Goal: Information Seeking & Learning: Learn about a topic

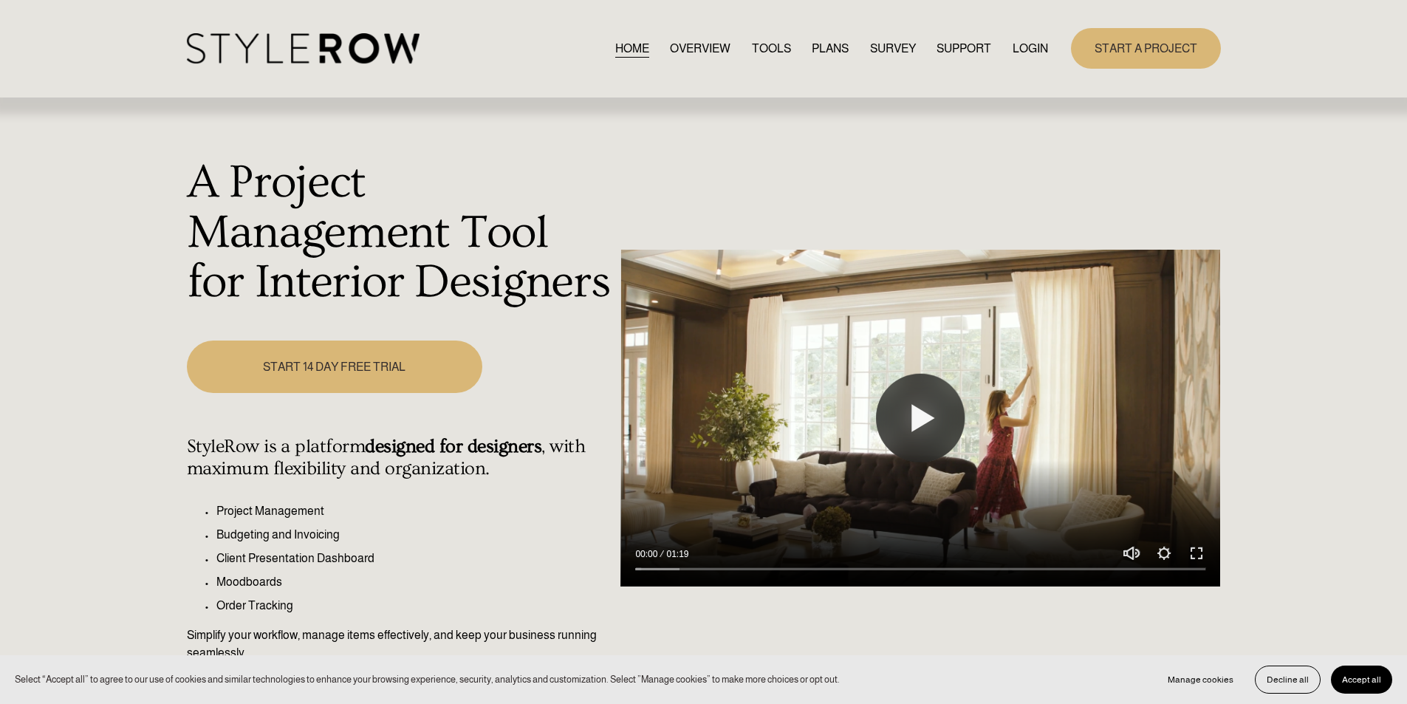
click at [1029, 52] on link "LOGIN" at bounding box center [1030, 48] width 35 height 20
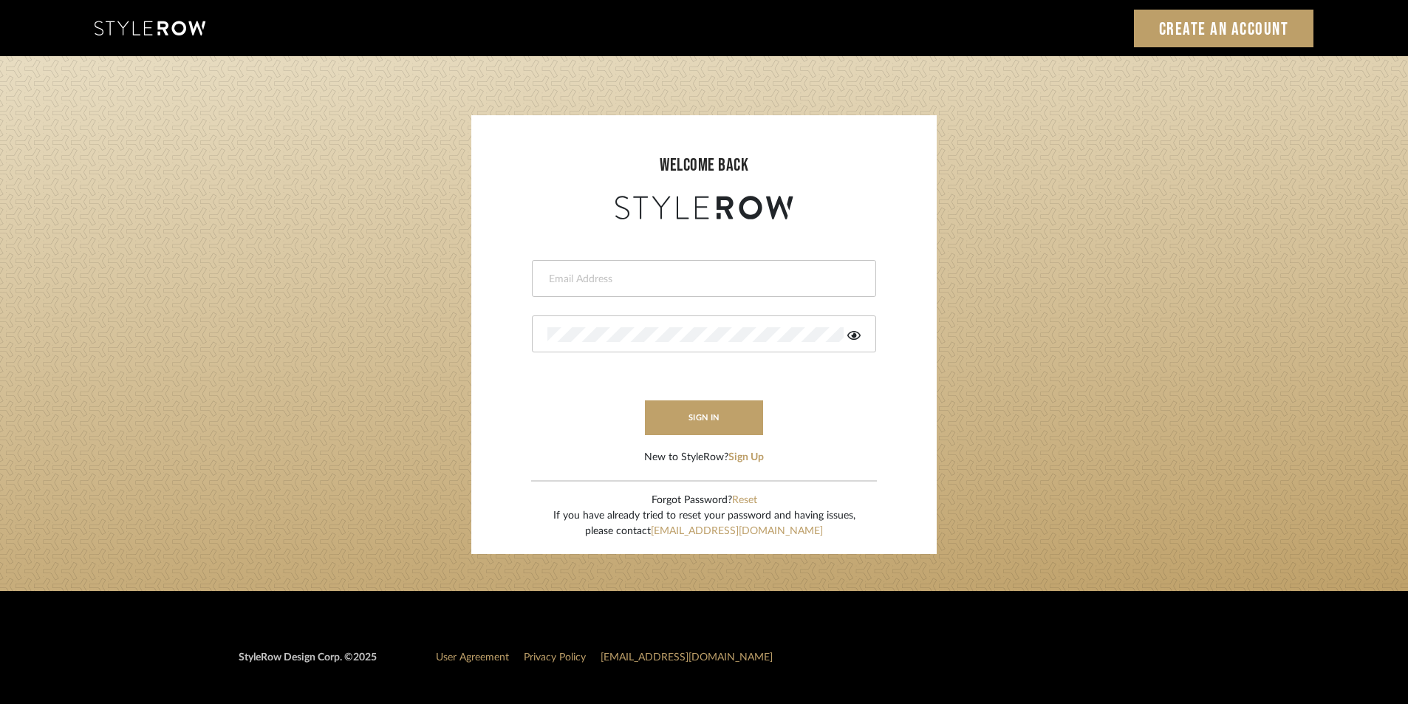
click at [689, 279] on input "email" at bounding box center [702, 279] width 310 height 15
type input "[EMAIL_ADDRESS][PERSON_NAME][DOMAIN_NAME]"
click at [735, 414] on button "sign in" at bounding box center [704, 417] width 118 height 35
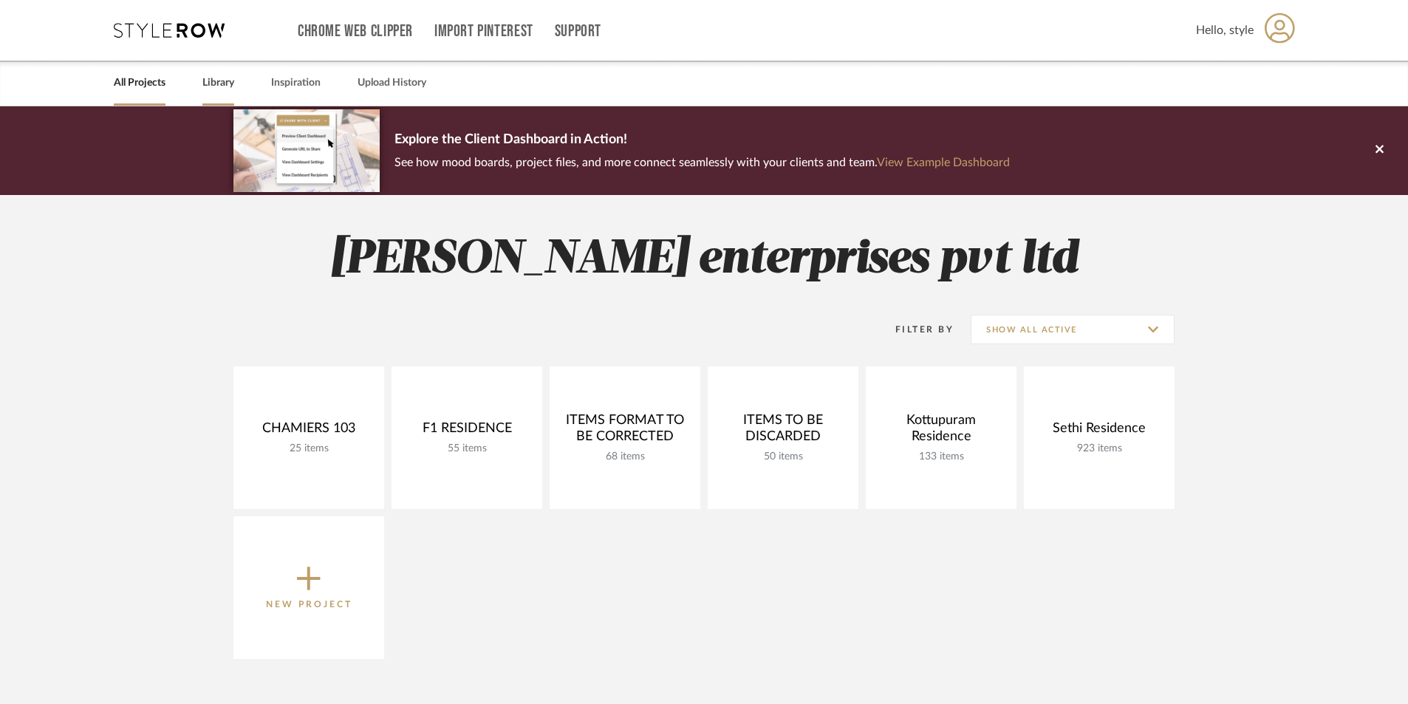
click at [214, 77] on link "Library" at bounding box center [218, 83] width 32 height 20
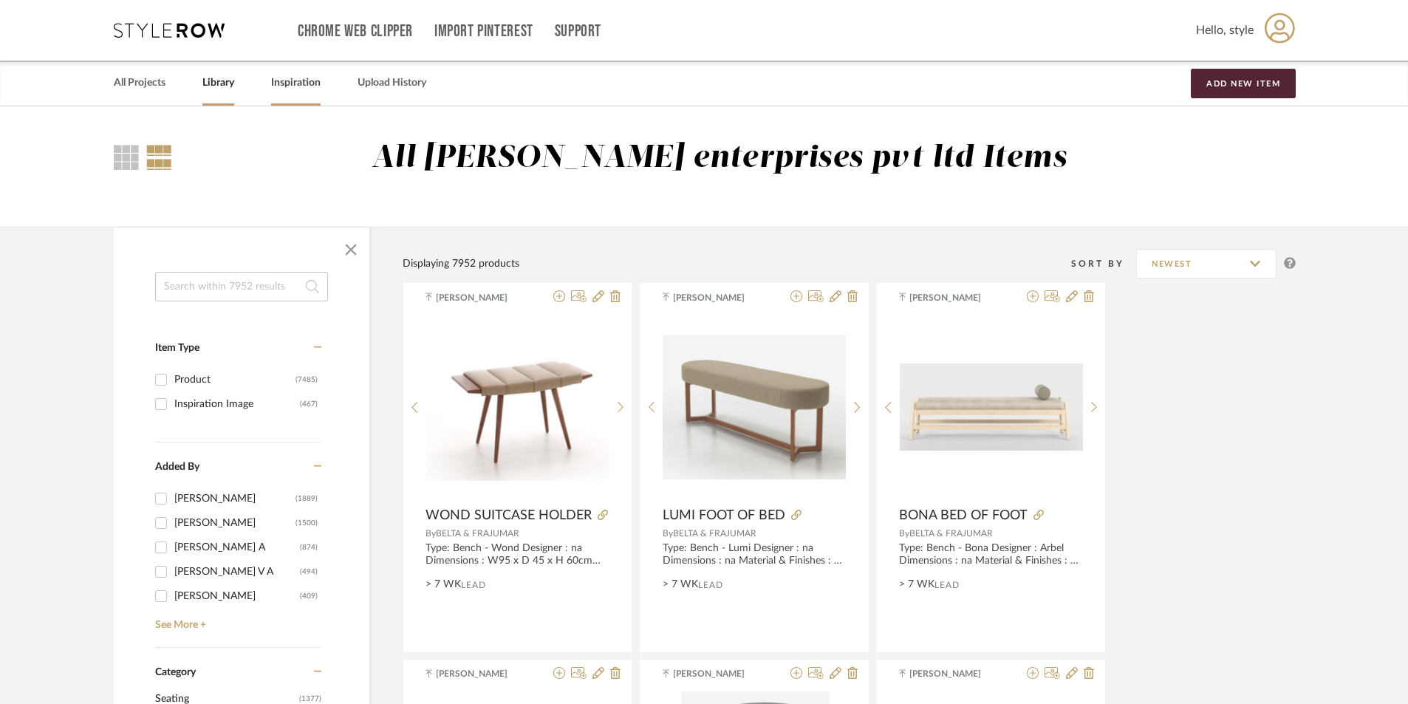
click at [283, 78] on link "Inspiration" at bounding box center [295, 83] width 49 height 20
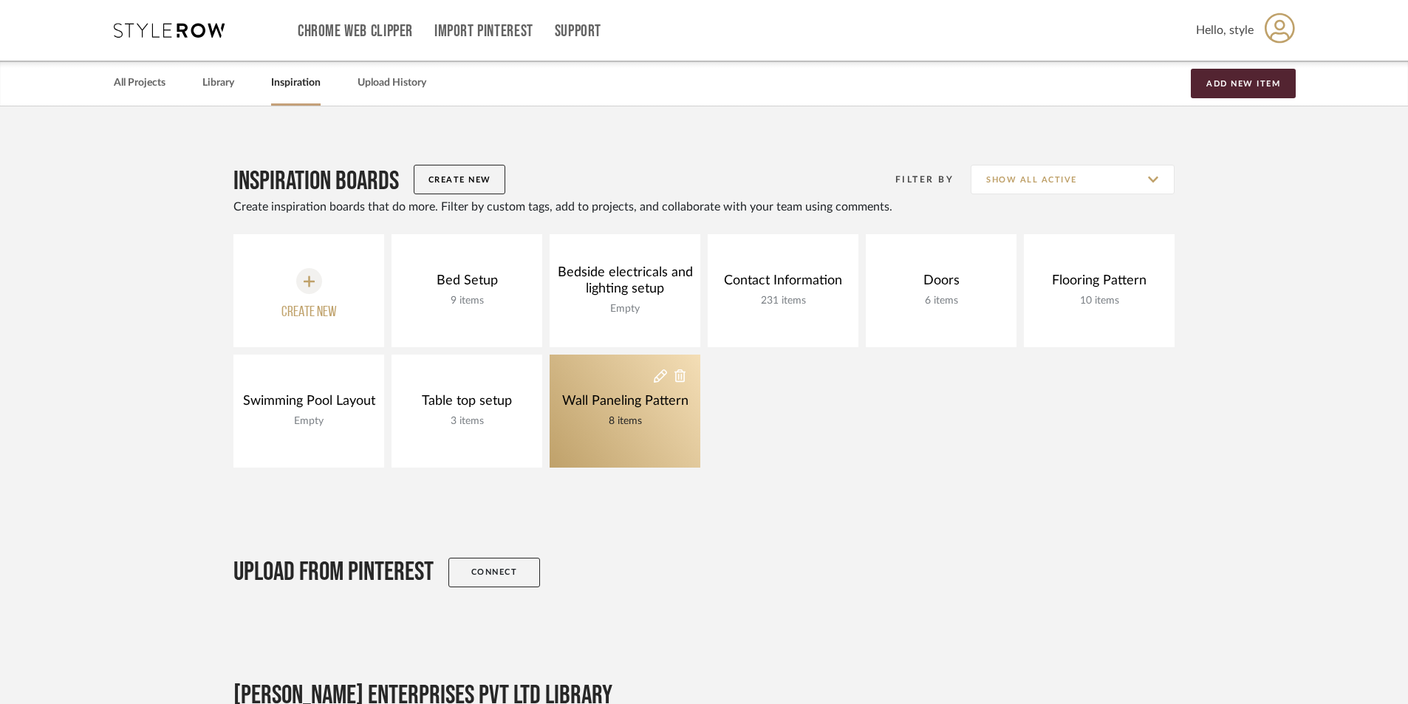
click at [596, 402] on div "Wall Paneling Pattern" at bounding box center [626, 401] width 134 height 16
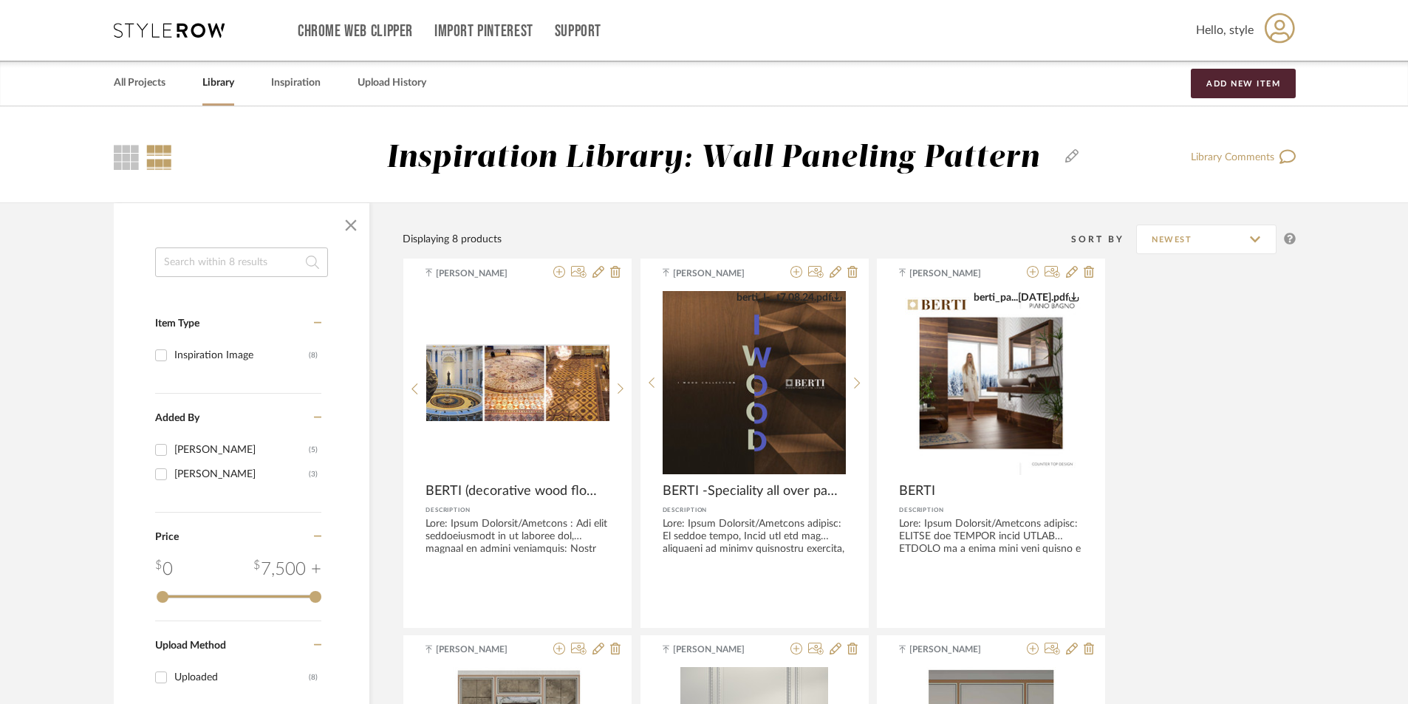
click at [208, 86] on link "Library" at bounding box center [218, 83] width 32 height 20
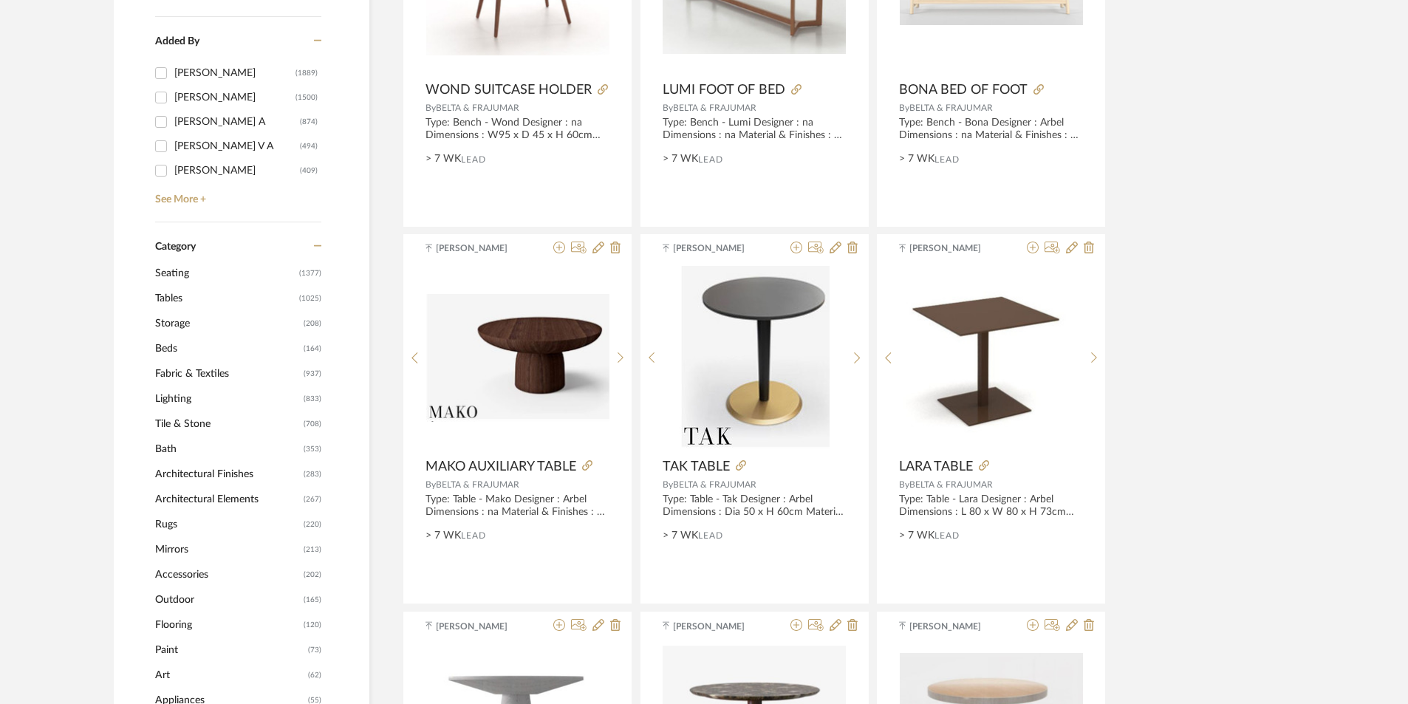
scroll to position [443, 0]
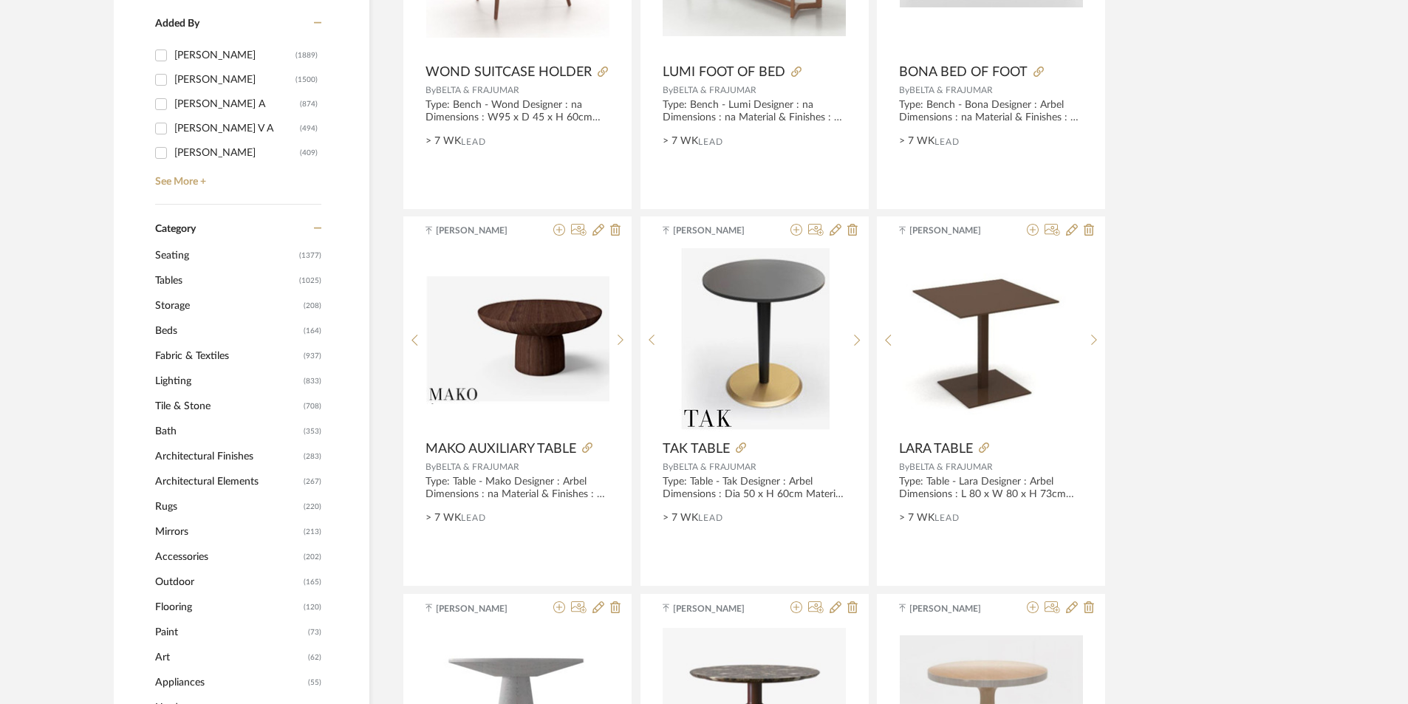
click at [182, 256] on span "Seating" at bounding box center [225, 255] width 140 height 25
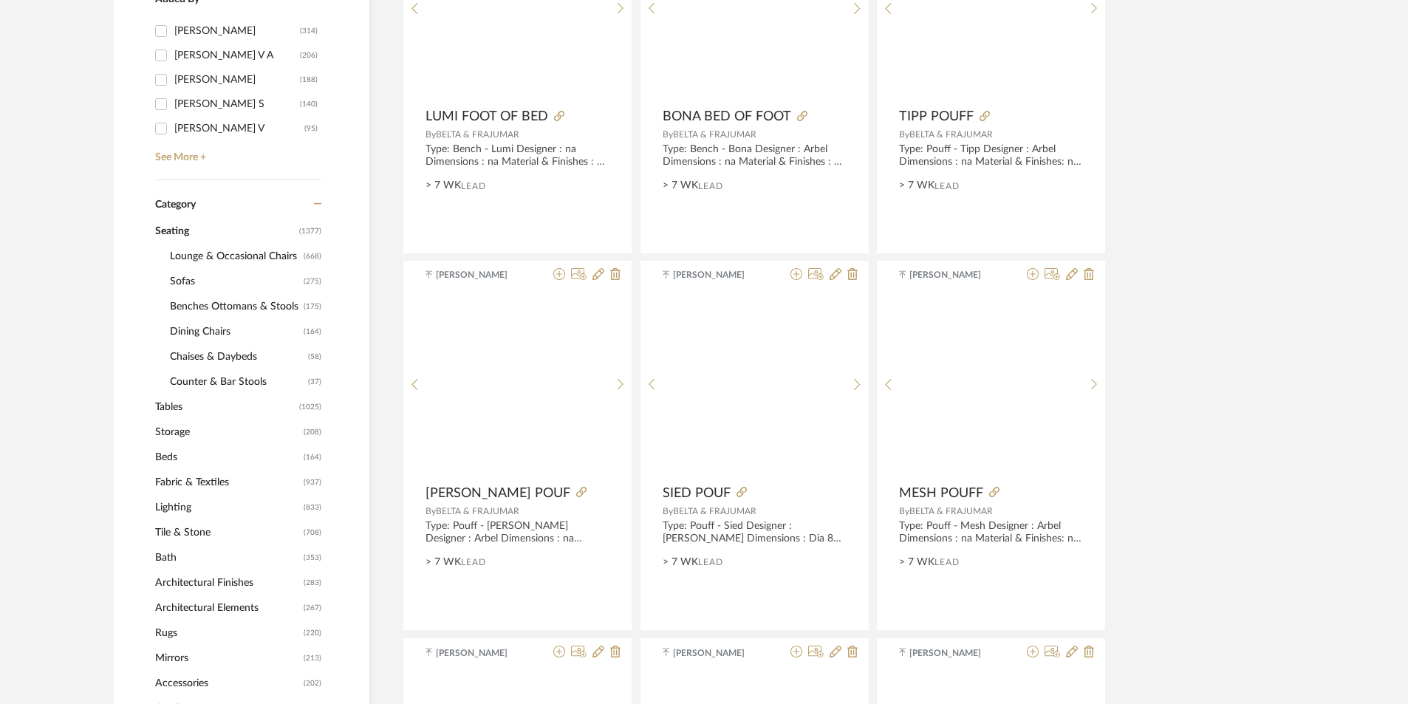
scroll to position [441, 0]
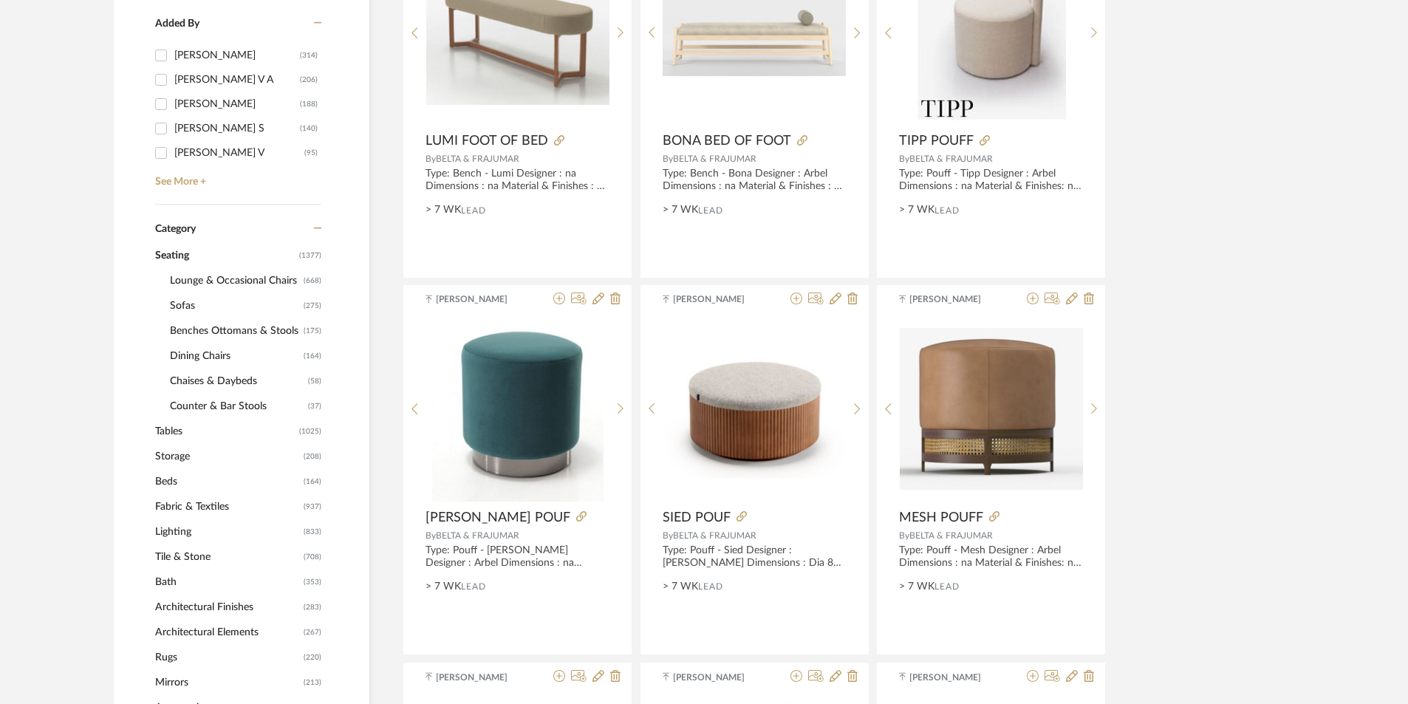
click at [242, 406] on span "Counter & Bar Stools" at bounding box center [237, 406] width 134 height 25
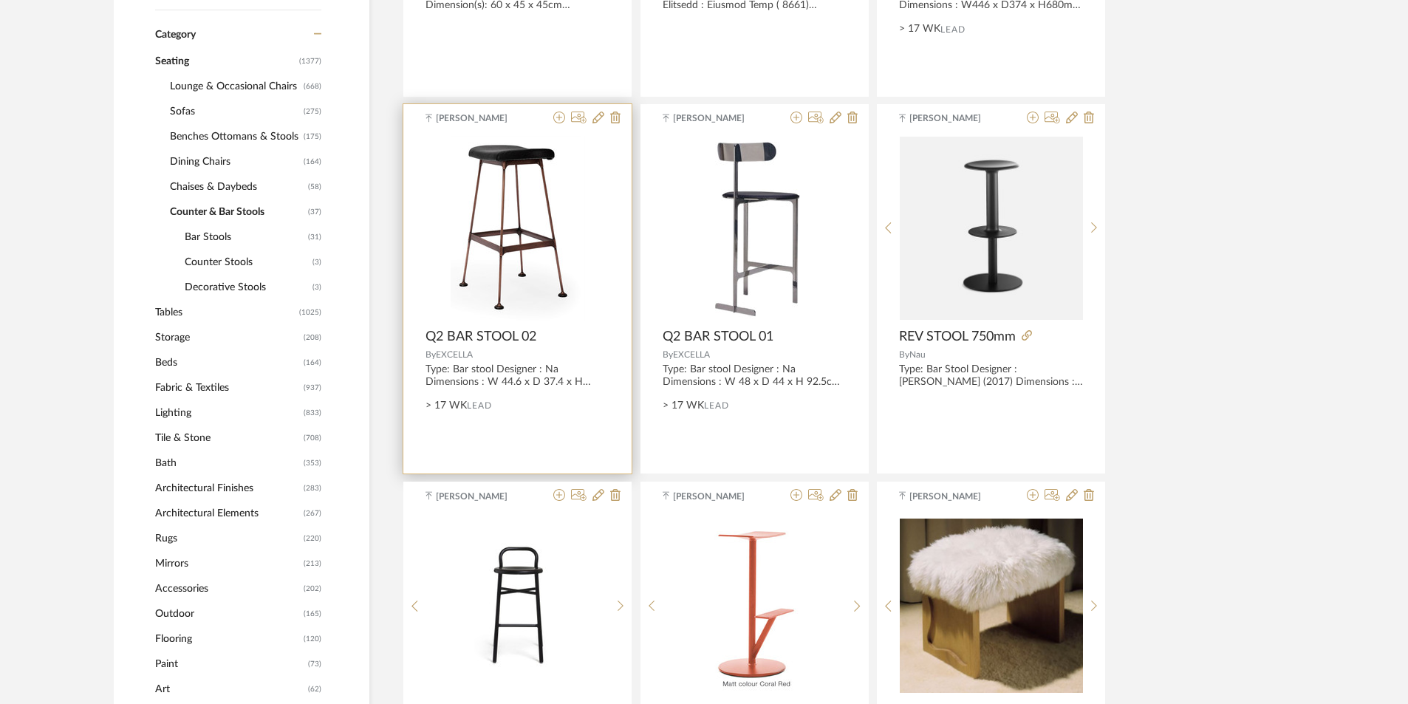
scroll to position [515, 0]
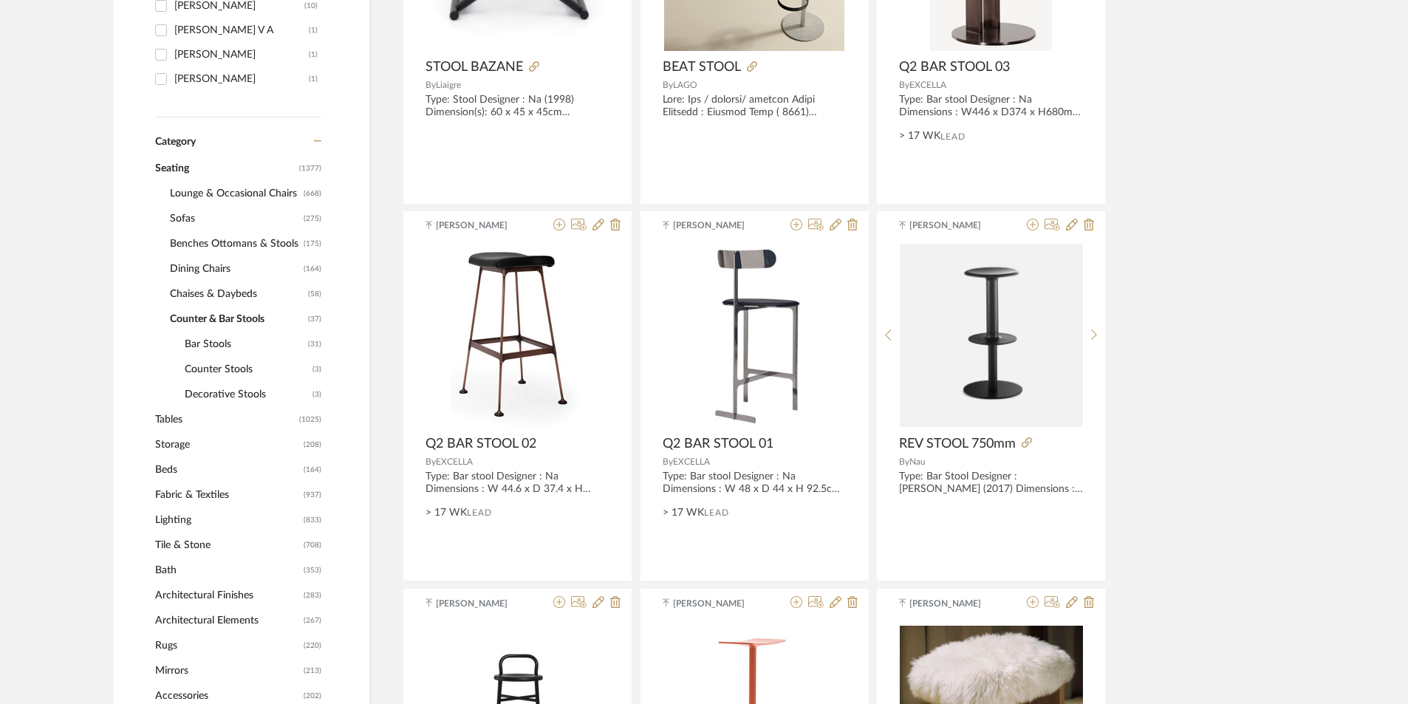
click at [211, 343] on span "Bar Stools" at bounding box center [245, 344] width 120 height 25
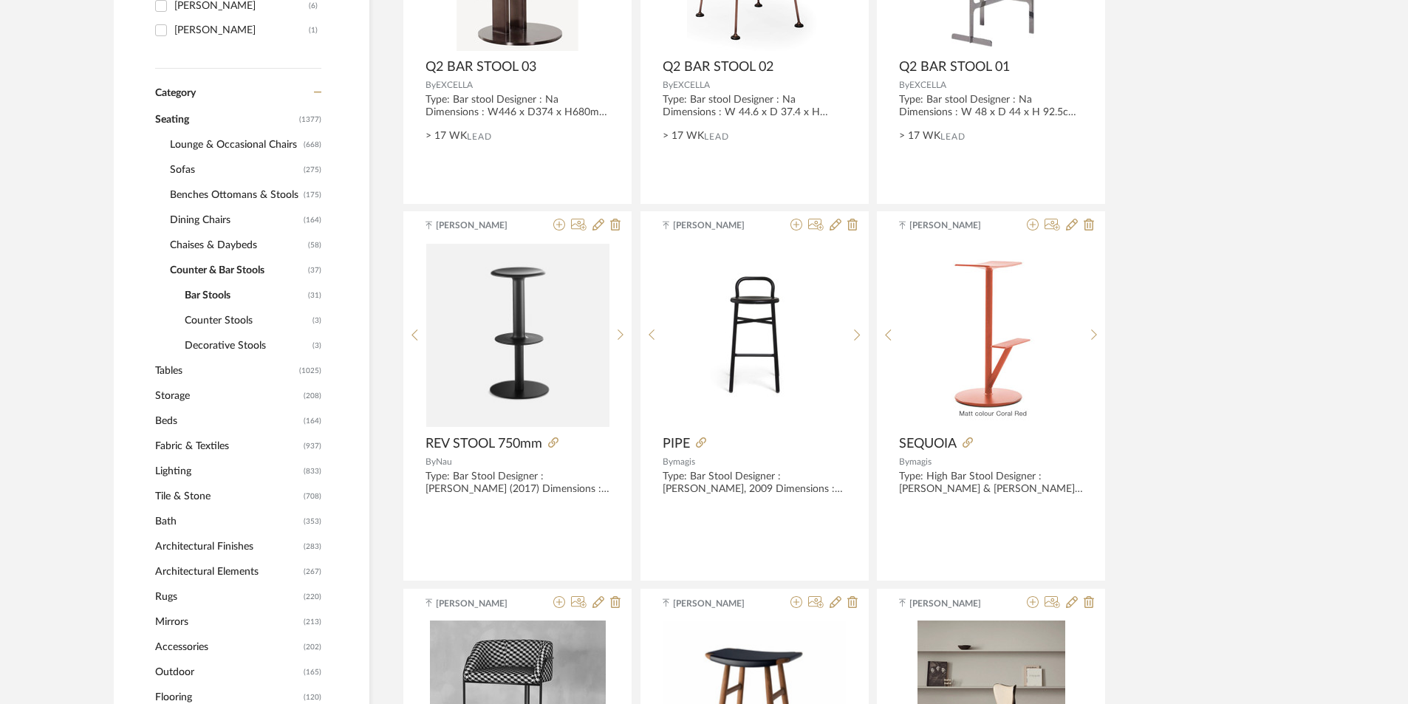
click at [223, 316] on span "Counter Stools" at bounding box center [247, 320] width 124 height 25
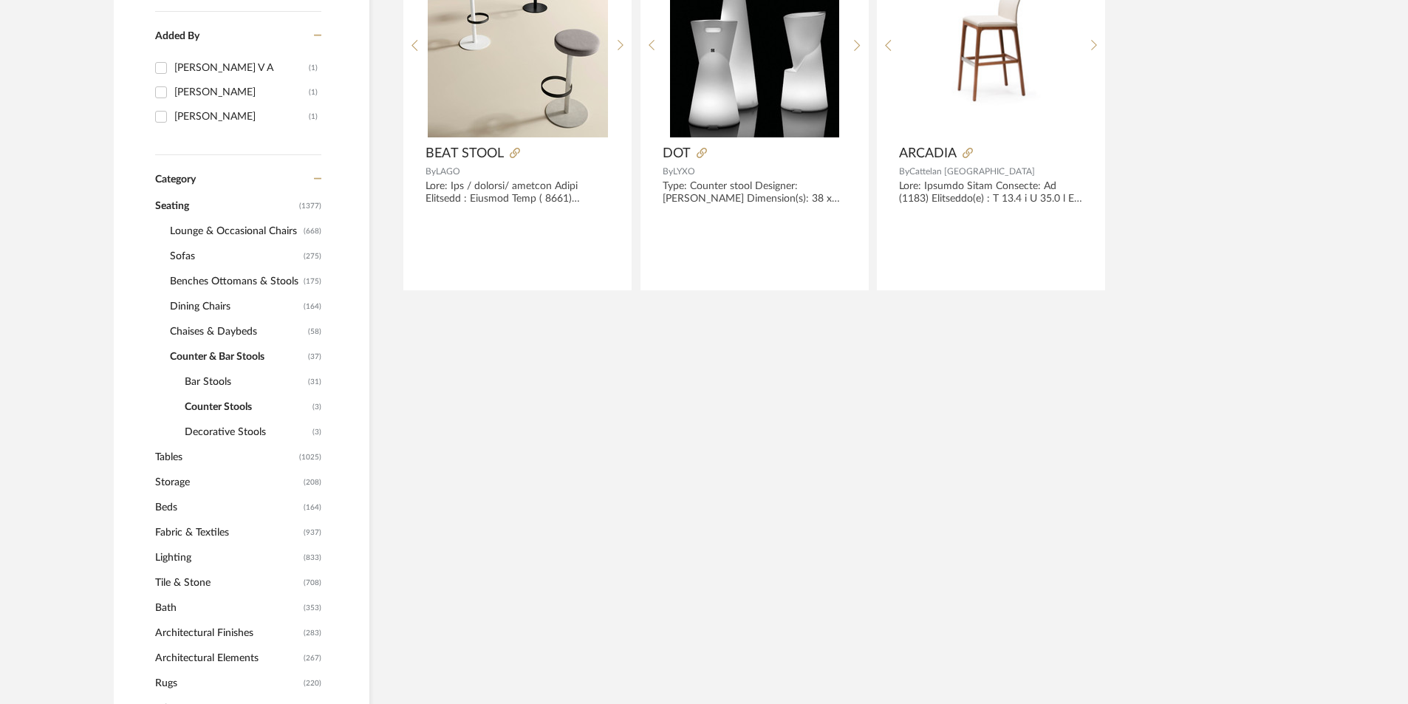
scroll to position [293, 0]
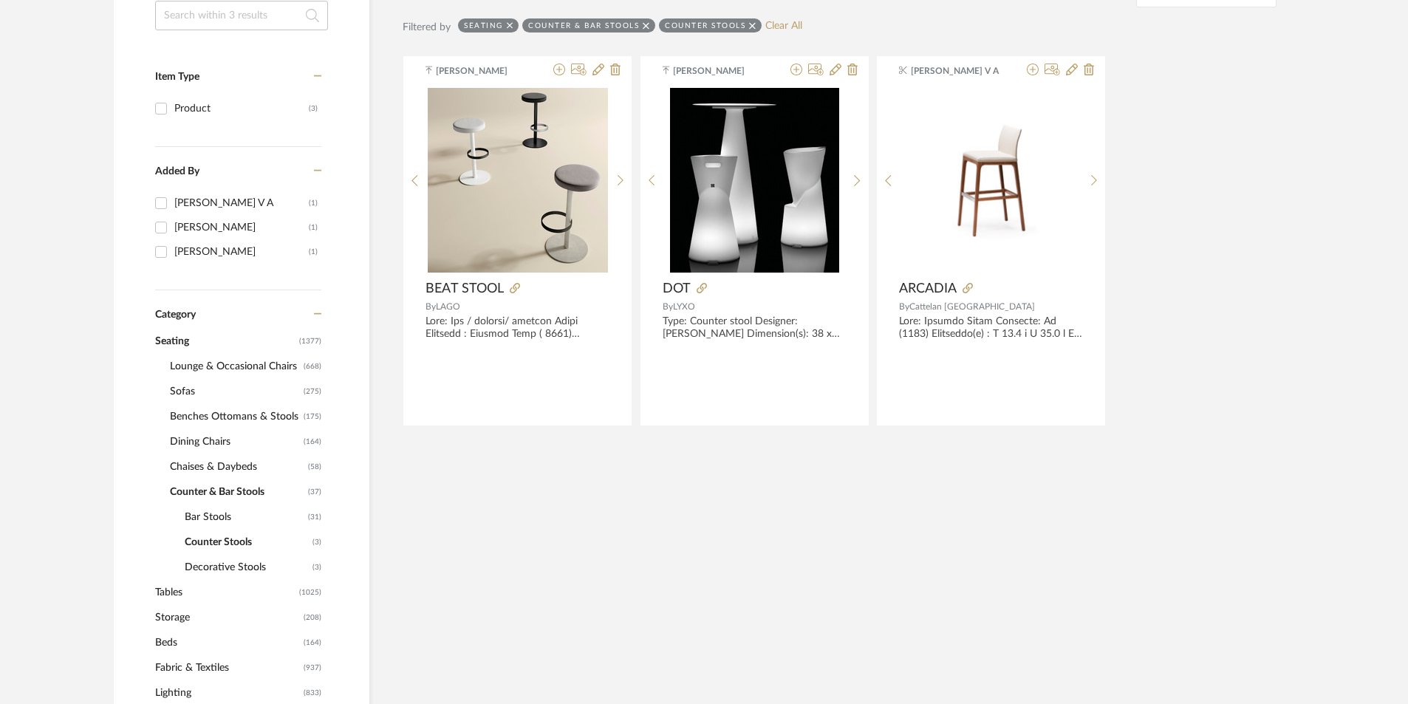
click at [219, 563] on span "Decorative Stools" at bounding box center [247, 567] width 124 height 25
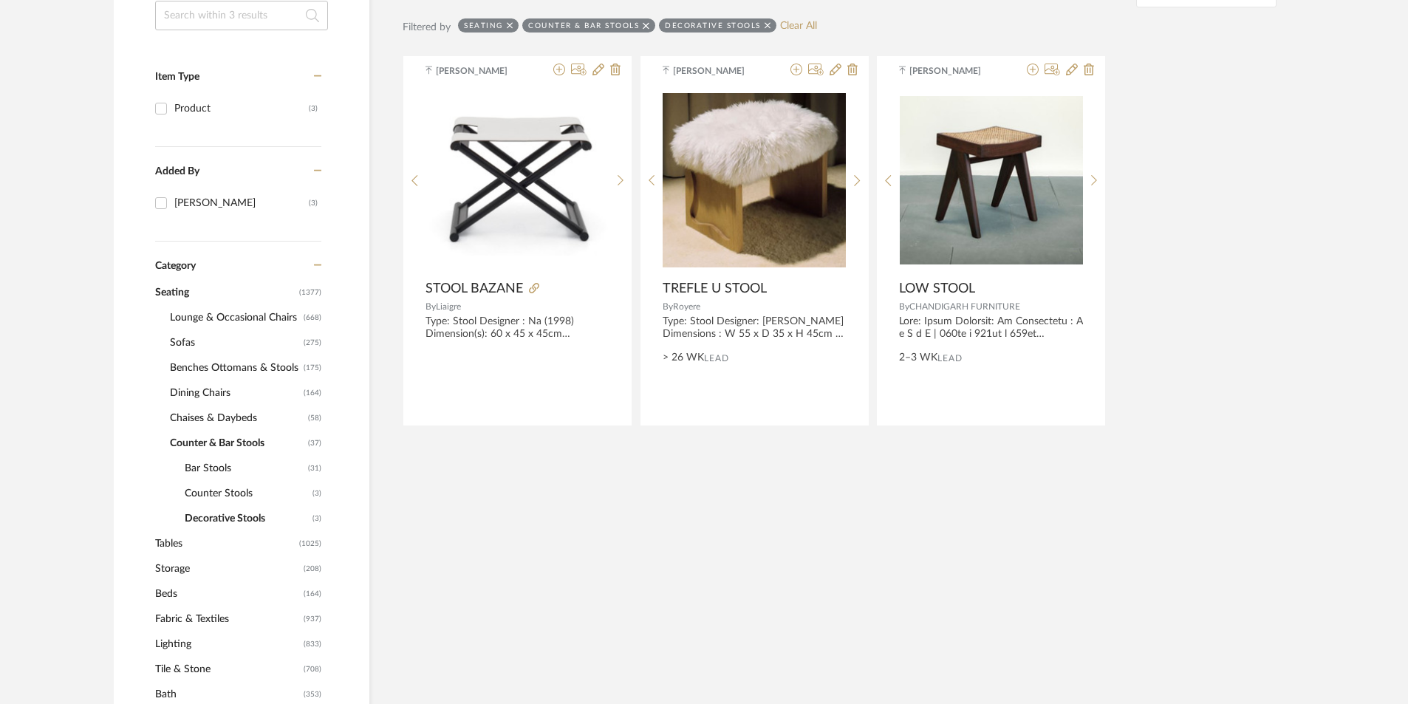
click at [189, 463] on span "Bar Stools" at bounding box center [245, 468] width 120 height 25
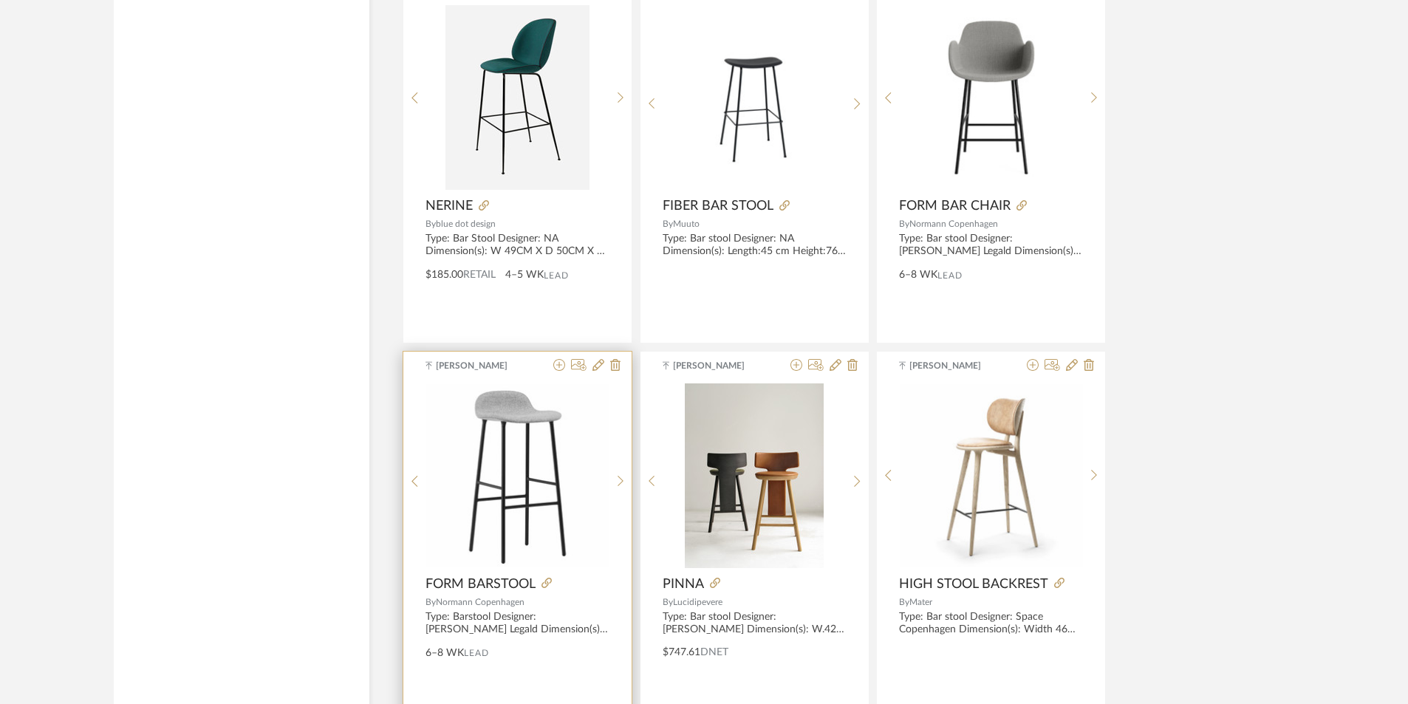
scroll to position [3396, 0]
click at [618, 482] on icon at bounding box center [621, 483] width 7 height 13
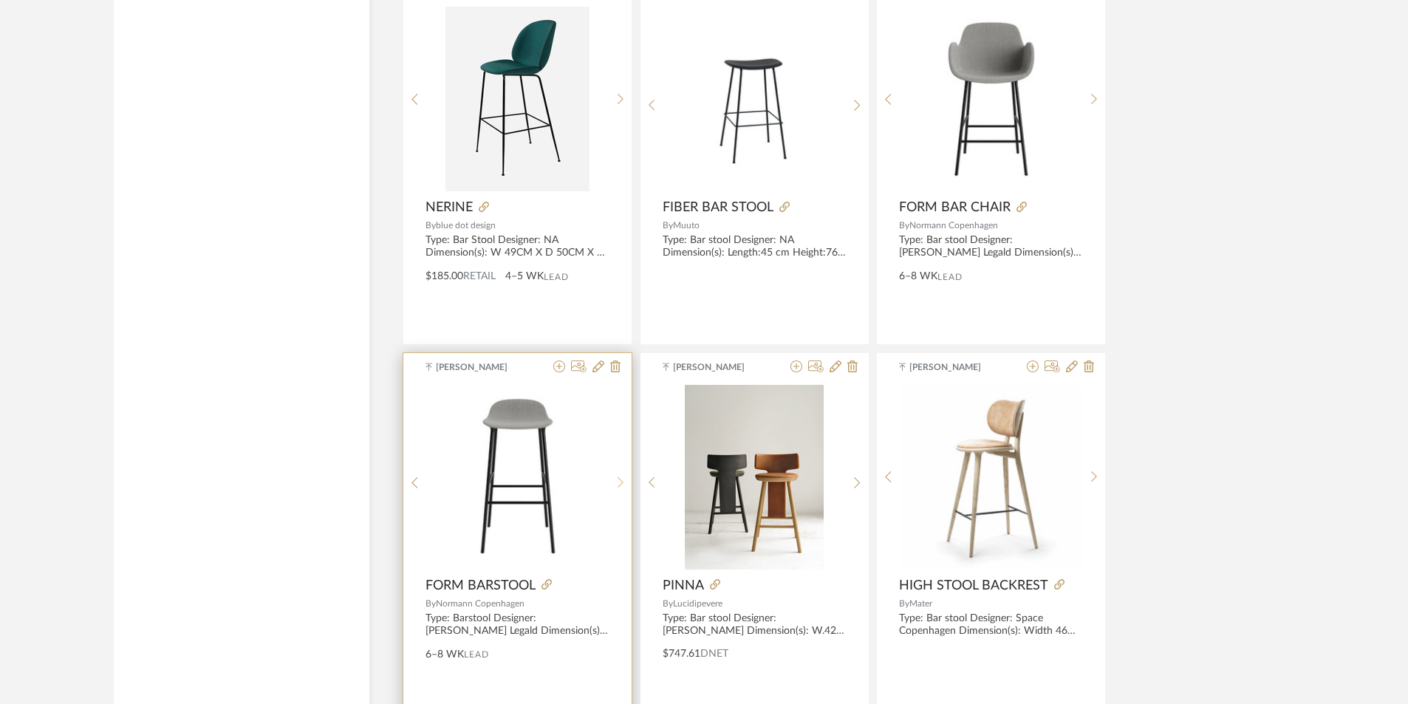
click at [618, 482] on icon at bounding box center [621, 483] width 7 height 13
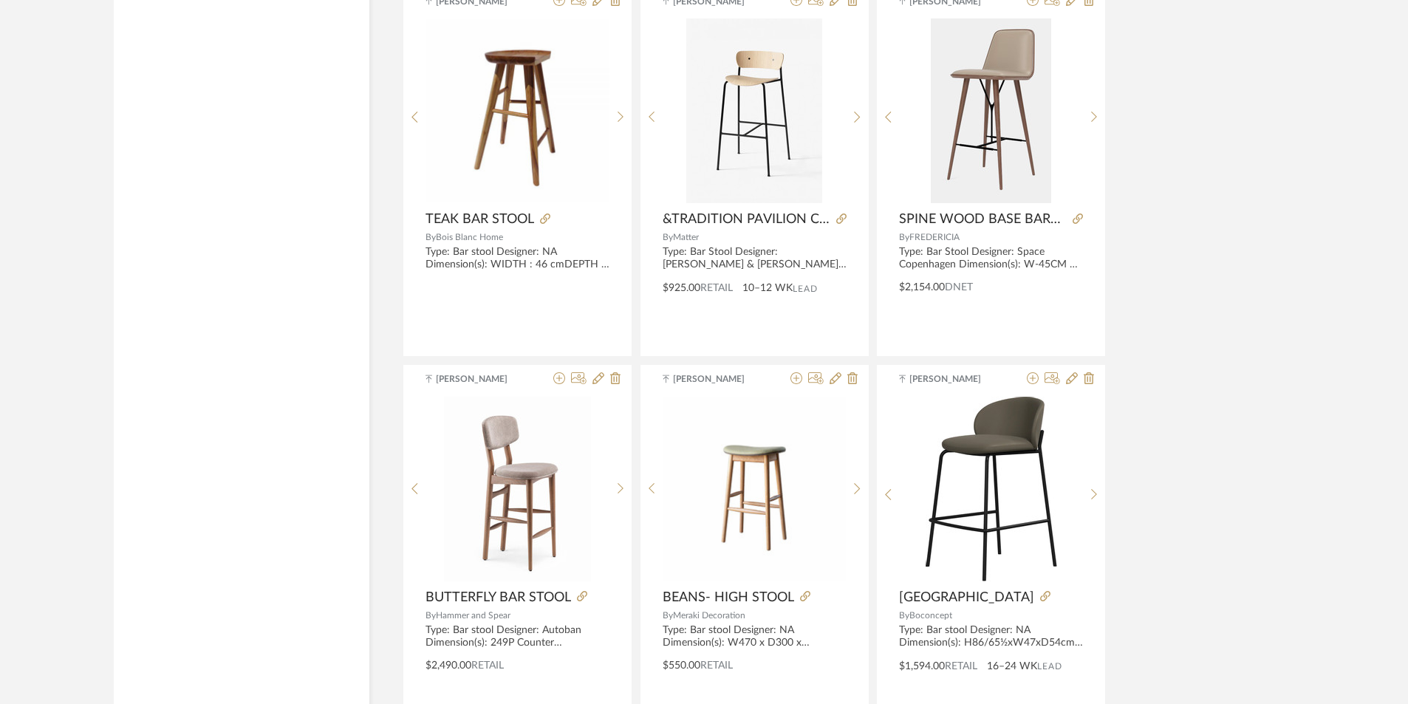
scroll to position [2583, 0]
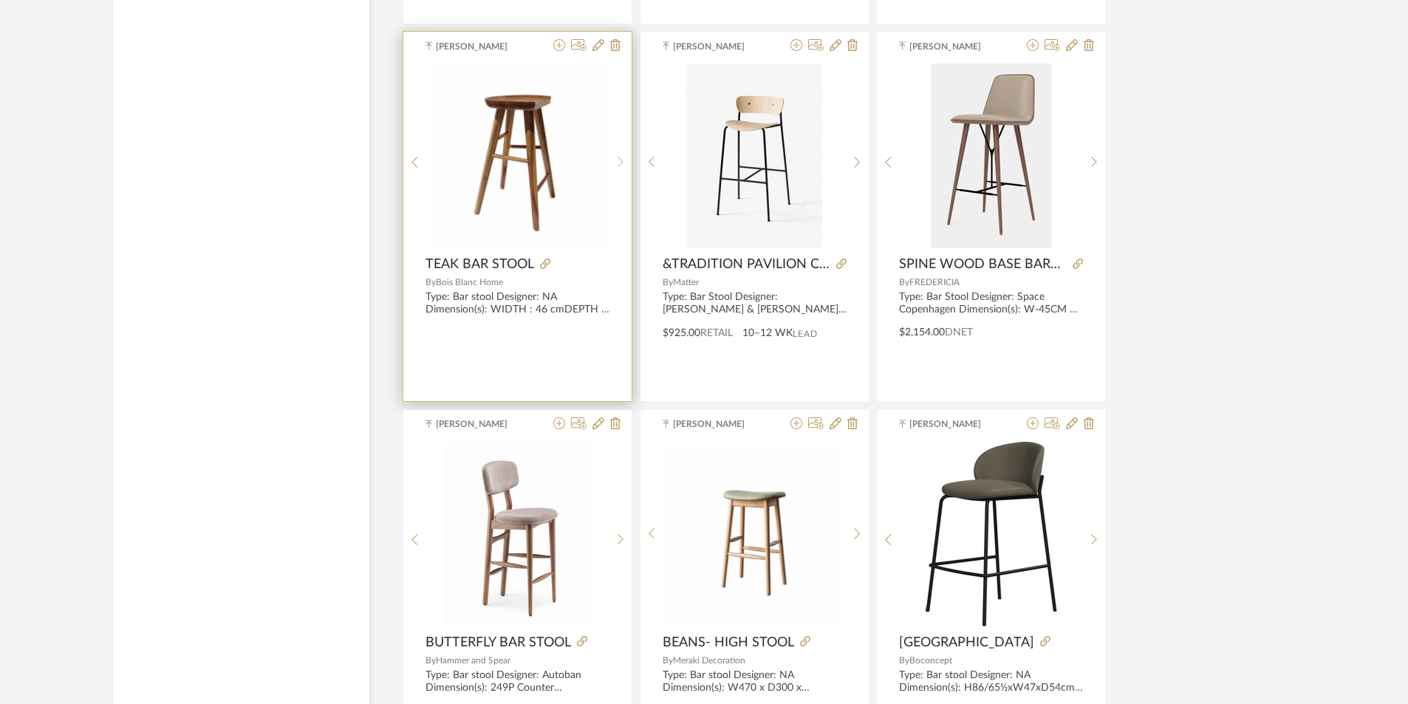
click at [619, 158] on icon at bounding box center [621, 162] width 6 height 11
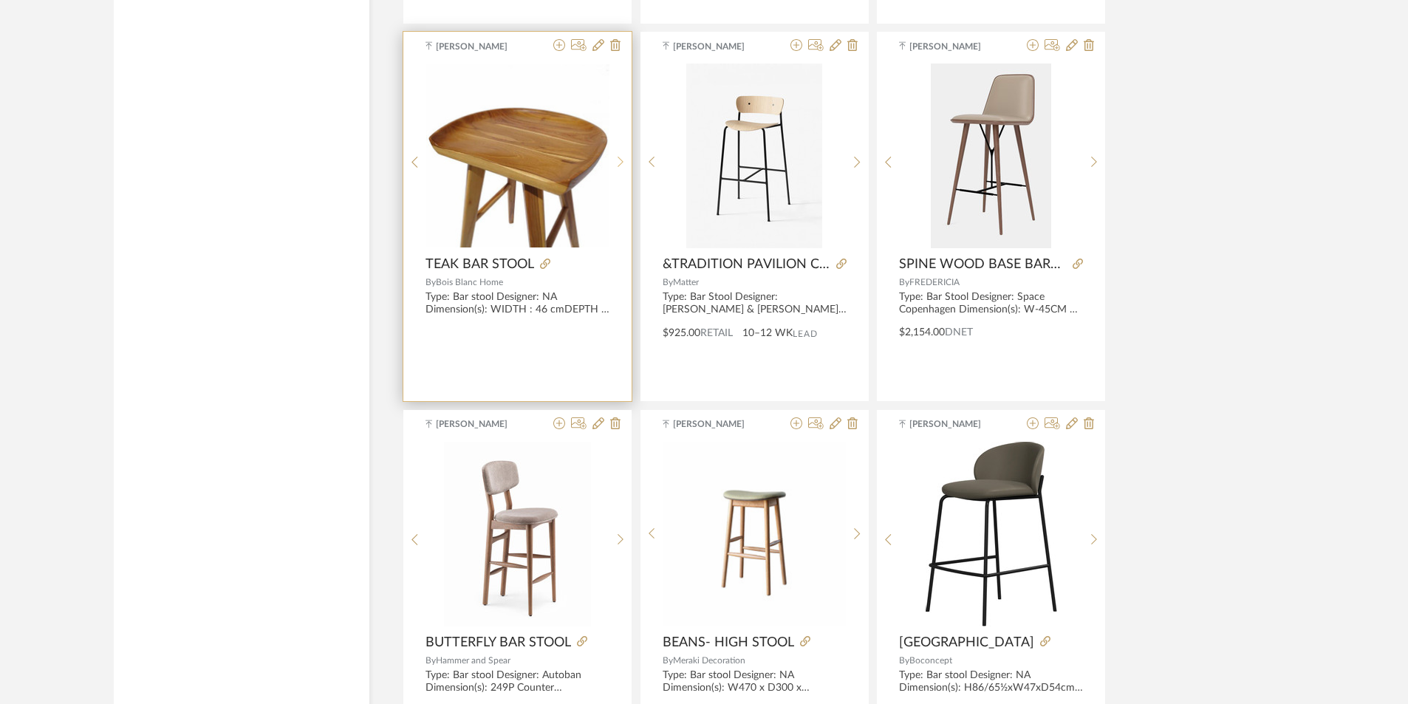
click at [619, 158] on icon at bounding box center [621, 162] width 6 height 11
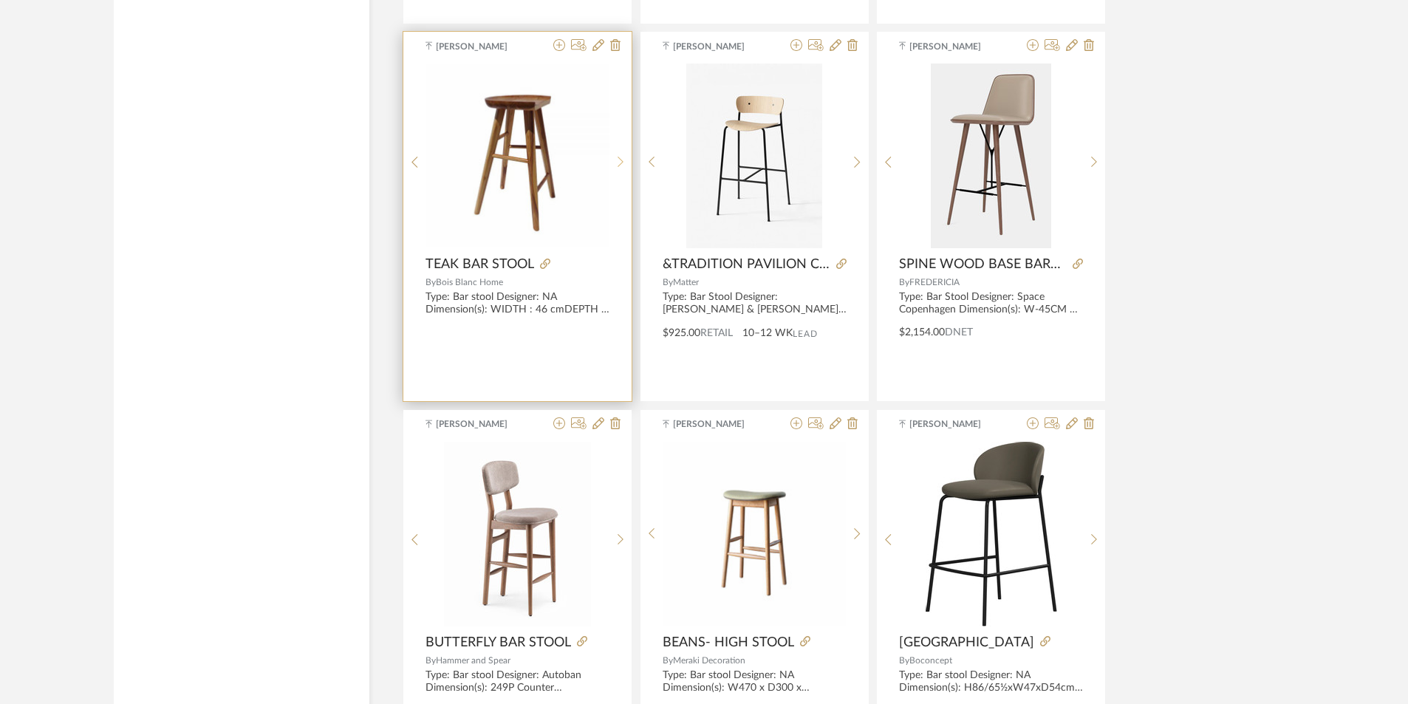
click at [619, 158] on icon at bounding box center [621, 162] width 6 height 11
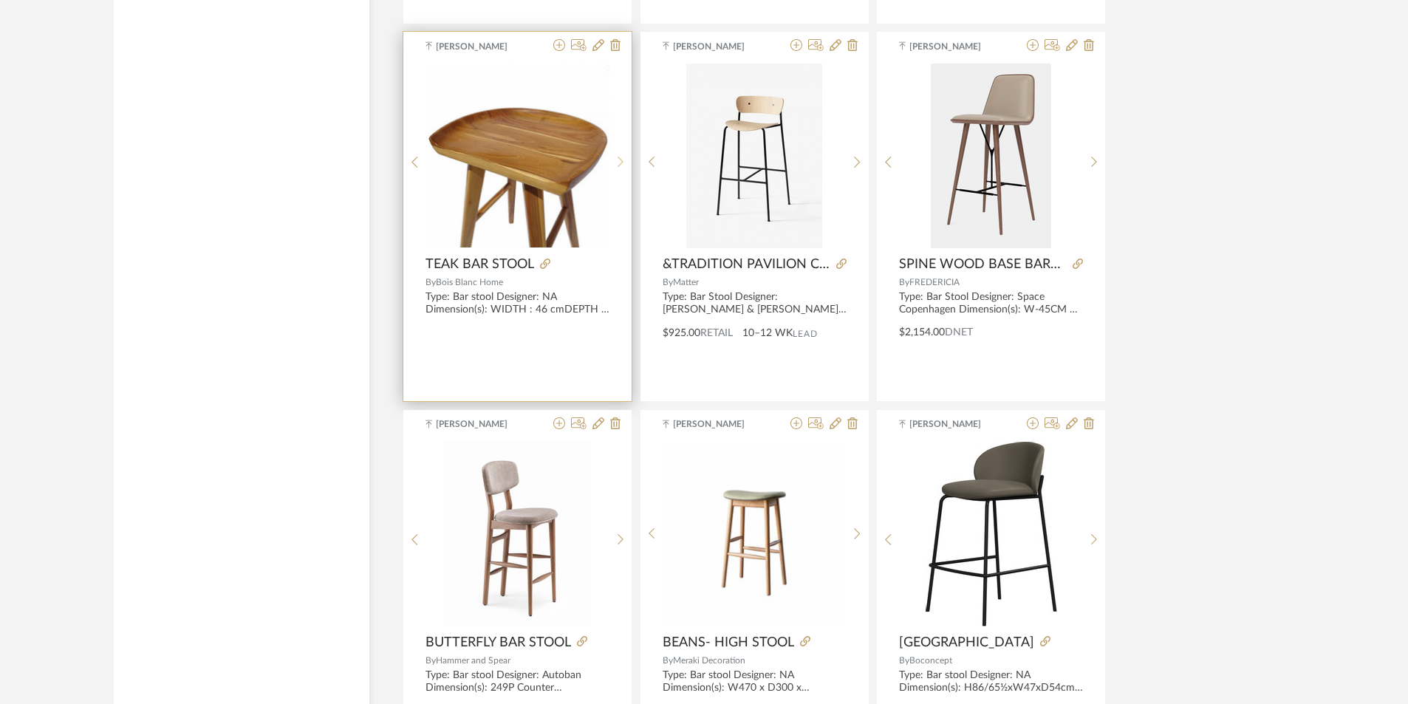
click at [619, 158] on icon at bounding box center [621, 162] width 6 height 11
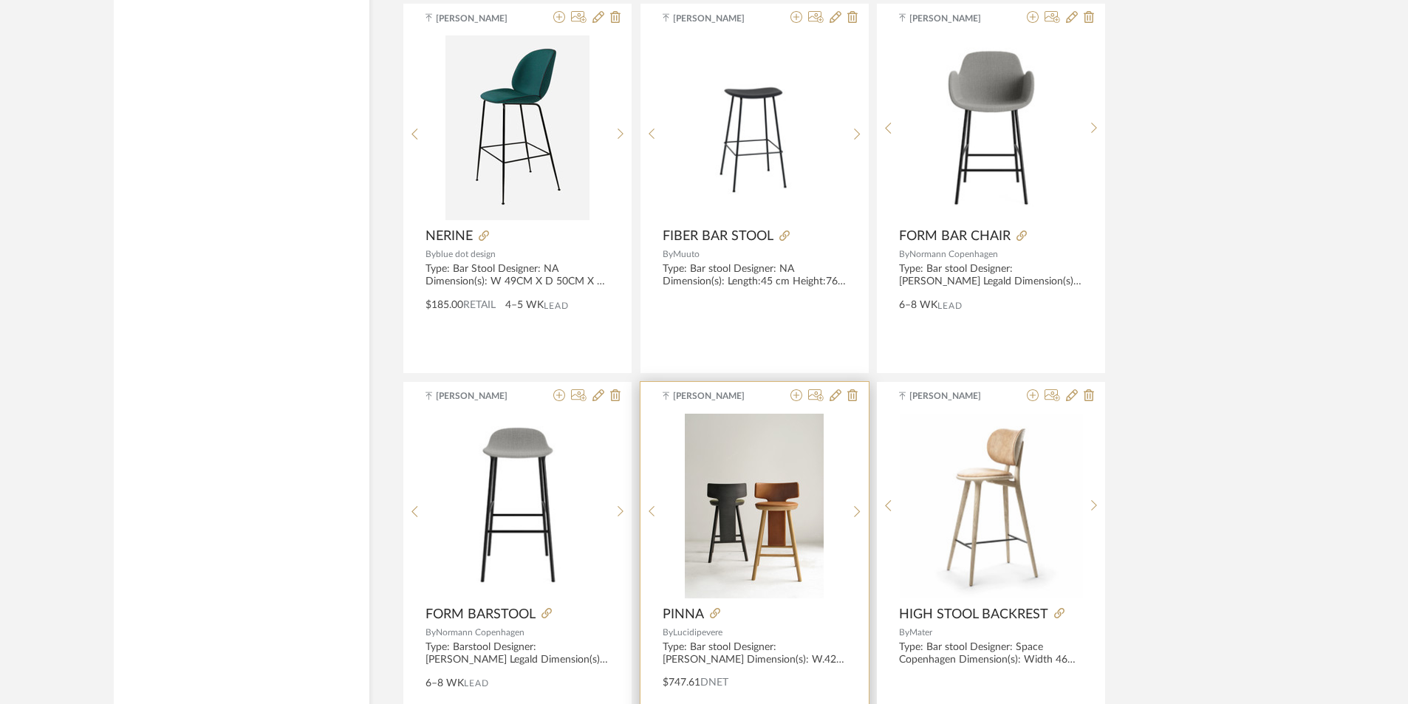
scroll to position [3396, 0]
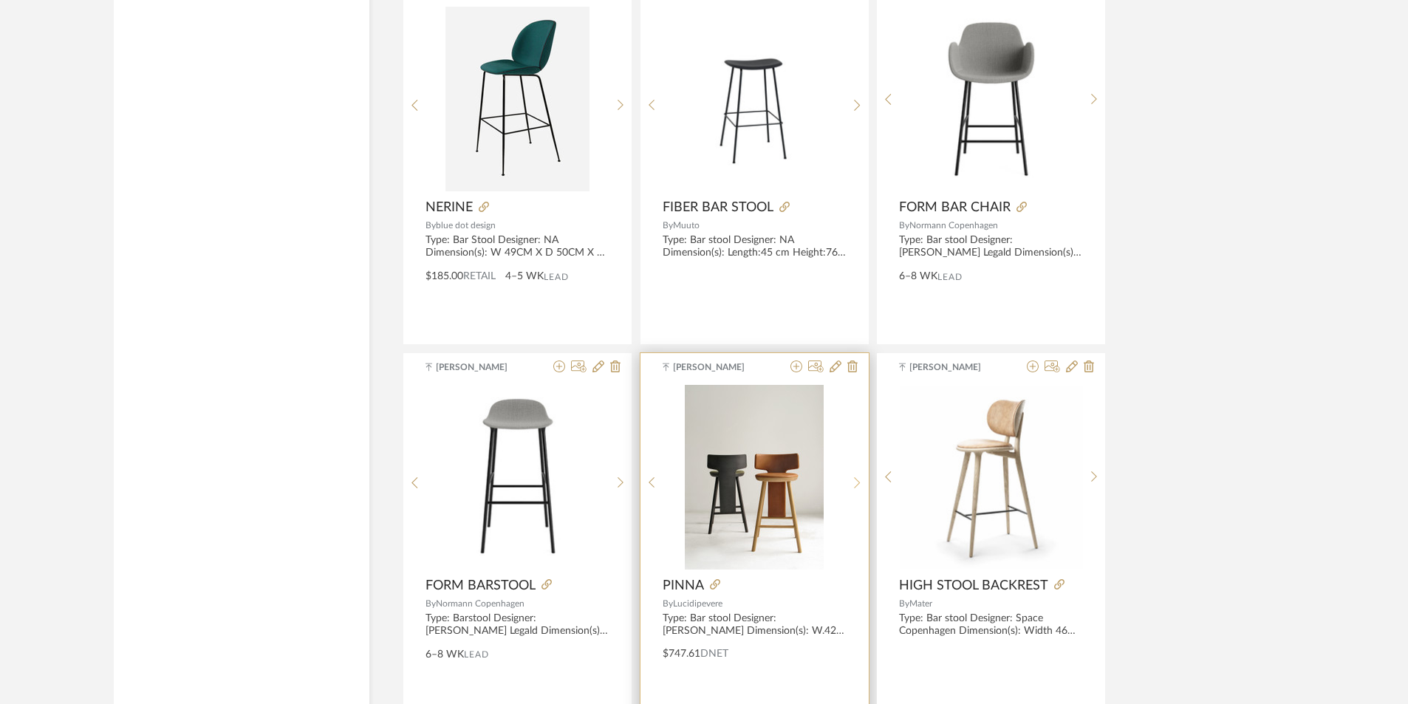
click at [854, 482] on icon at bounding box center [857, 483] width 7 height 13
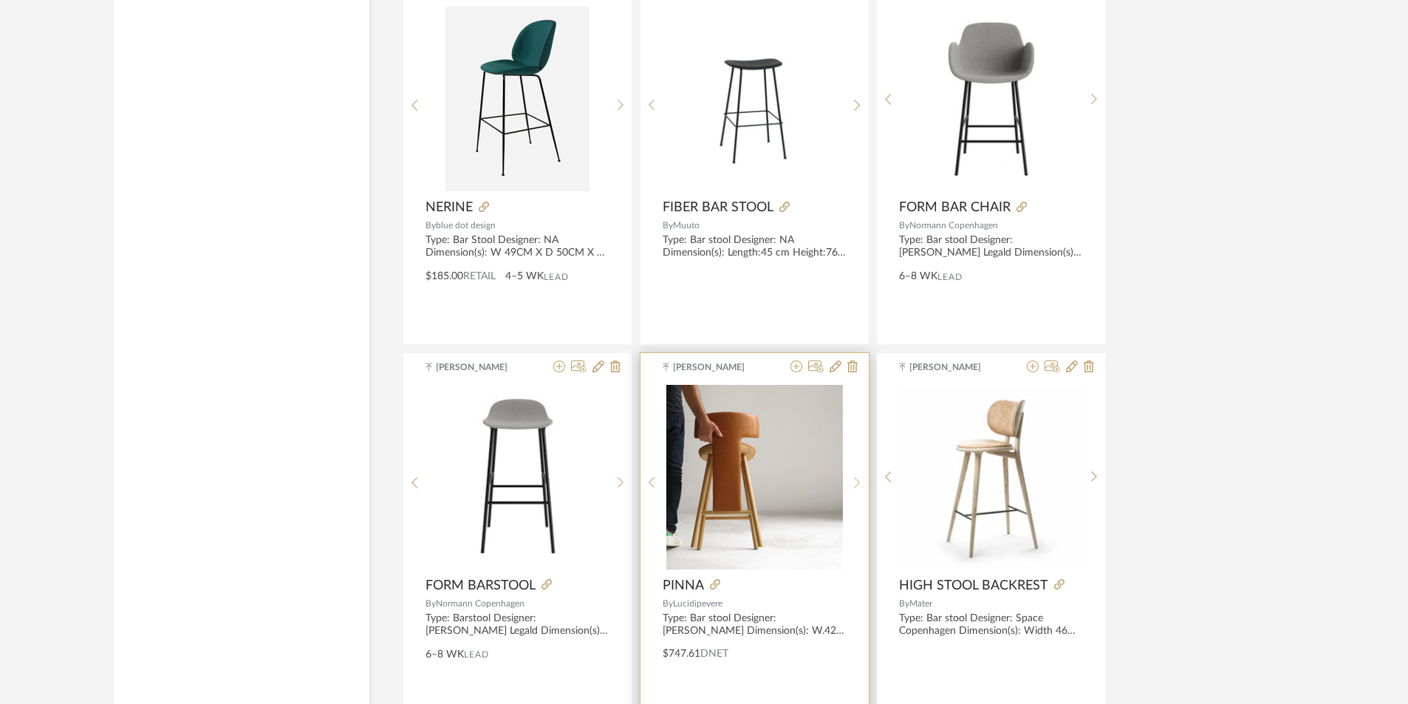
click at [853, 482] on sr-next-btn at bounding box center [857, 483] width 23 height 13
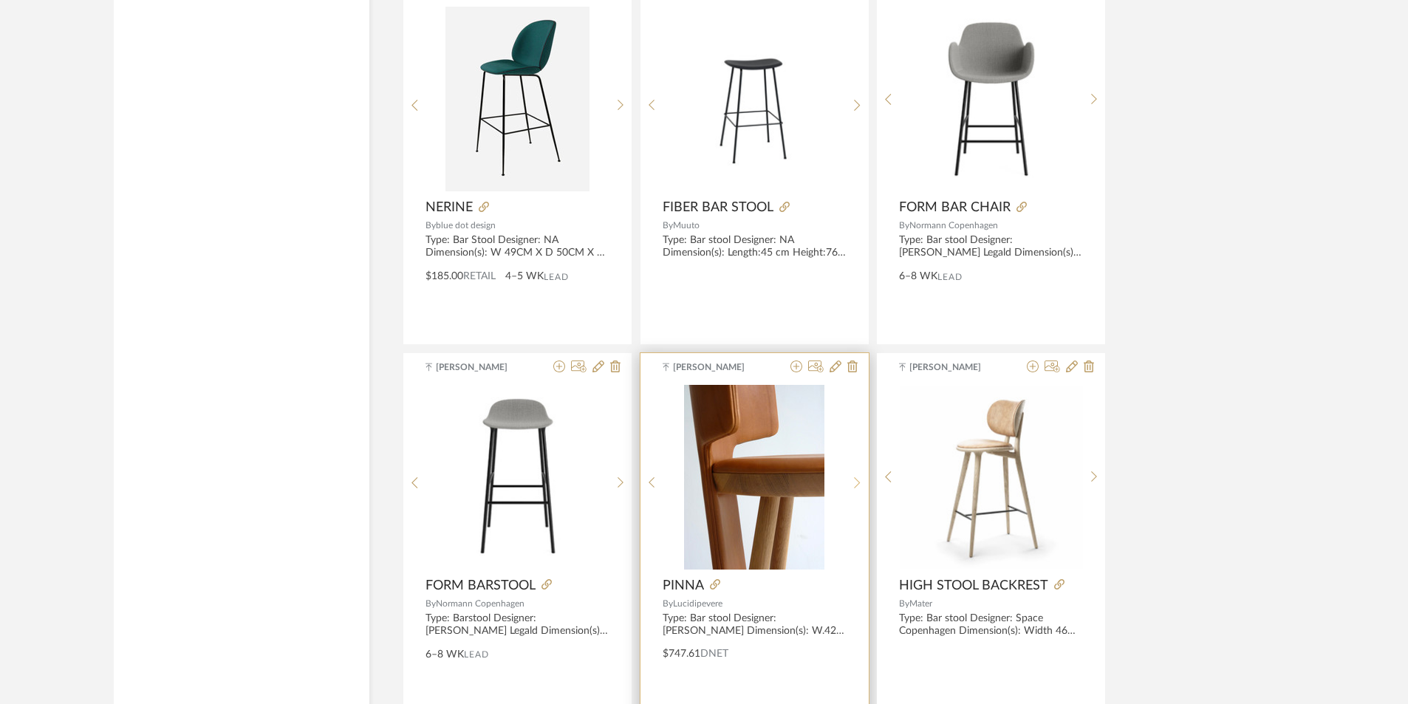
click at [855, 478] on icon at bounding box center [857, 483] width 7 height 13
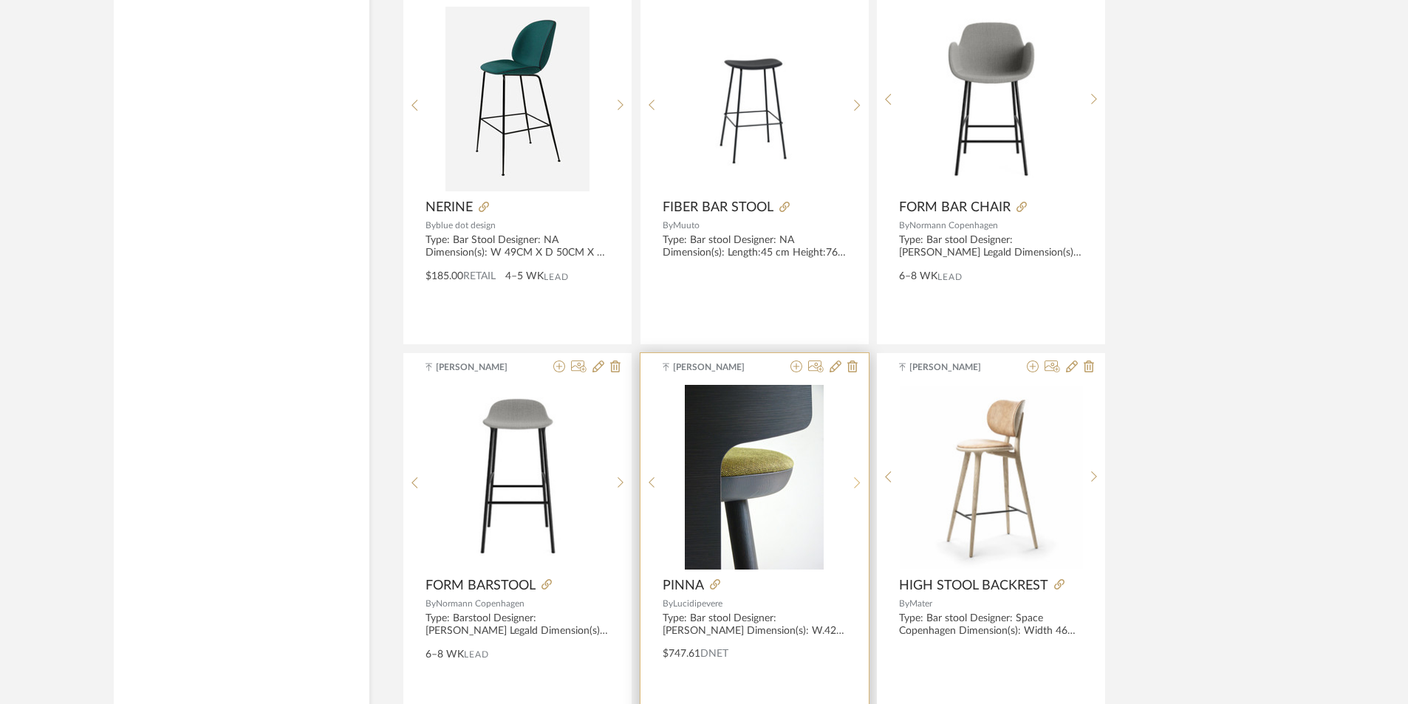
click at [855, 478] on icon at bounding box center [857, 483] width 7 height 13
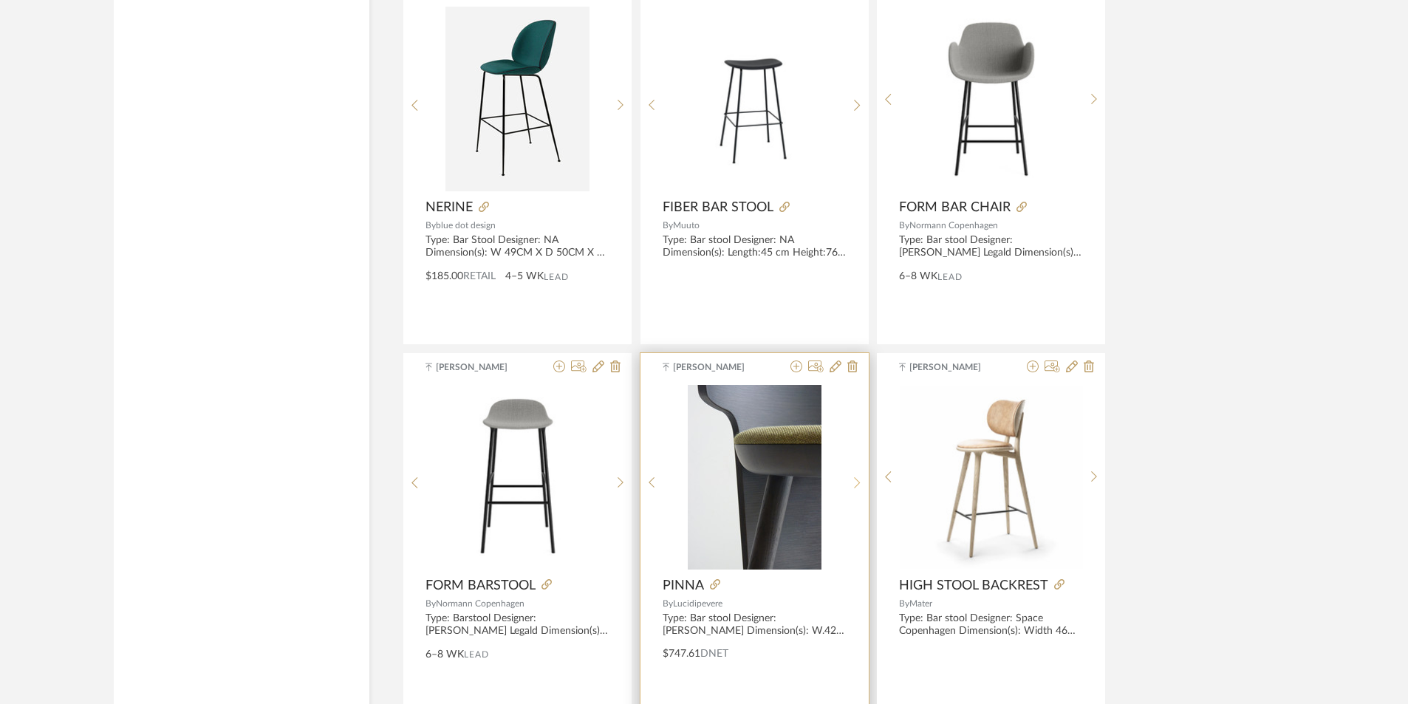
click at [855, 478] on icon at bounding box center [857, 483] width 7 height 13
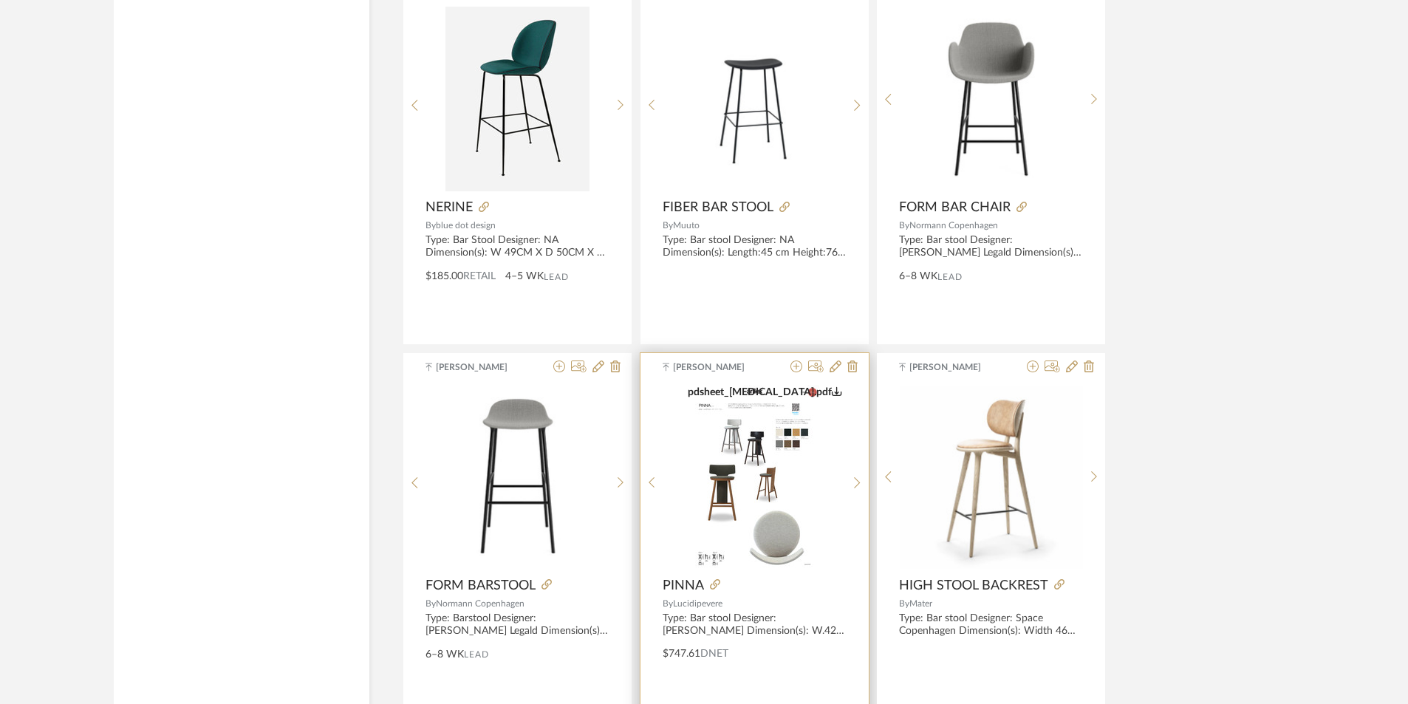
click at [678, 477] on div "pdsheet_PINNA.pdf" at bounding box center [754, 477] width 183 height 185
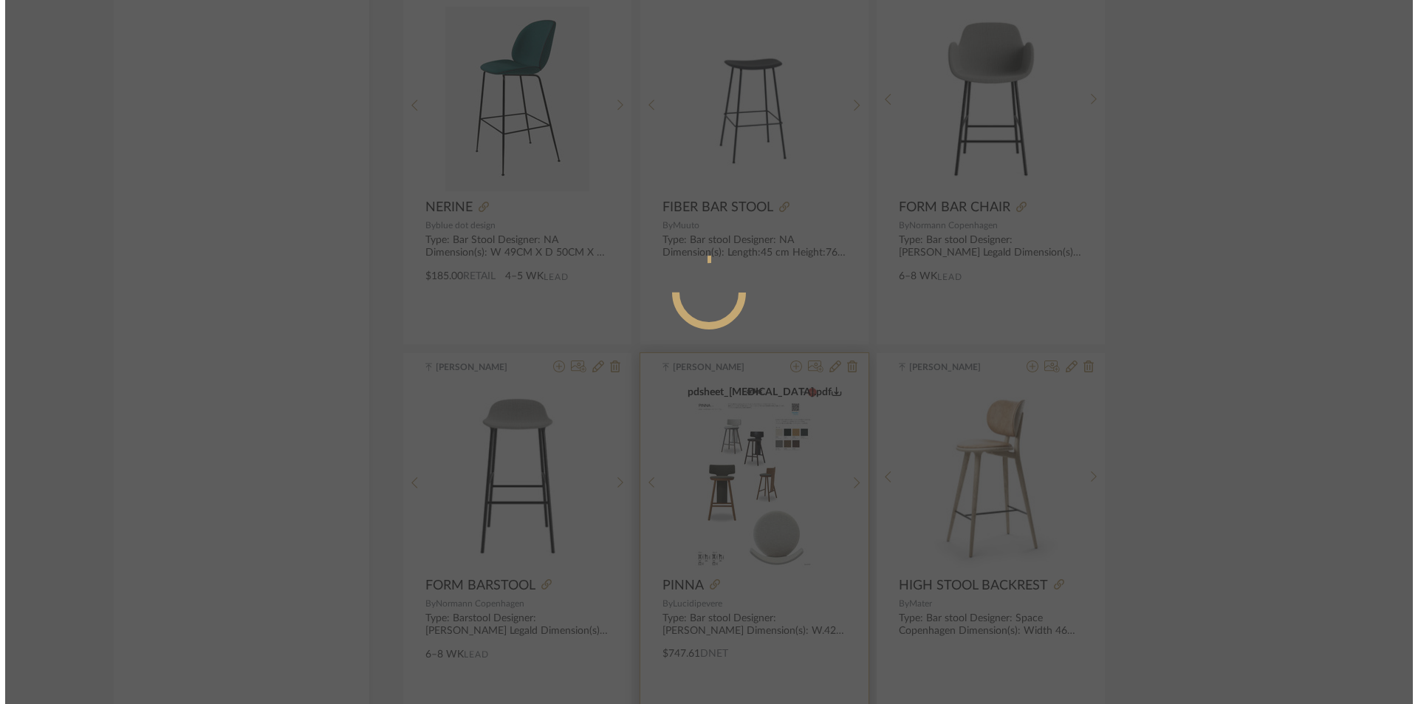
scroll to position [0, 0]
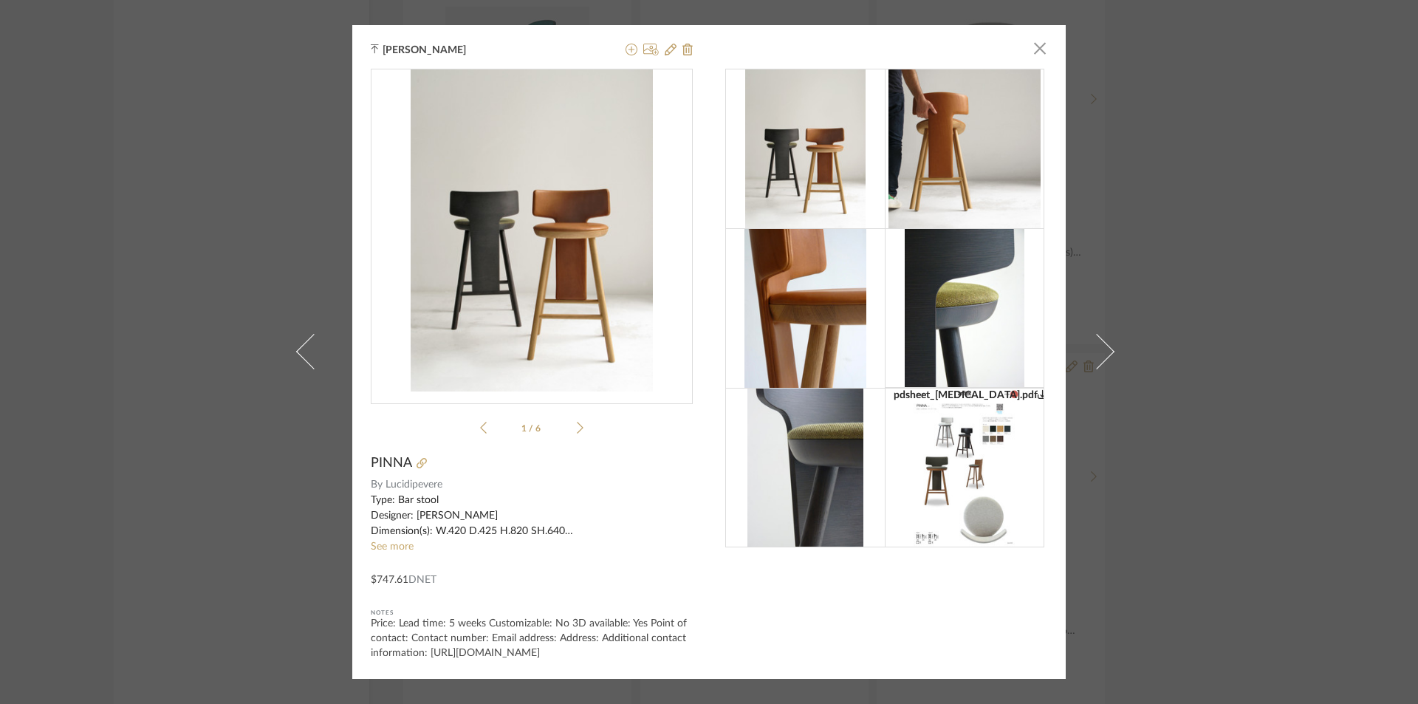
click at [389, 539] on sr-see-more-text "Type: Bar stool Designer: Lucidi Pevere Dimension(s): W.420 D.425 H.820 SH.640 …" at bounding box center [532, 524] width 322 height 62
click at [387, 543] on link "See more" at bounding box center [392, 547] width 43 height 10
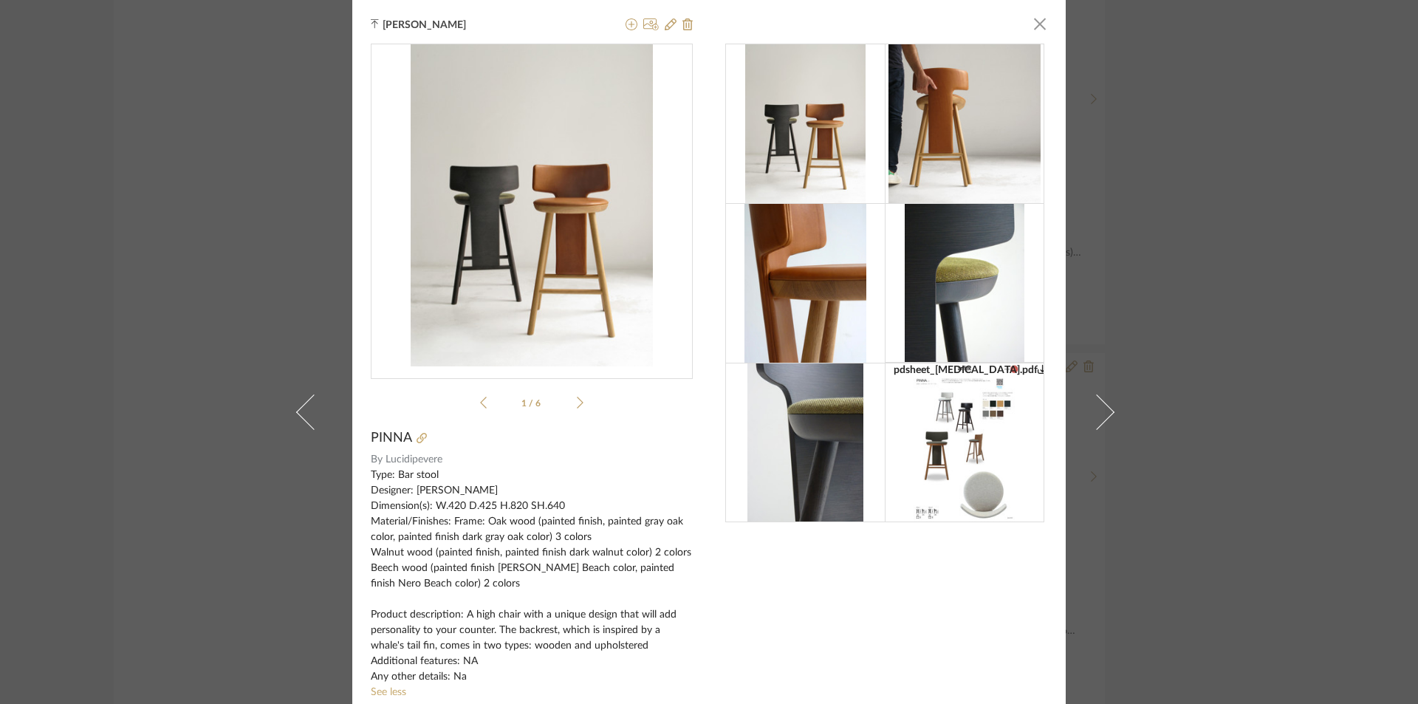
click at [577, 406] on icon at bounding box center [580, 402] width 7 height 13
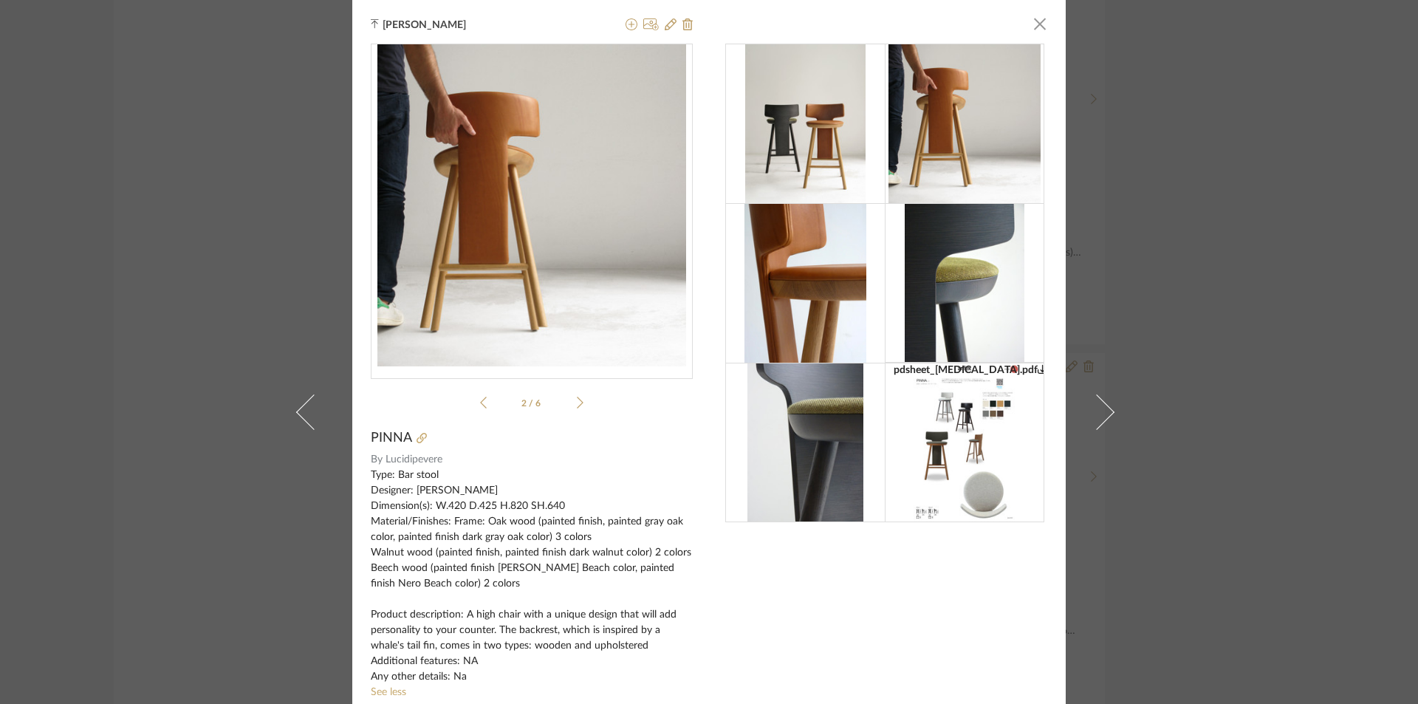
click at [577, 406] on icon at bounding box center [580, 402] width 7 height 13
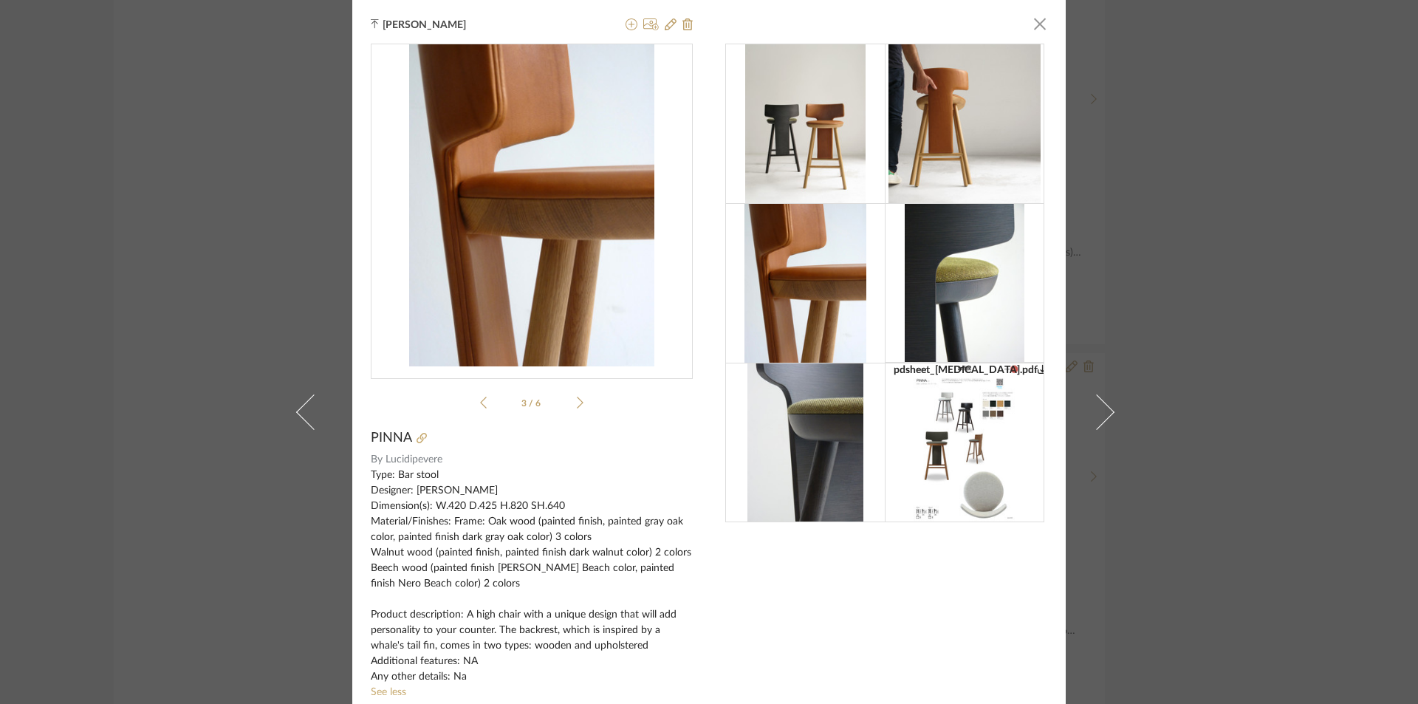
click at [577, 406] on icon at bounding box center [580, 402] width 7 height 13
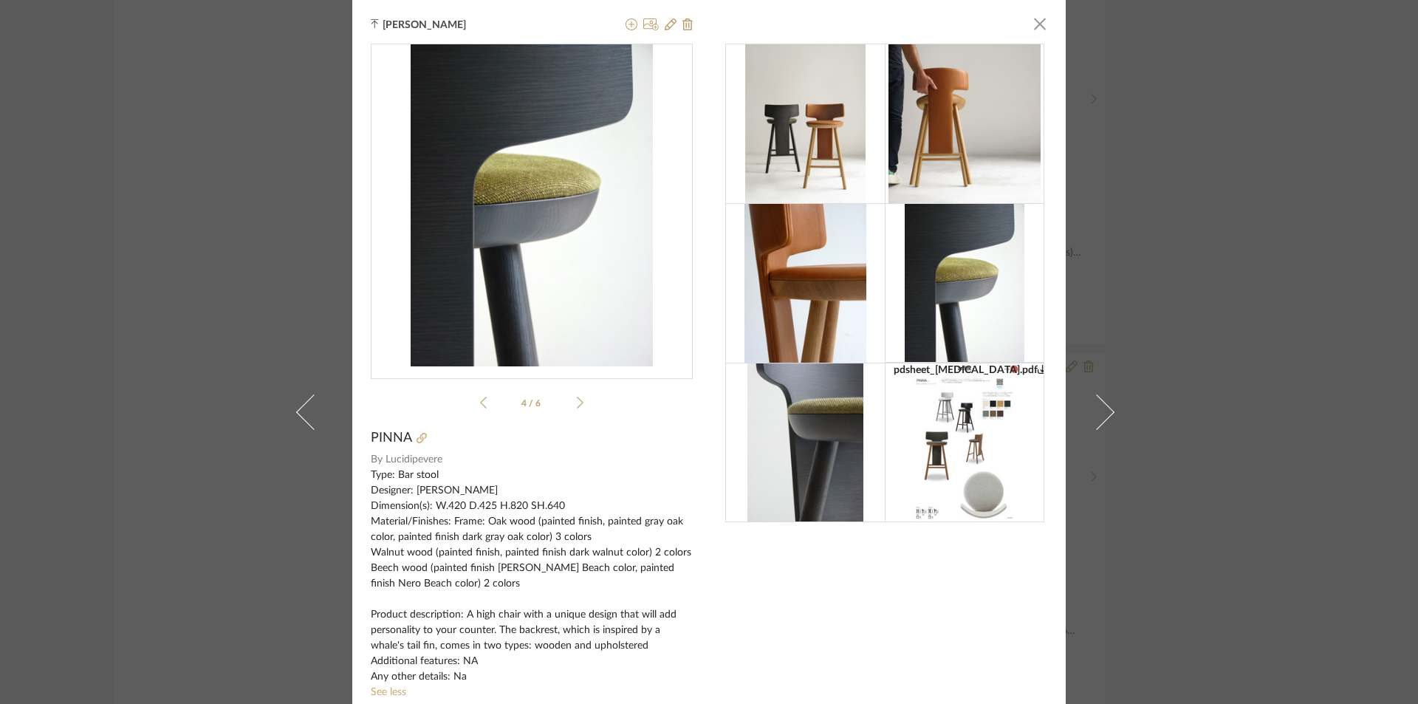
click at [577, 406] on icon at bounding box center [580, 402] width 7 height 13
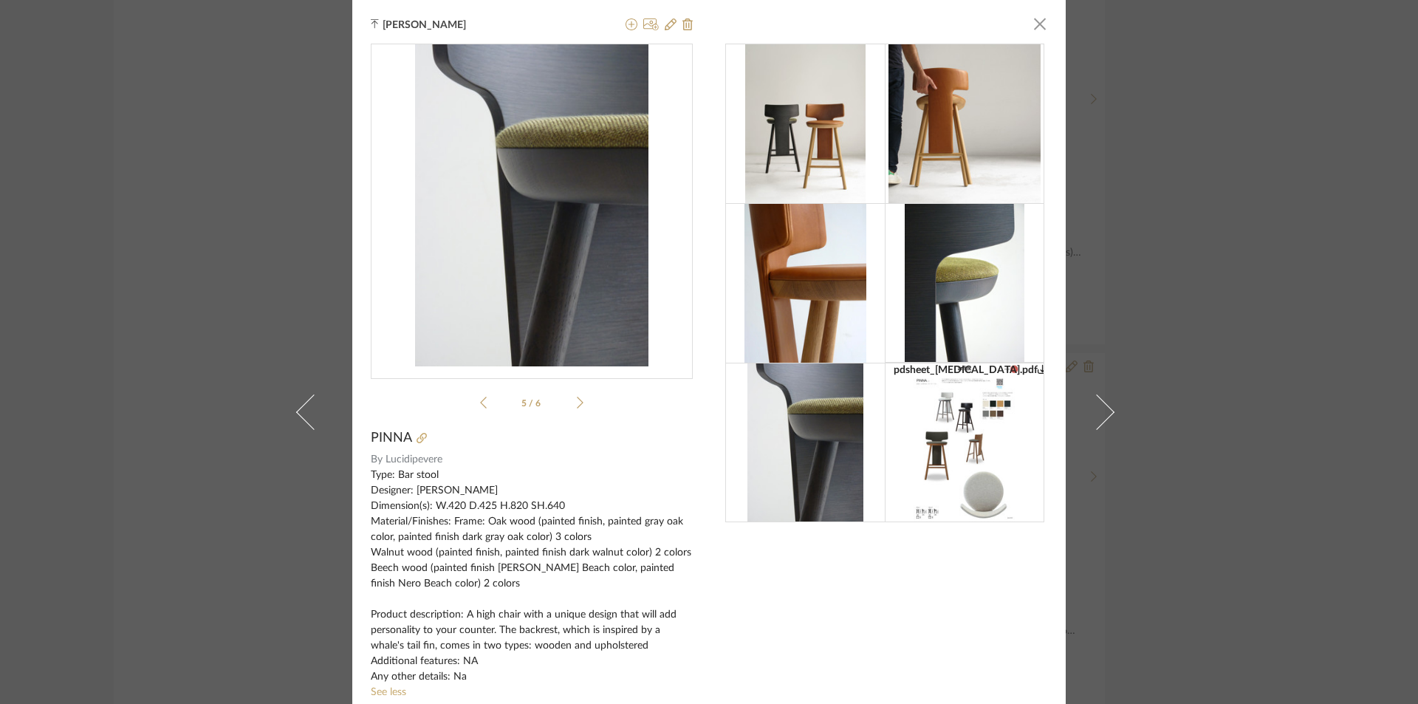
click at [577, 406] on icon at bounding box center [580, 402] width 7 height 13
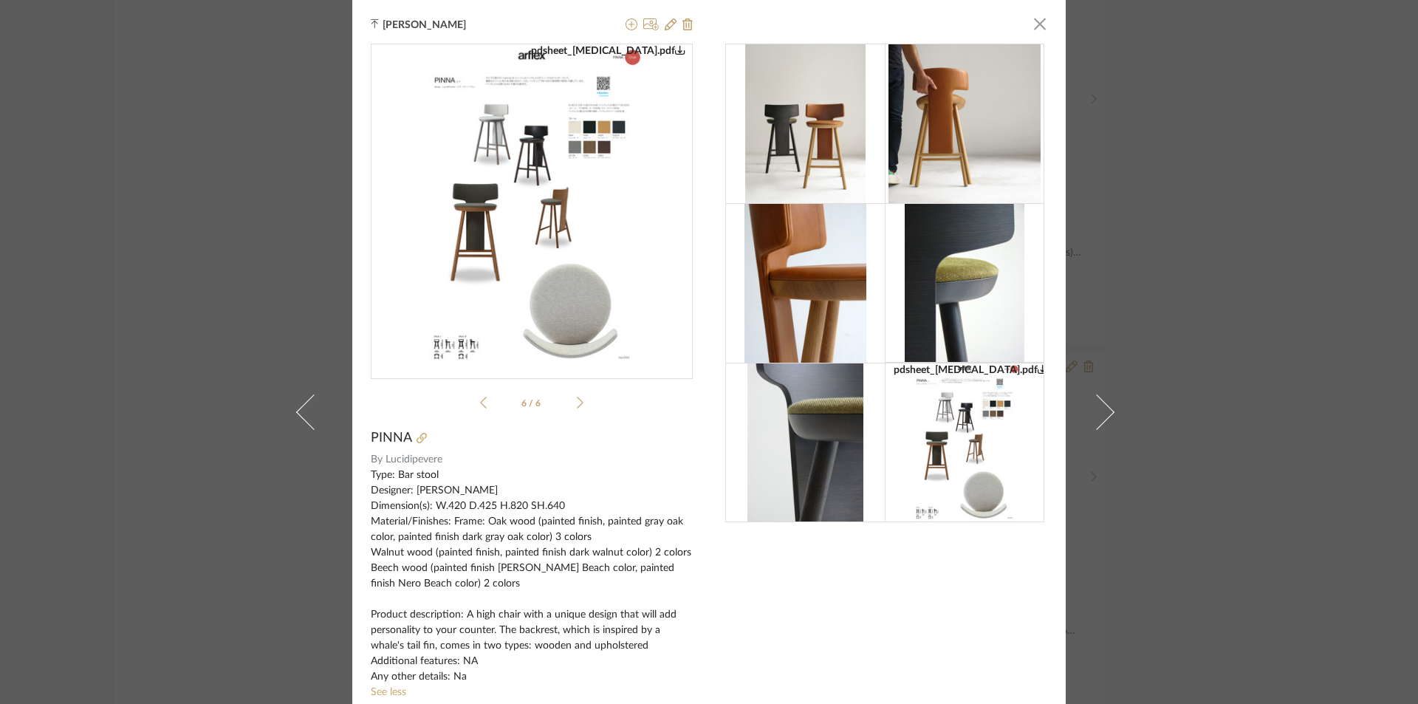
click at [577, 406] on icon at bounding box center [580, 402] width 7 height 13
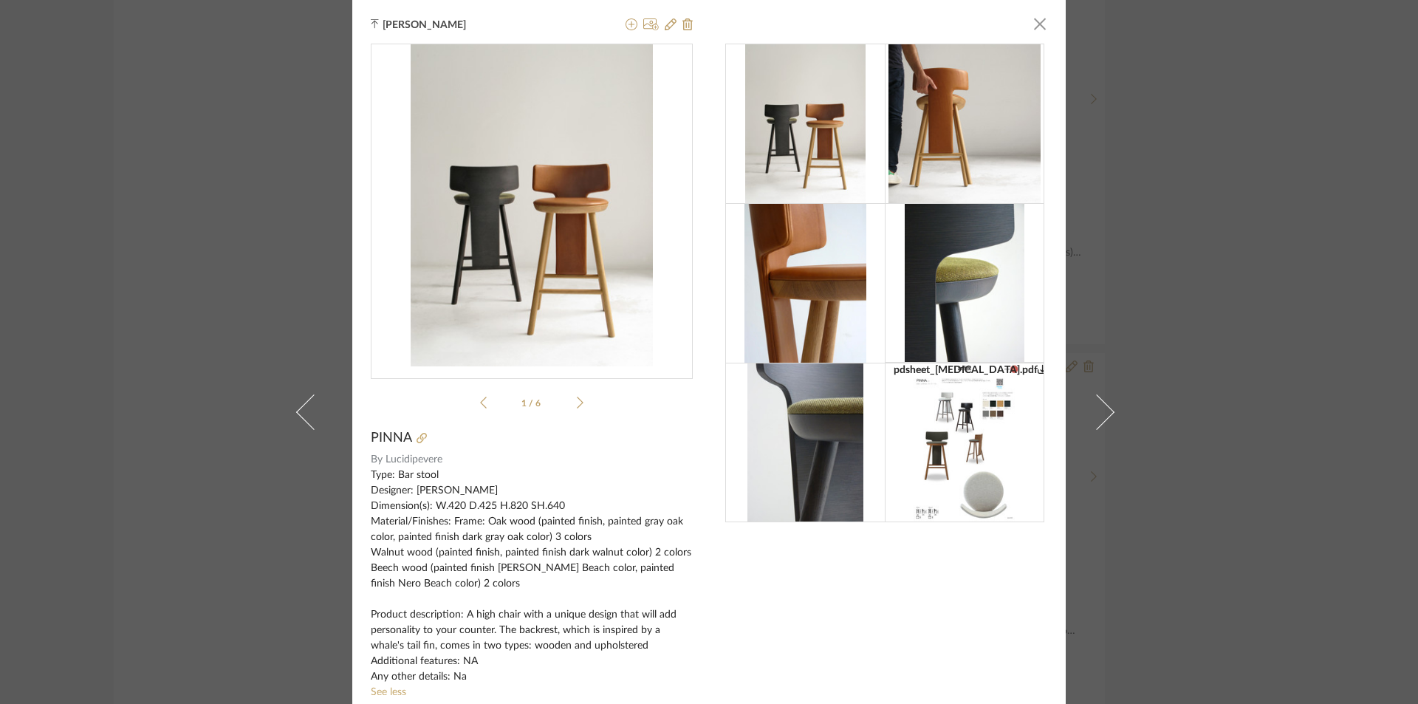
click at [577, 406] on icon at bounding box center [580, 402] width 7 height 13
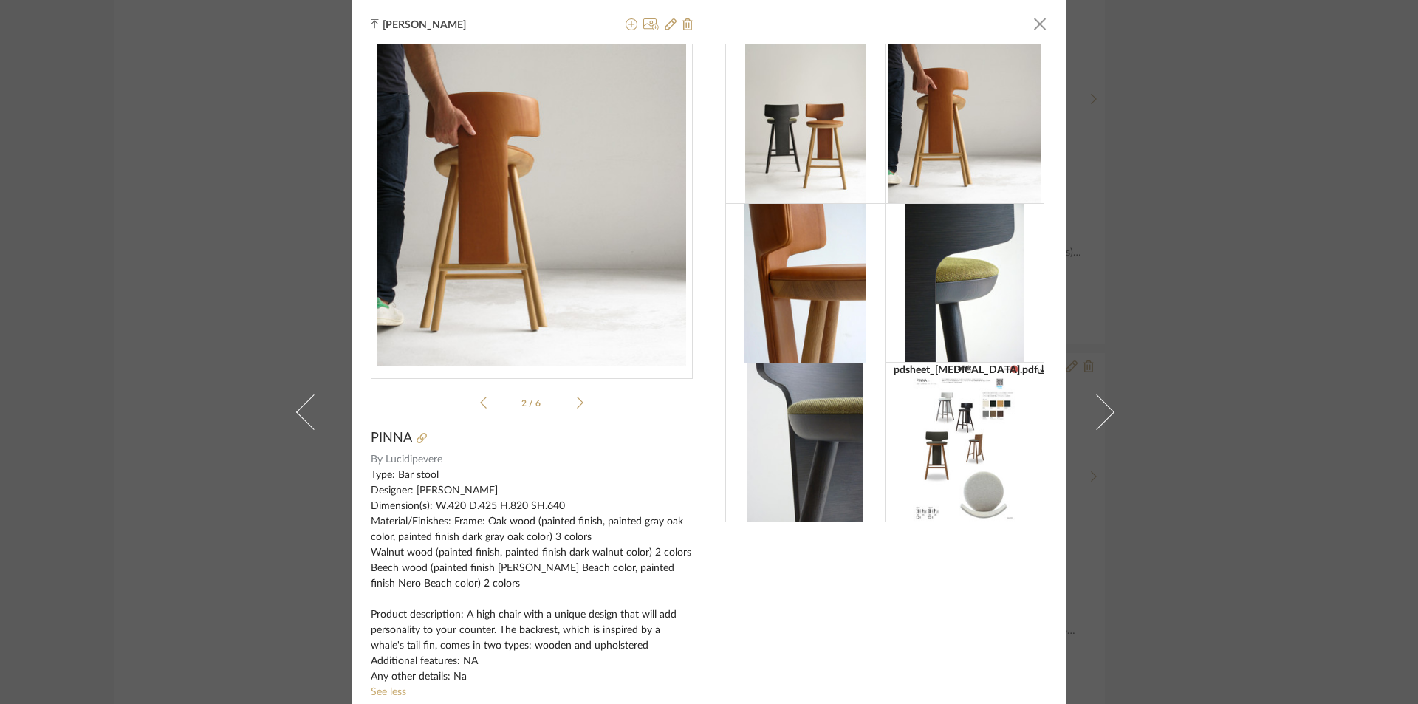
click at [474, 409] on div "pdsheet_PINNA.pdf pdsheet_PINNA.pdf 2 / 6" at bounding box center [532, 230] width 322 height 372
click at [487, 396] on li "2 / 6" at bounding box center [532, 403] width 90 height 18
click at [480, 399] on icon at bounding box center [483, 402] width 7 height 13
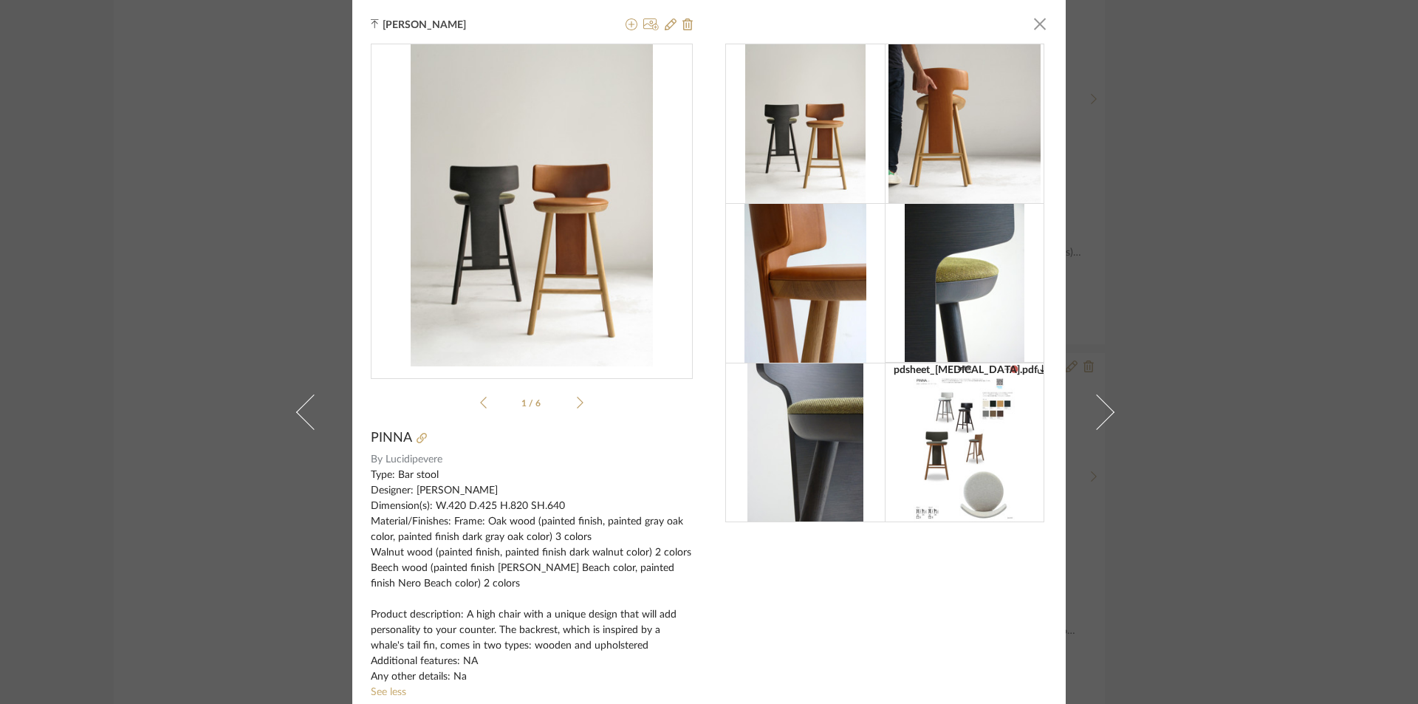
click at [480, 399] on icon at bounding box center [483, 402] width 7 height 13
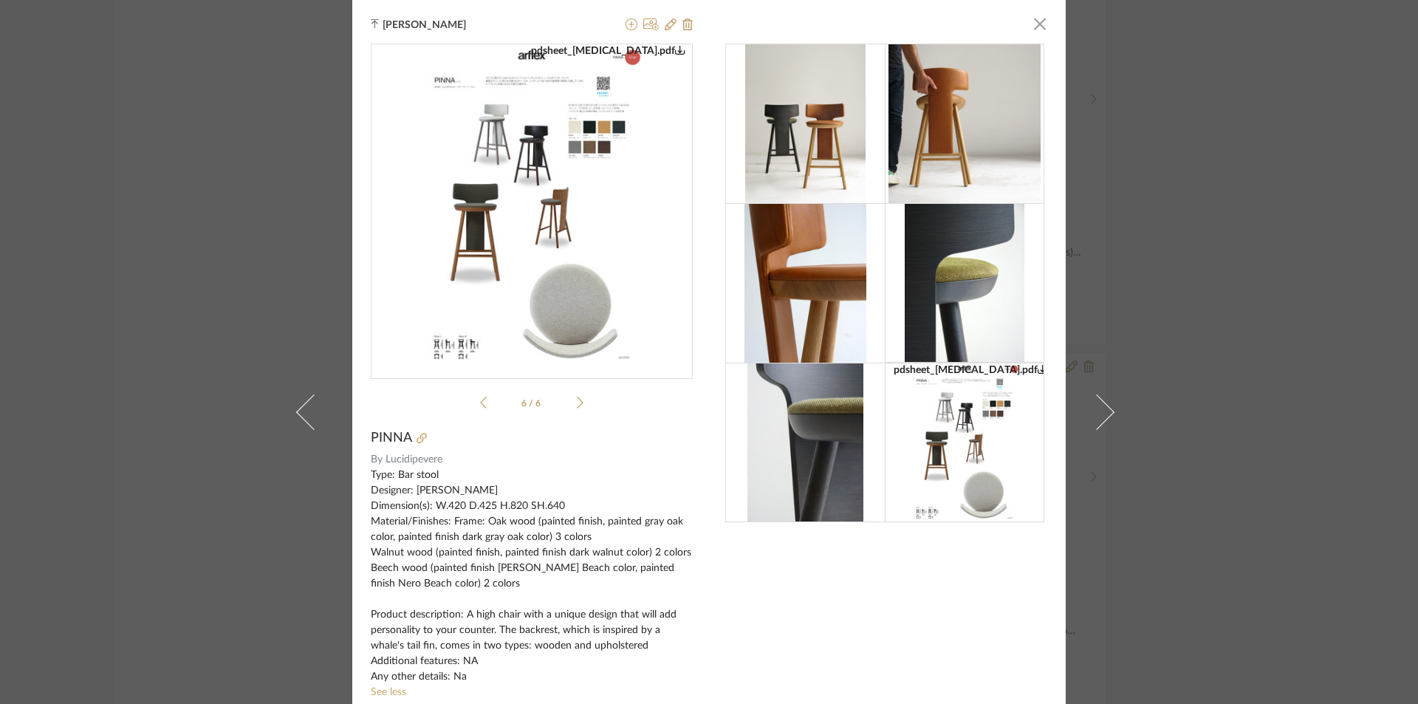
click at [577, 402] on icon at bounding box center [580, 402] width 7 height 13
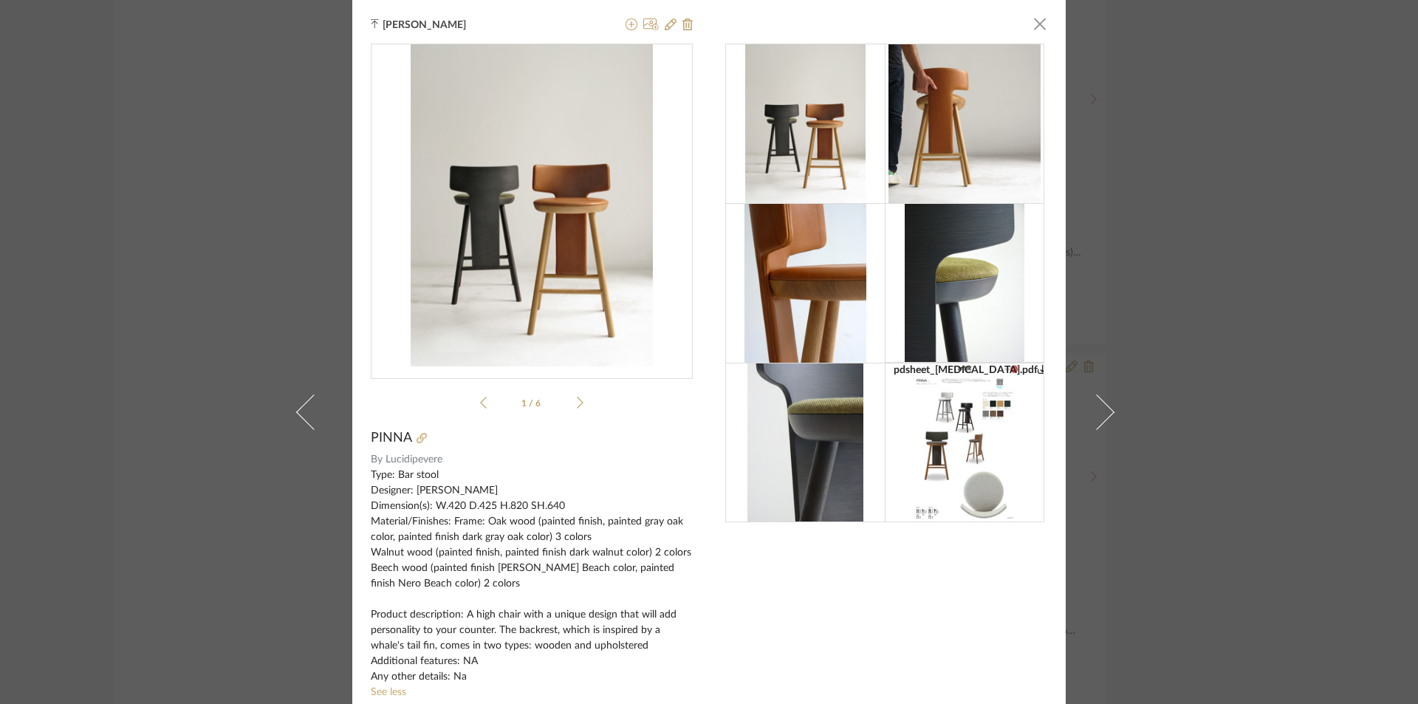
click at [1186, 322] on div "Manasi Bhargava × pdsheet_PINNA.pdf pdsheet_PINNA.pdf 1 / 6 PINNA By Lucidipeve…" at bounding box center [709, 352] width 1418 height 704
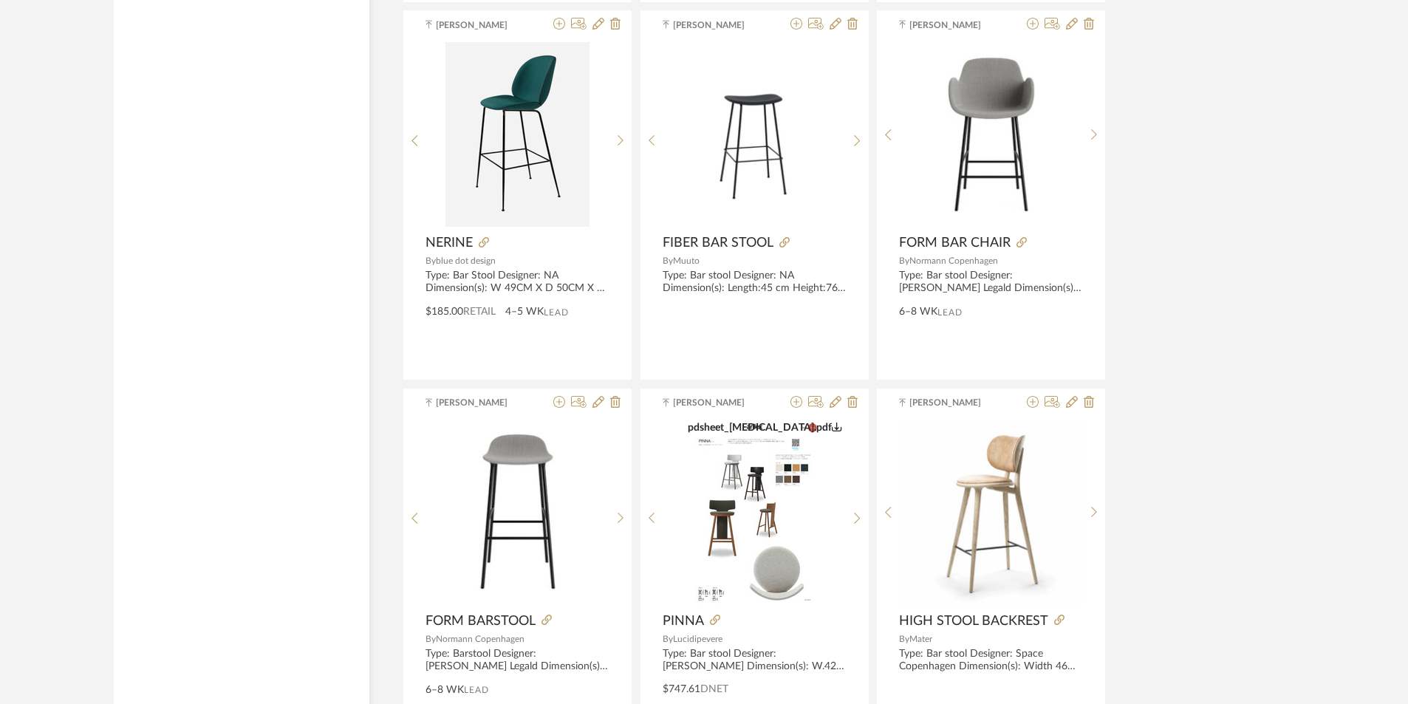
scroll to position [3396, 0]
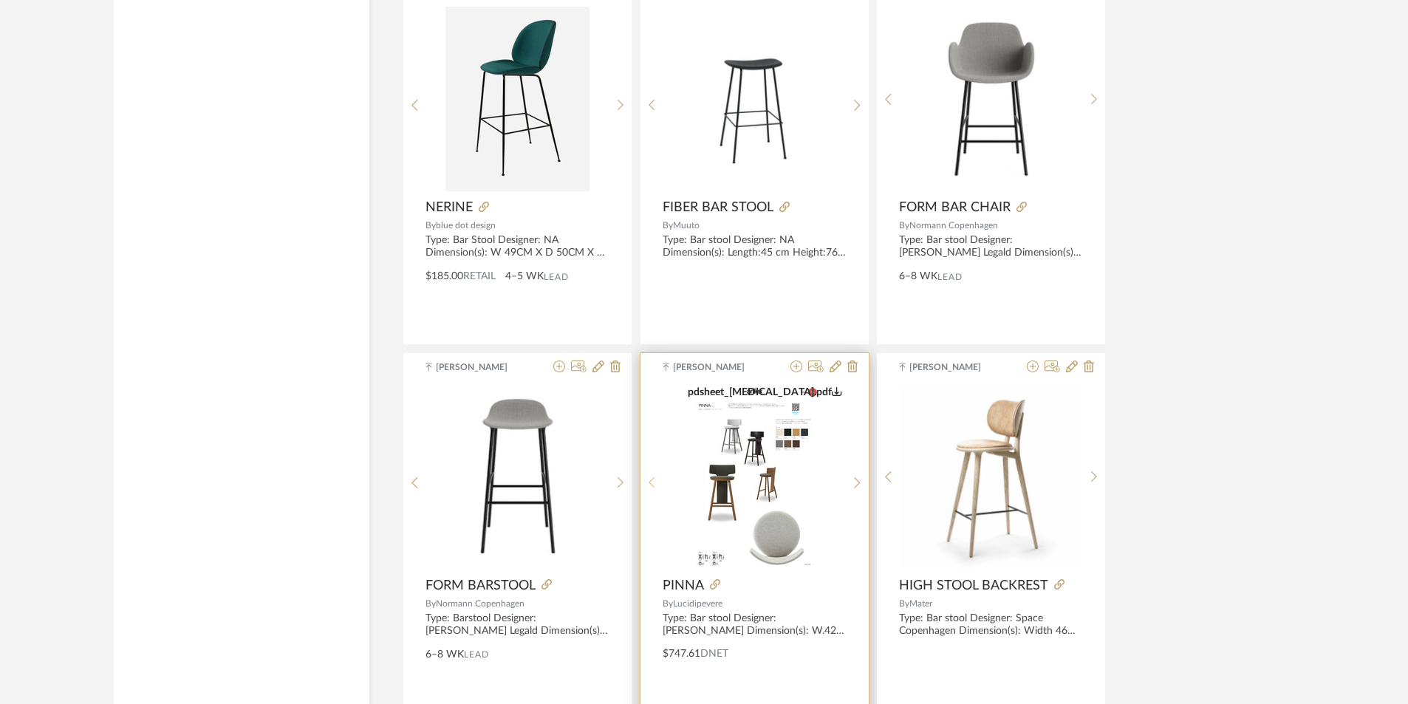
click at [650, 477] on icon at bounding box center [652, 483] width 7 height 13
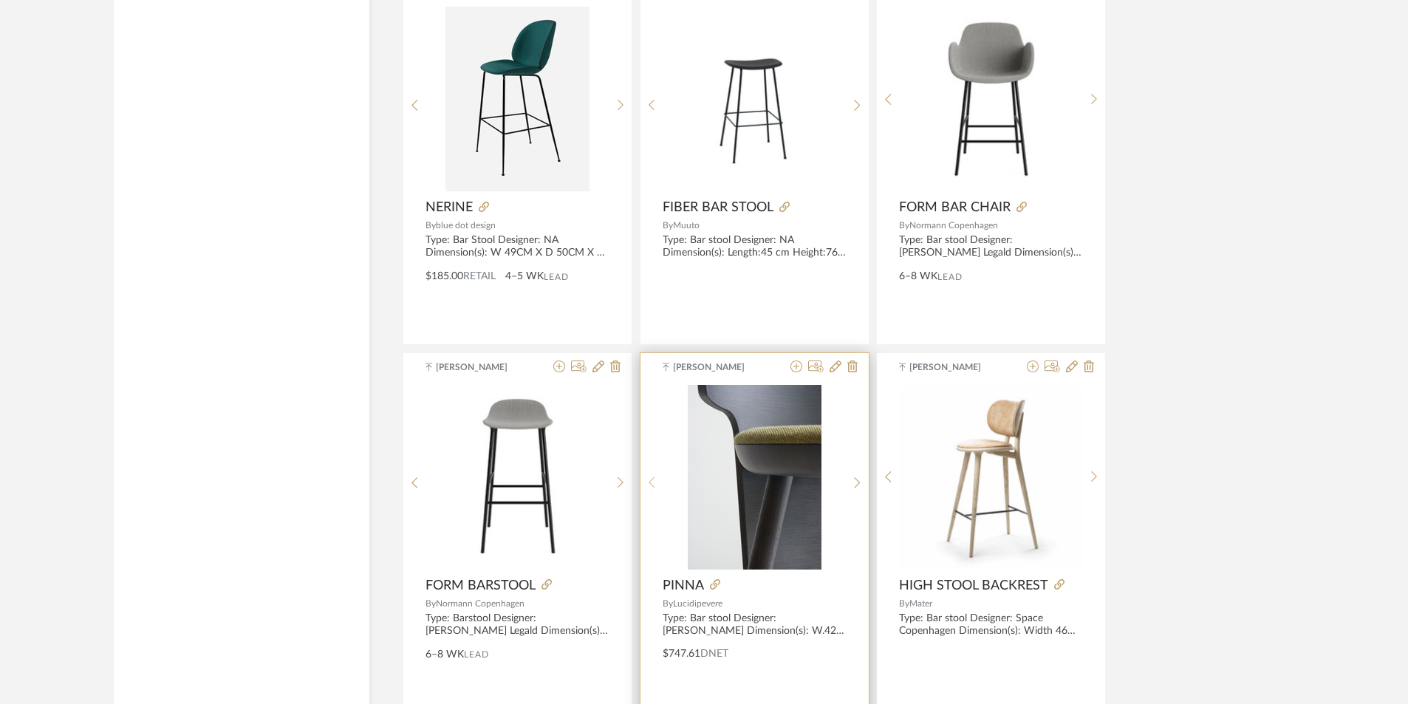
click at [650, 477] on icon at bounding box center [652, 483] width 7 height 13
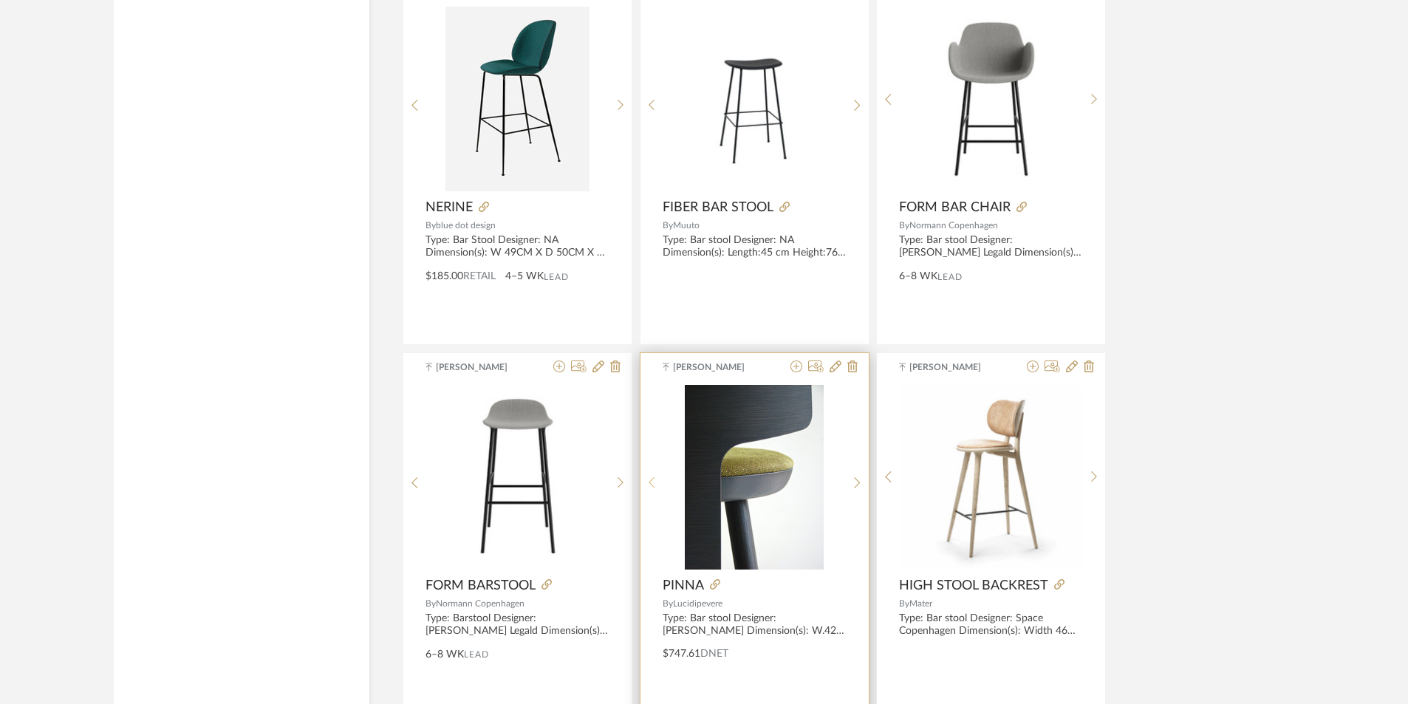
click at [650, 477] on icon at bounding box center [652, 483] width 7 height 13
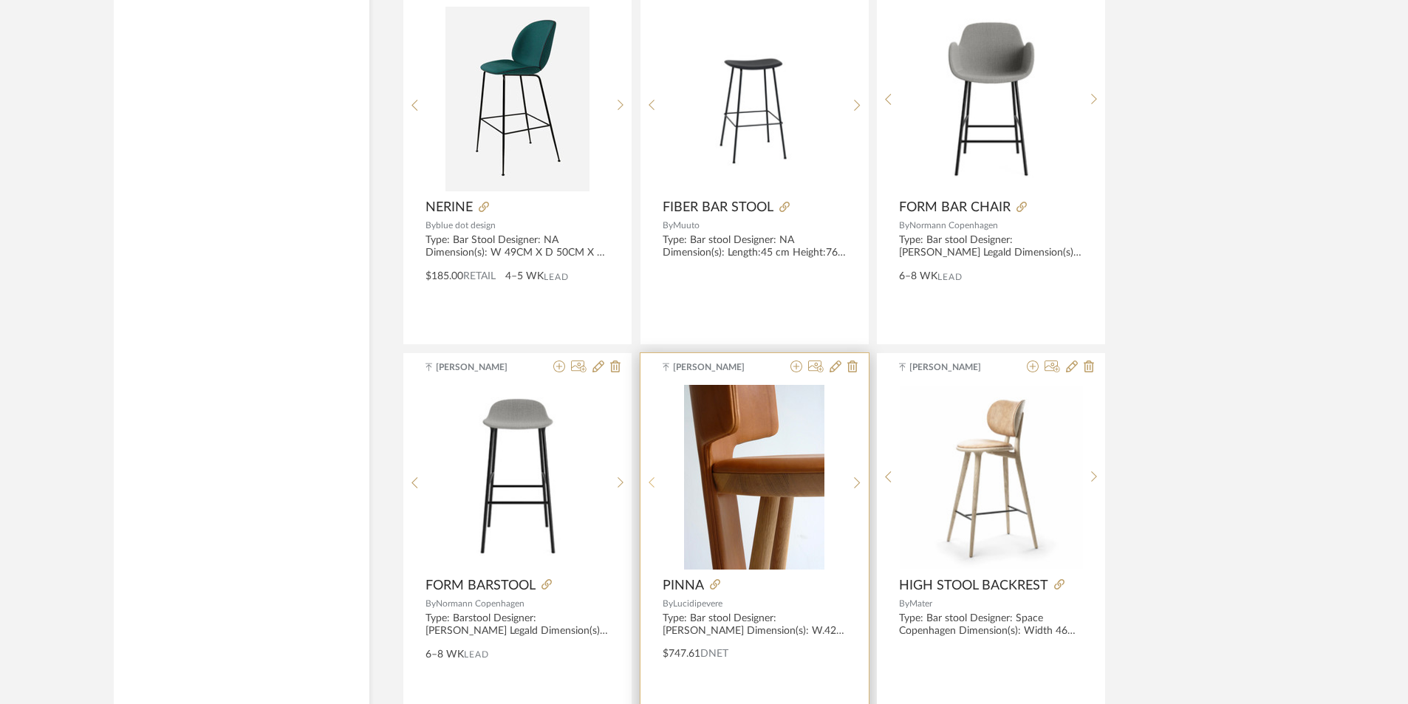
click at [650, 477] on icon at bounding box center [652, 483] width 7 height 13
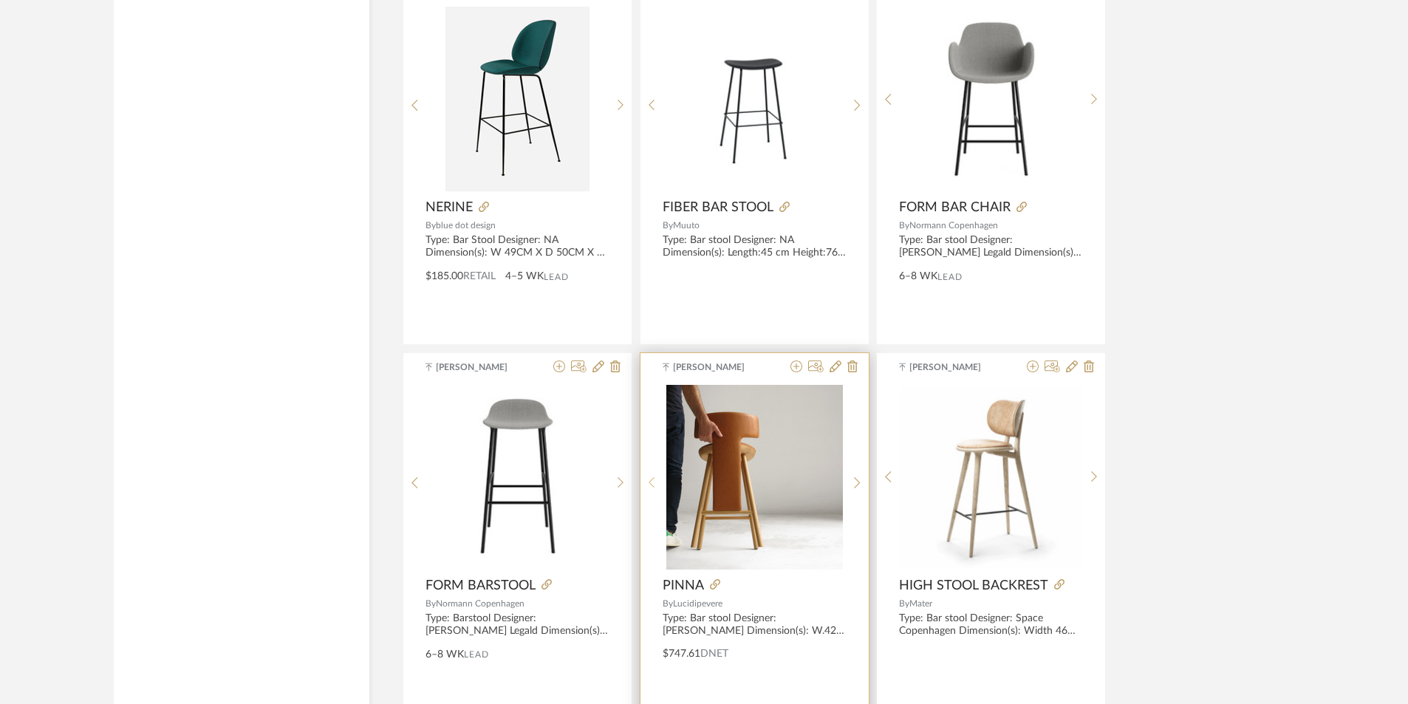
click at [650, 477] on icon at bounding box center [652, 483] width 7 height 13
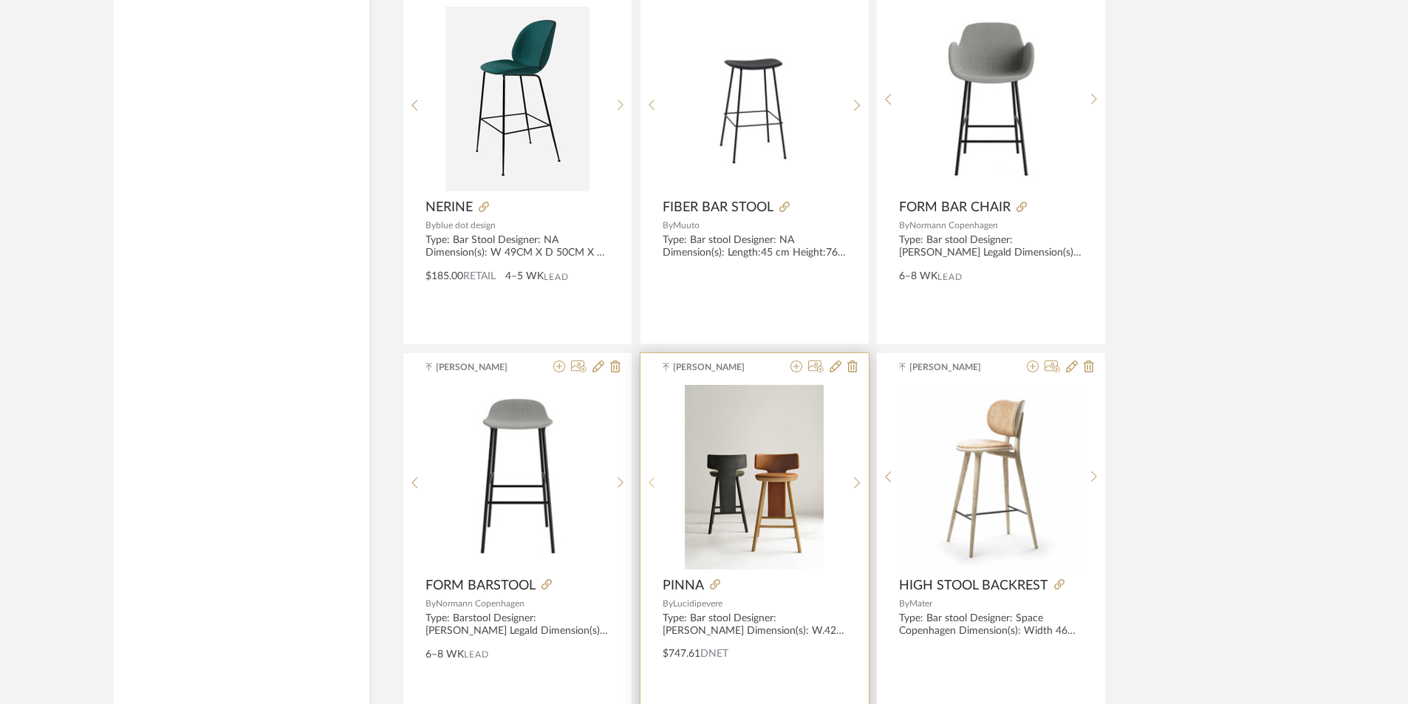
click at [650, 477] on icon at bounding box center [652, 483] width 7 height 13
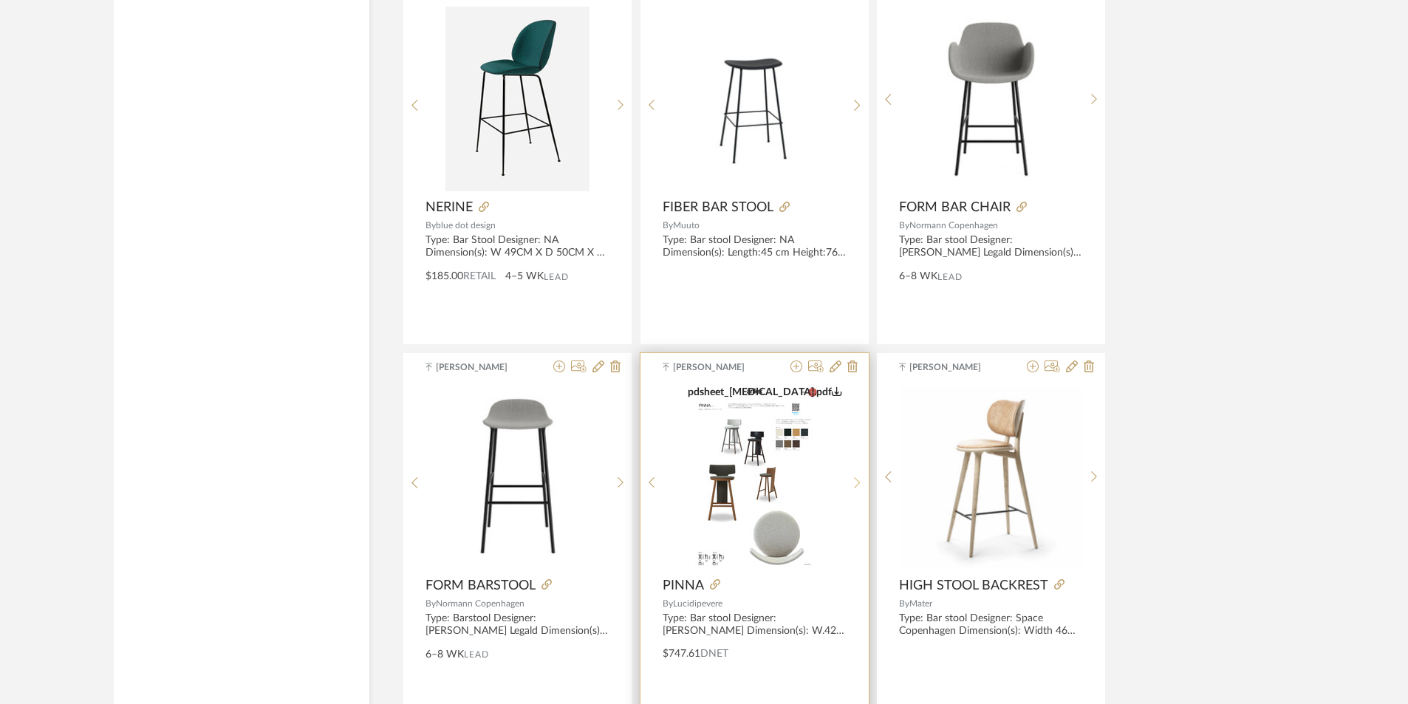
click at [857, 484] on icon at bounding box center [857, 483] width 7 height 13
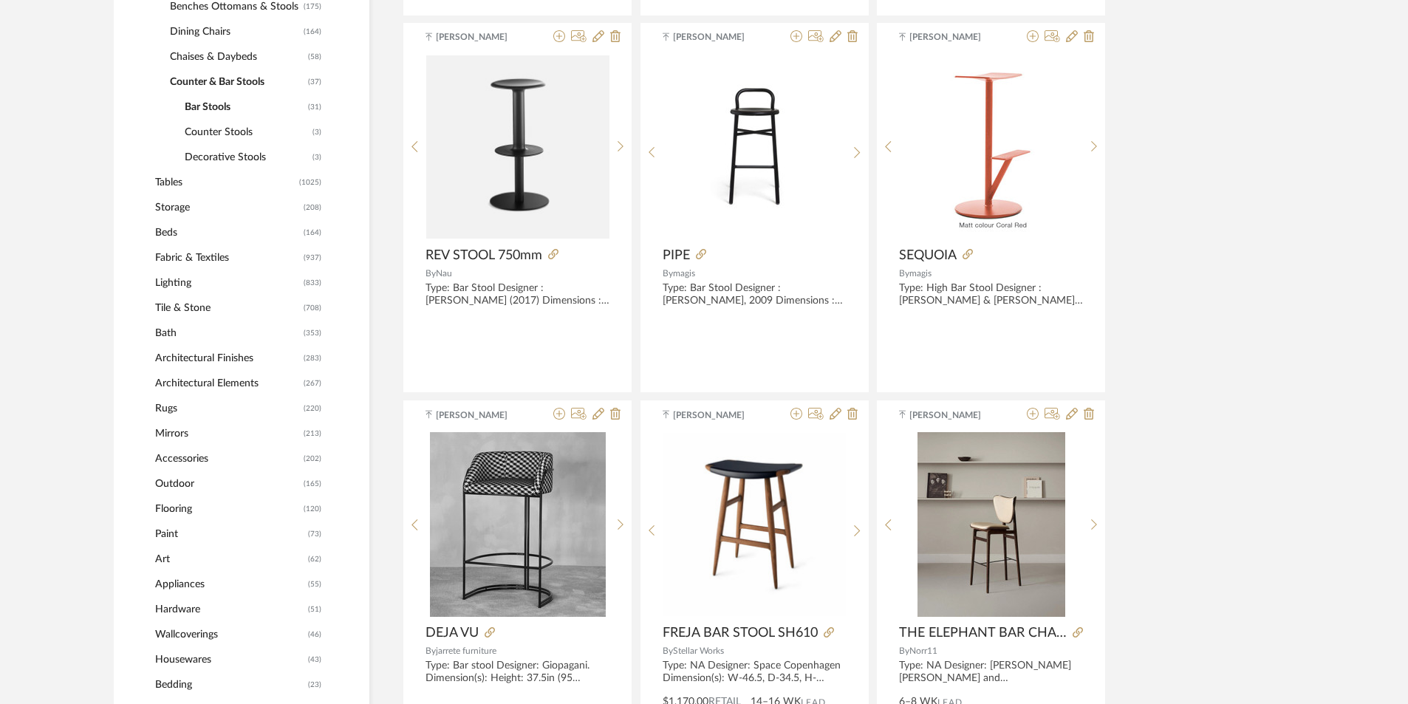
scroll to position [515, 0]
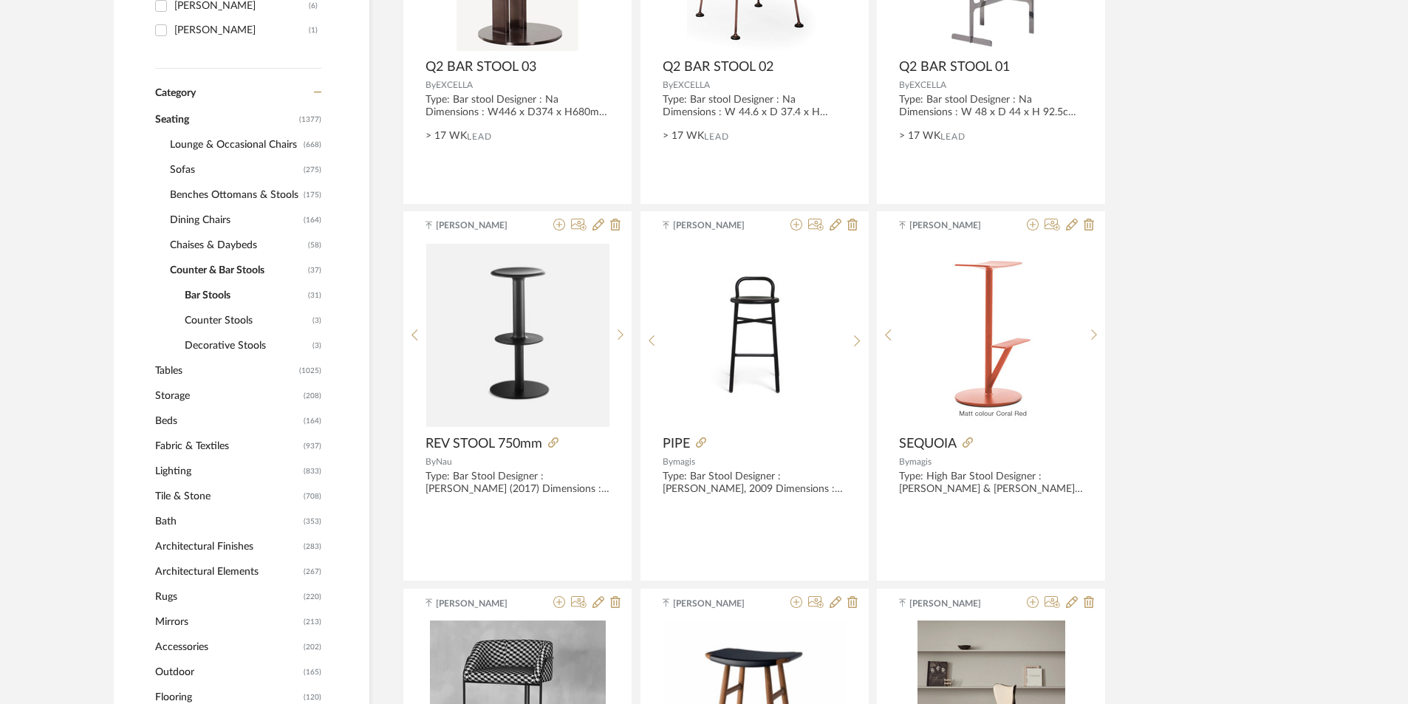
click at [213, 136] on span "Lounge & Occasional Chairs" at bounding box center [235, 144] width 130 height 25
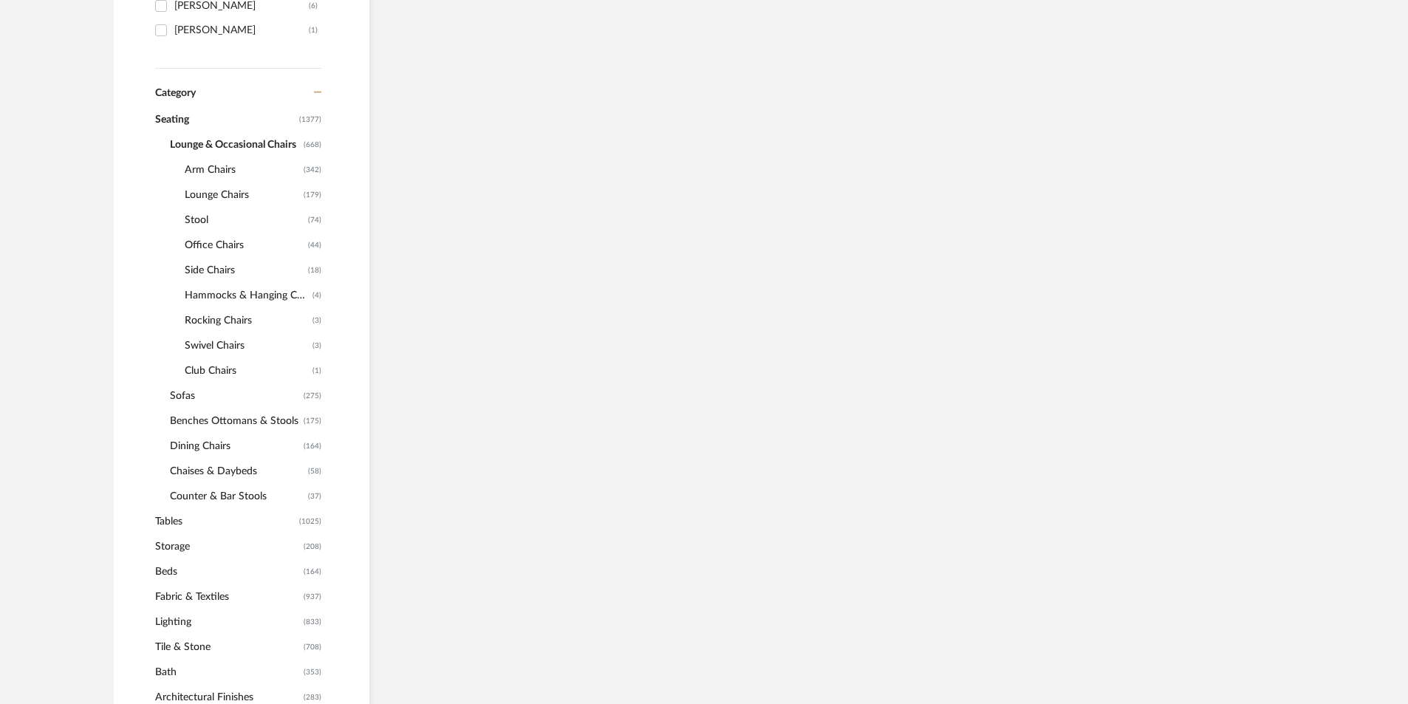
click at [220, 160] on span "Arm Chairs" at bounding box center [242, 169] width 115 height 25
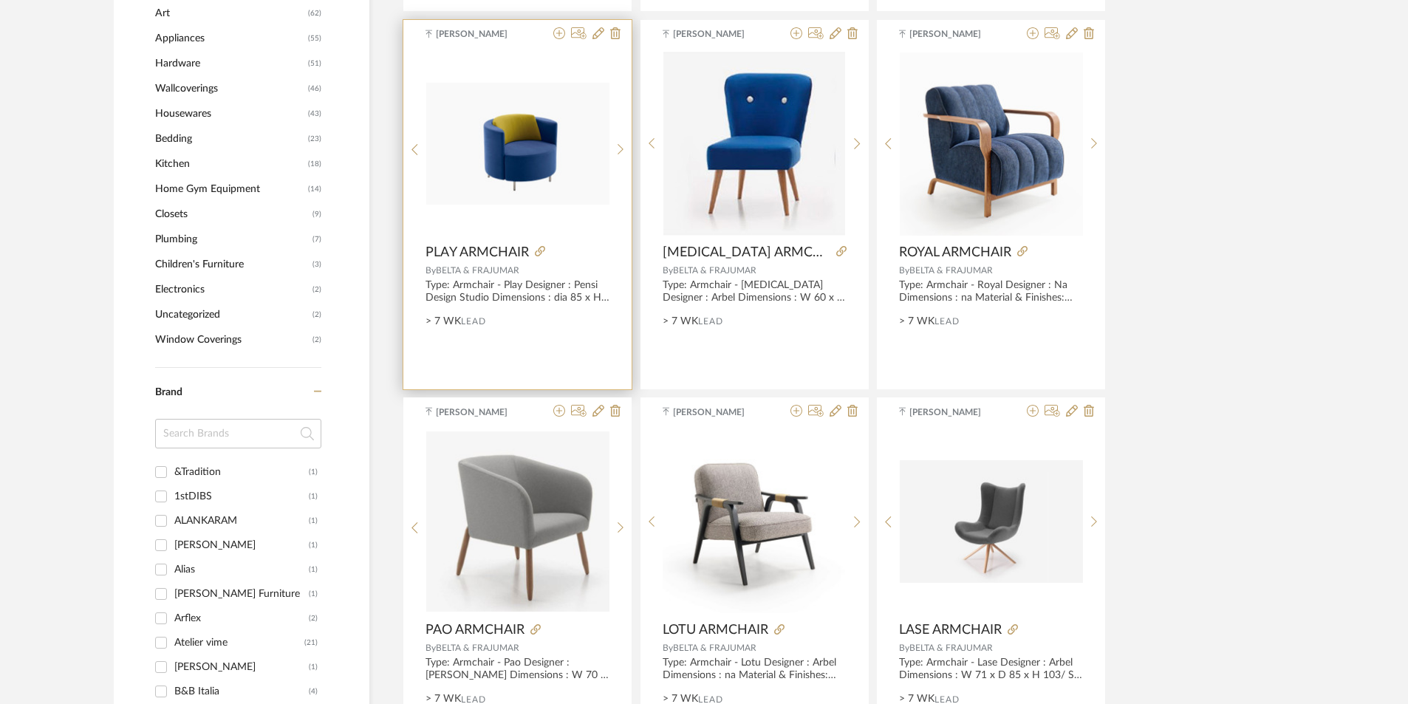
scroll to position [1623, 0]
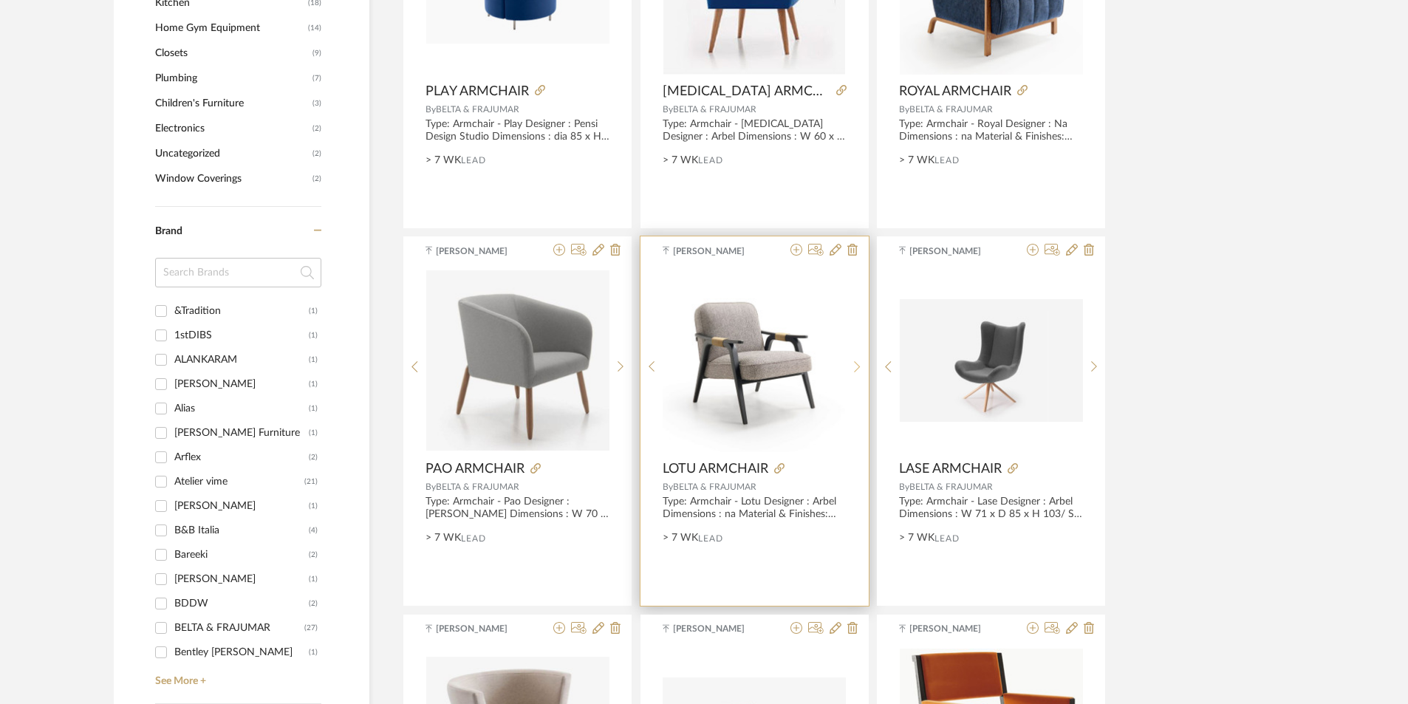
click at [855, 359] on div at bounding box center [857, 366] width 23 height 197
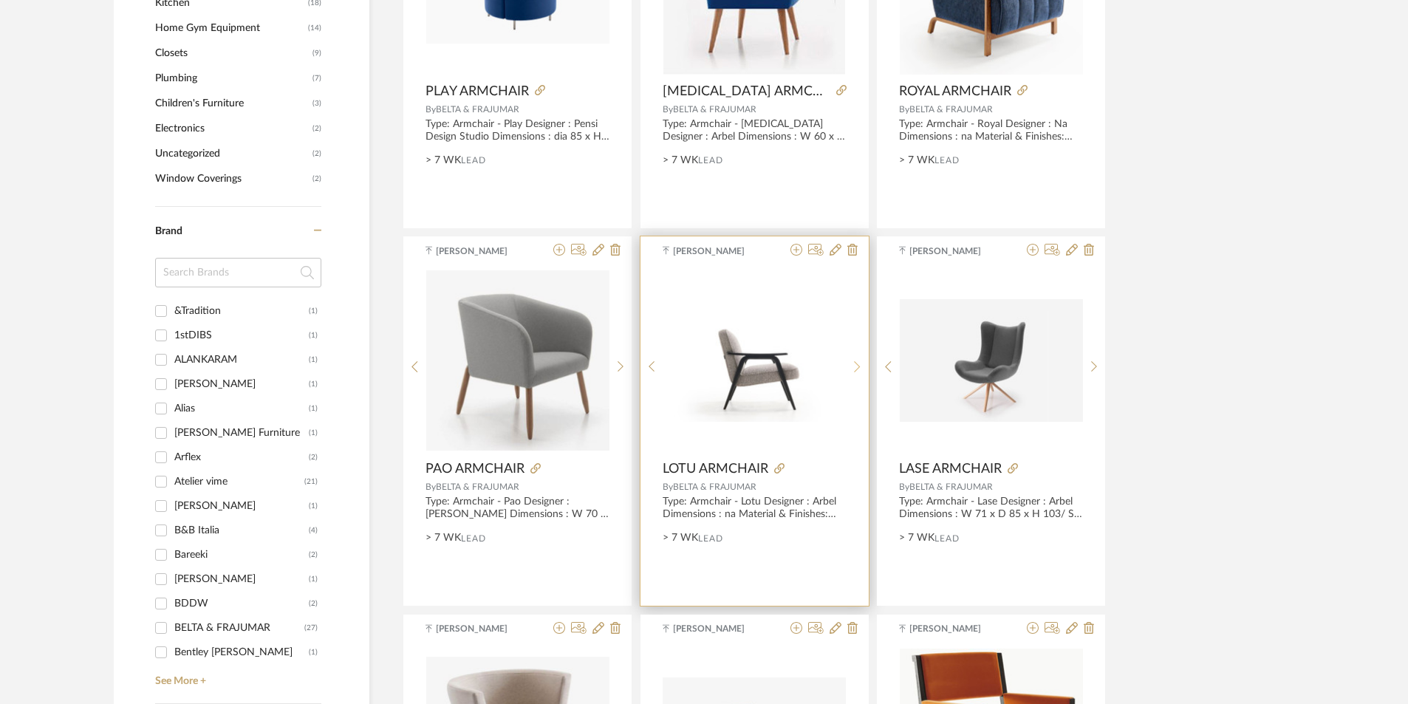
click at [855, 359] on div at bounding box center [857, 366] width 23 height 197
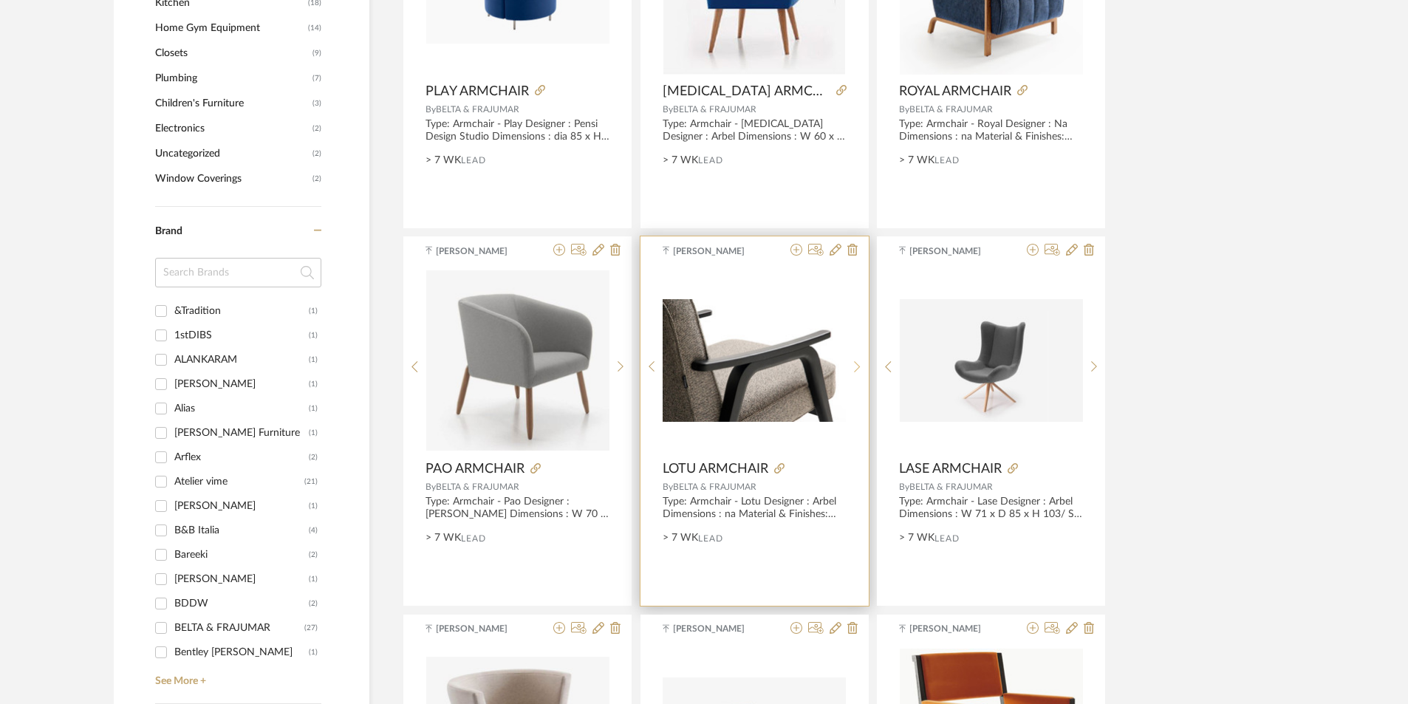
click at [855, 359] on div at bounding box center [857, 366] width 23 height 197
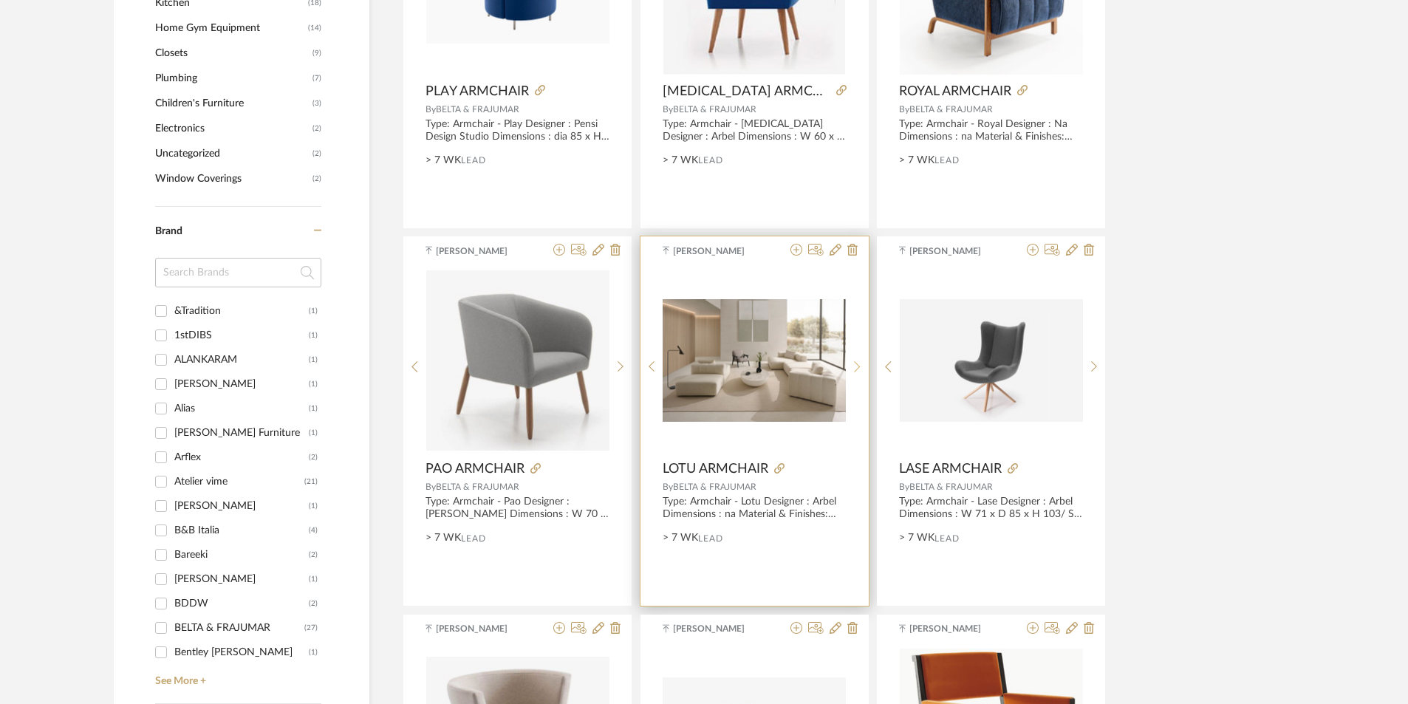
click at [855, 359] on div at bounding box center [857, 366] width 23 height 197
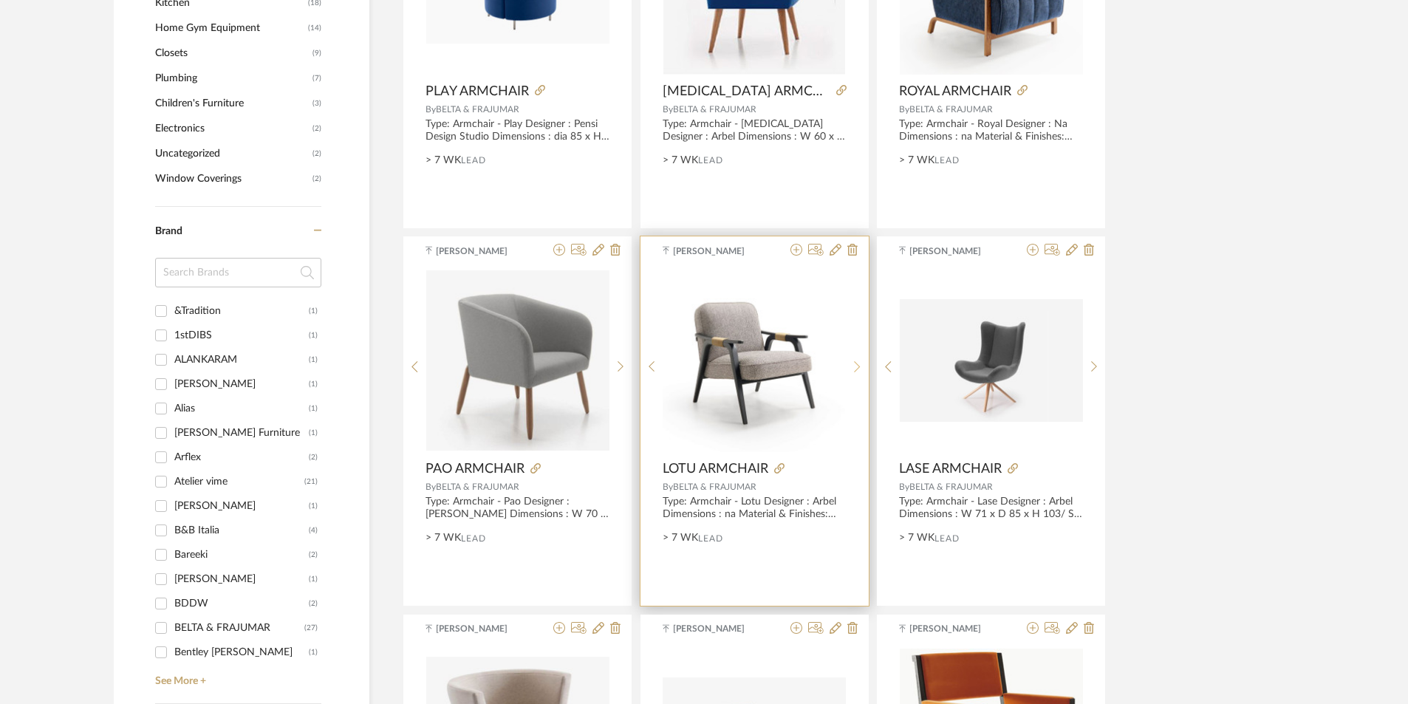
click at [853, 363] on sr-next-btn at bounding box center [857, 367] width 23 height 13
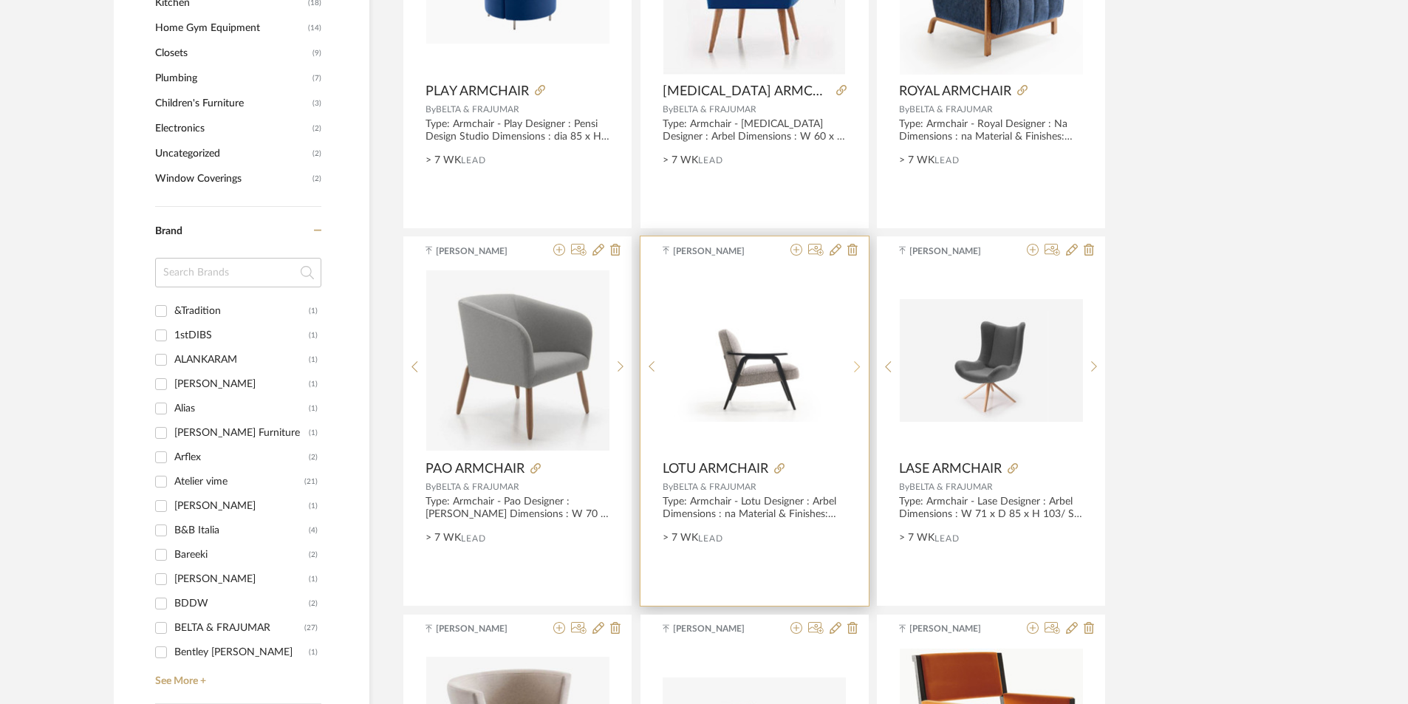
click at [853, 363] on sr-next-btn at bounding box center [857, 367] width 23 height 13
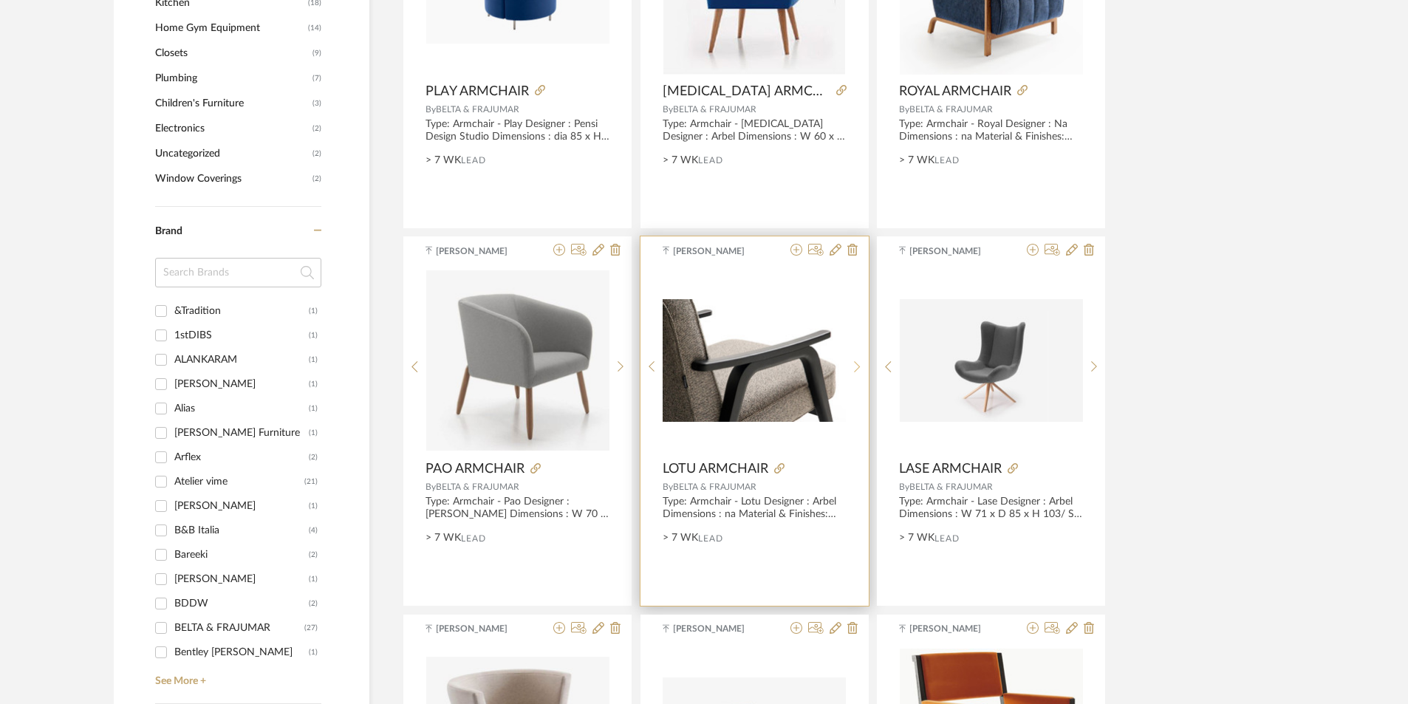
click at [853, 363] on sr-next-btn at bounding box center [857, 367] width 23 height 13
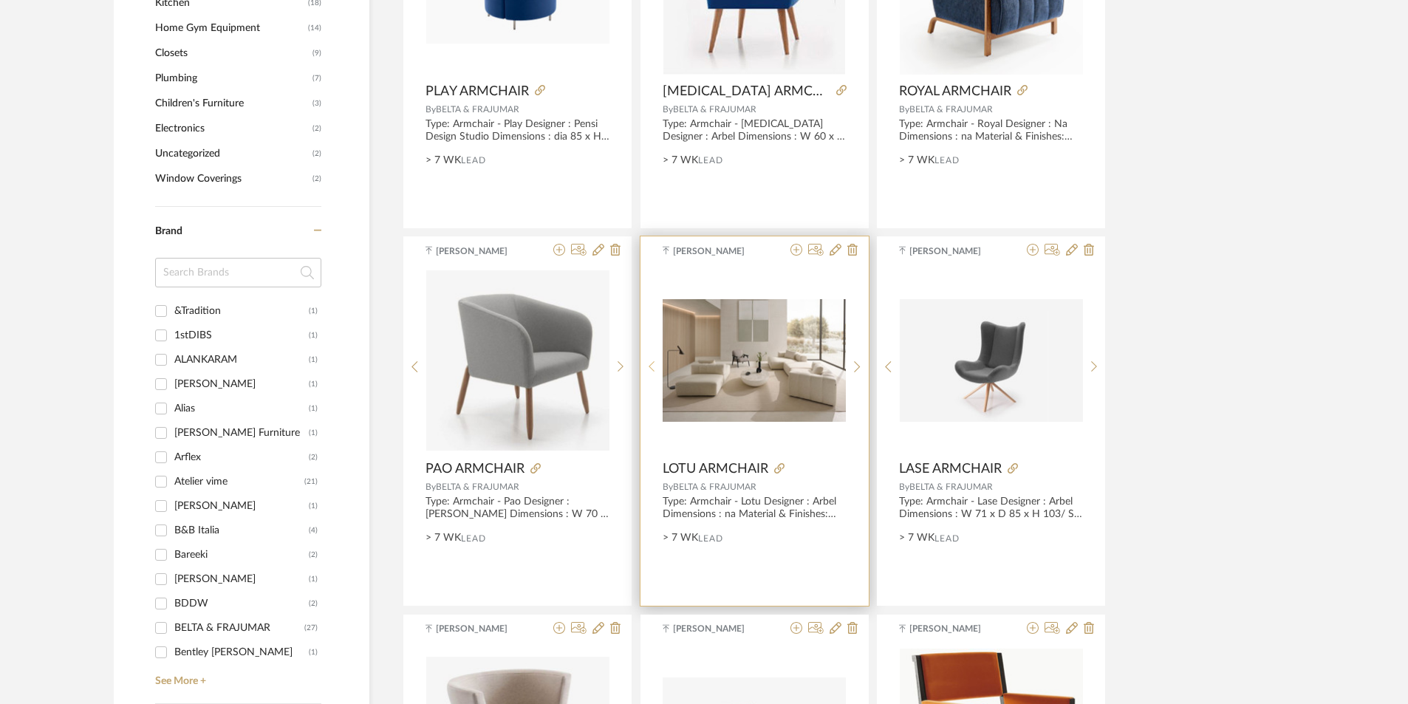
click at [650, 364] on icon at bounding box center [652, 367] width 7 height 13
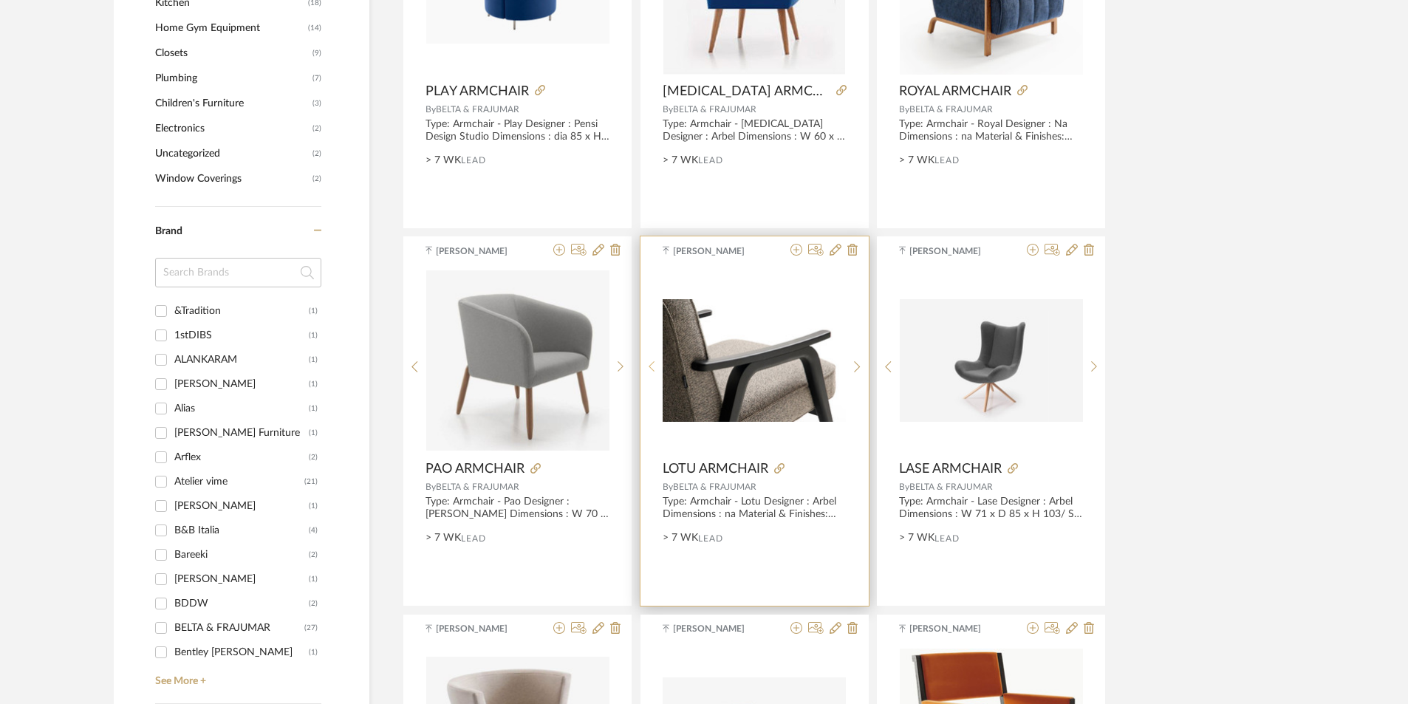
click at [650, 364] on icon at bounding box center [652, 367] width 7 height 13
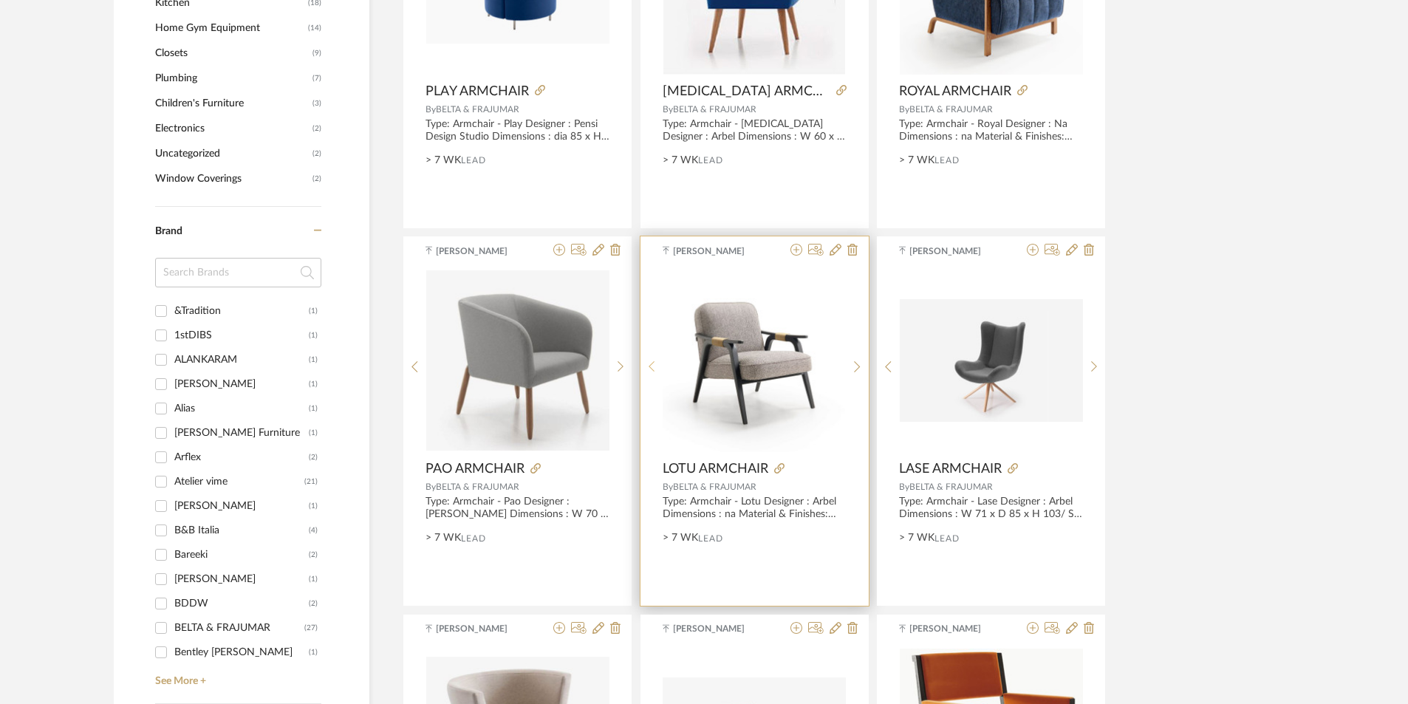
click at [650, 364] on icon at bounding box center [652, 367] width 7 height 13
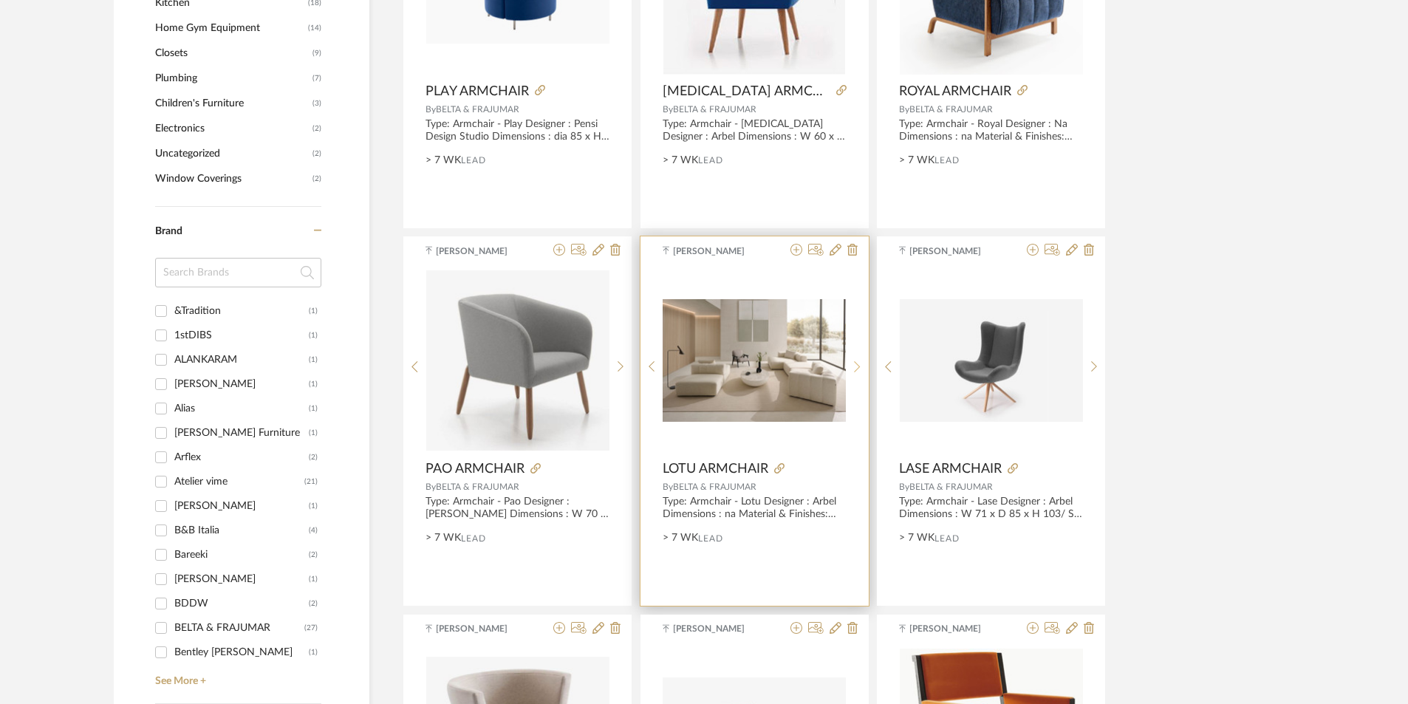
click at [855, 361] on icon at bounding box center [857, 367] width 7 height 13
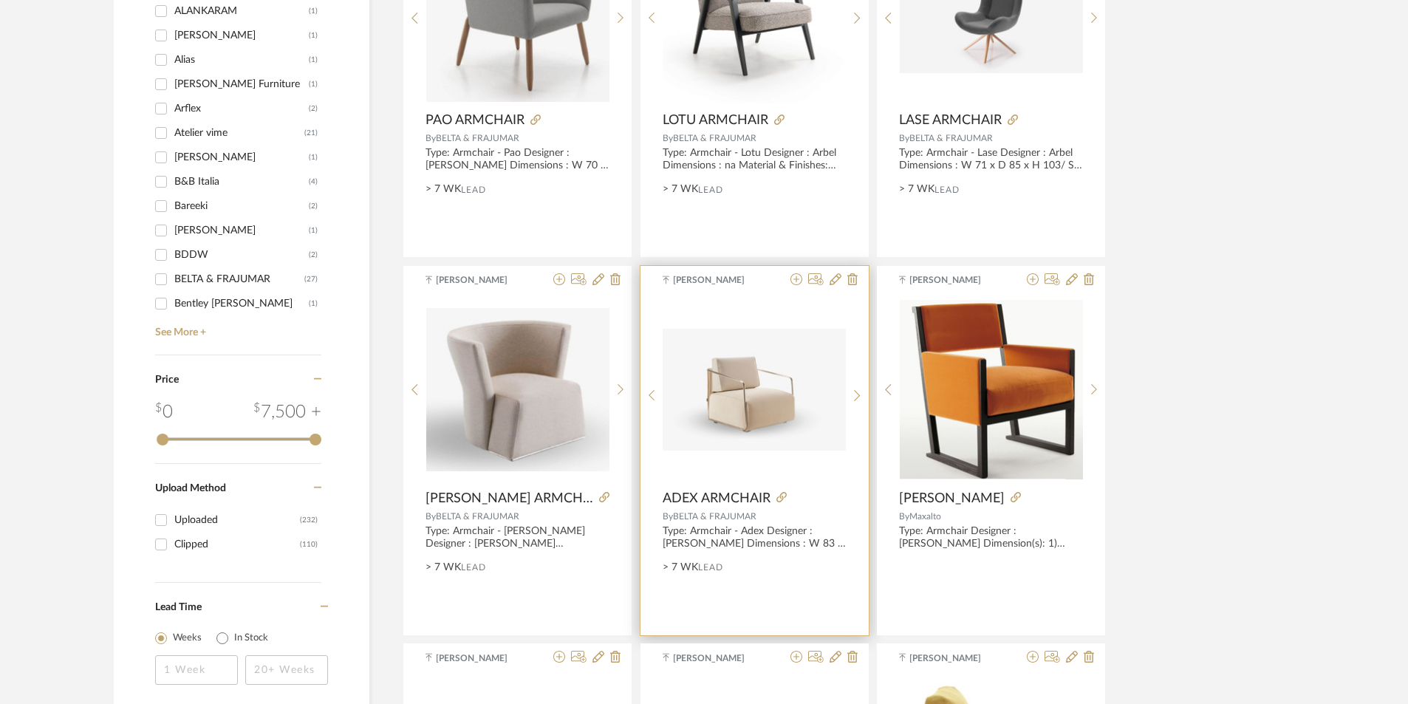
scroll to position [1992, 0]
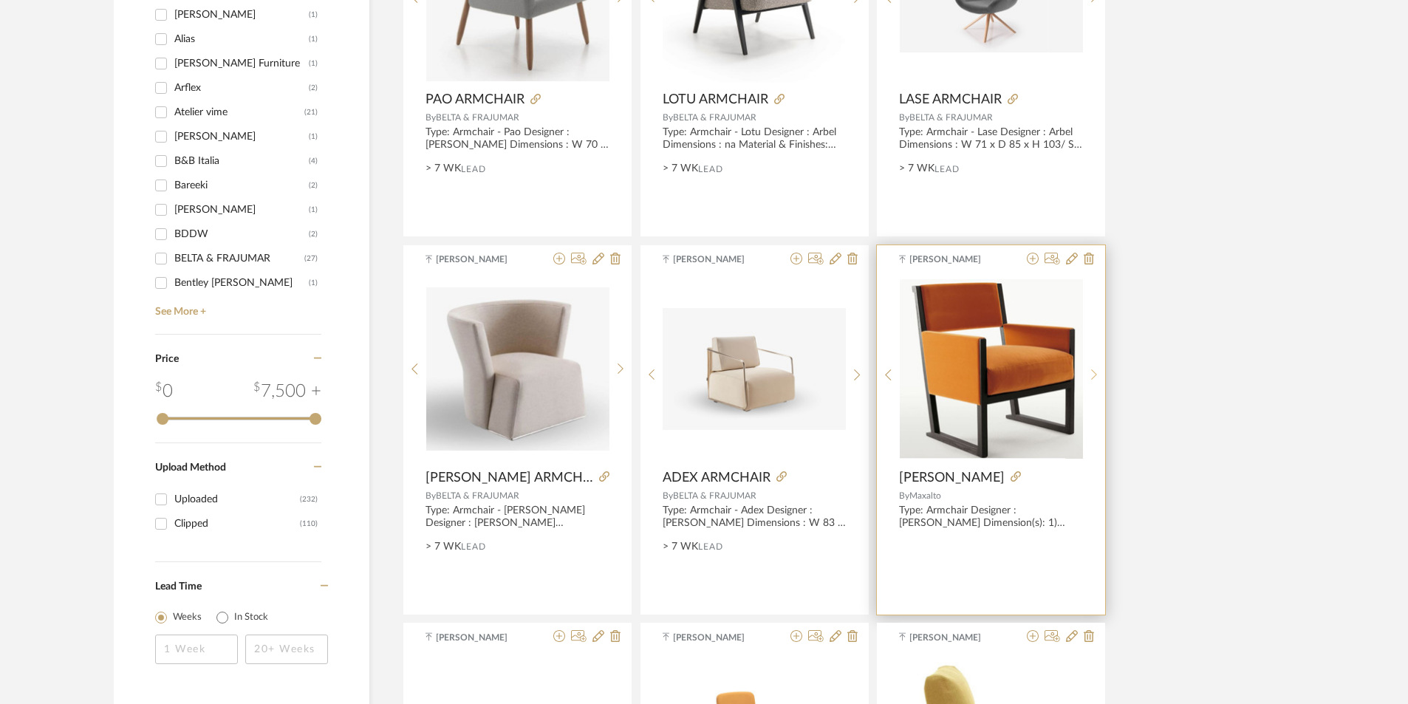
click at [1096, 364] on div at bounding box center [1094, 375] width 23 height 197
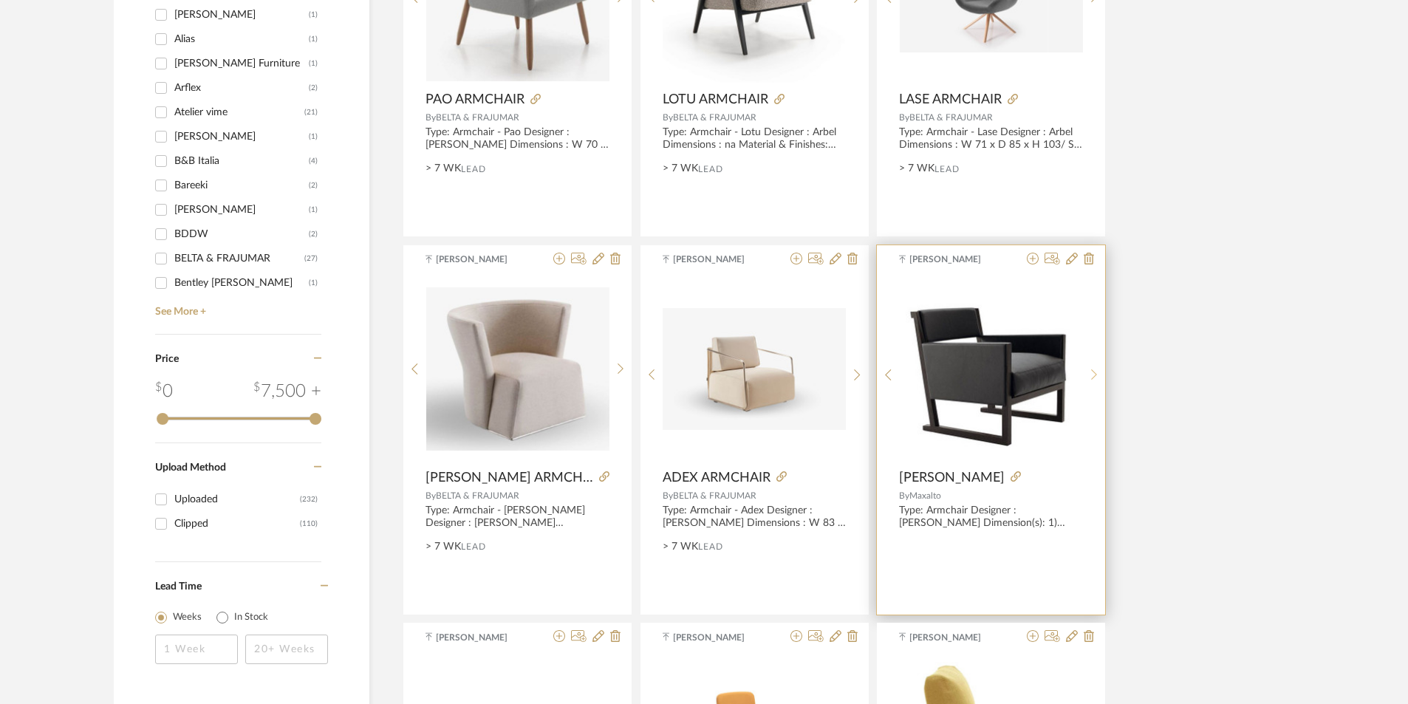
click at [1095, 364] on div at bounding box center [1094, 375] width 23 height 197
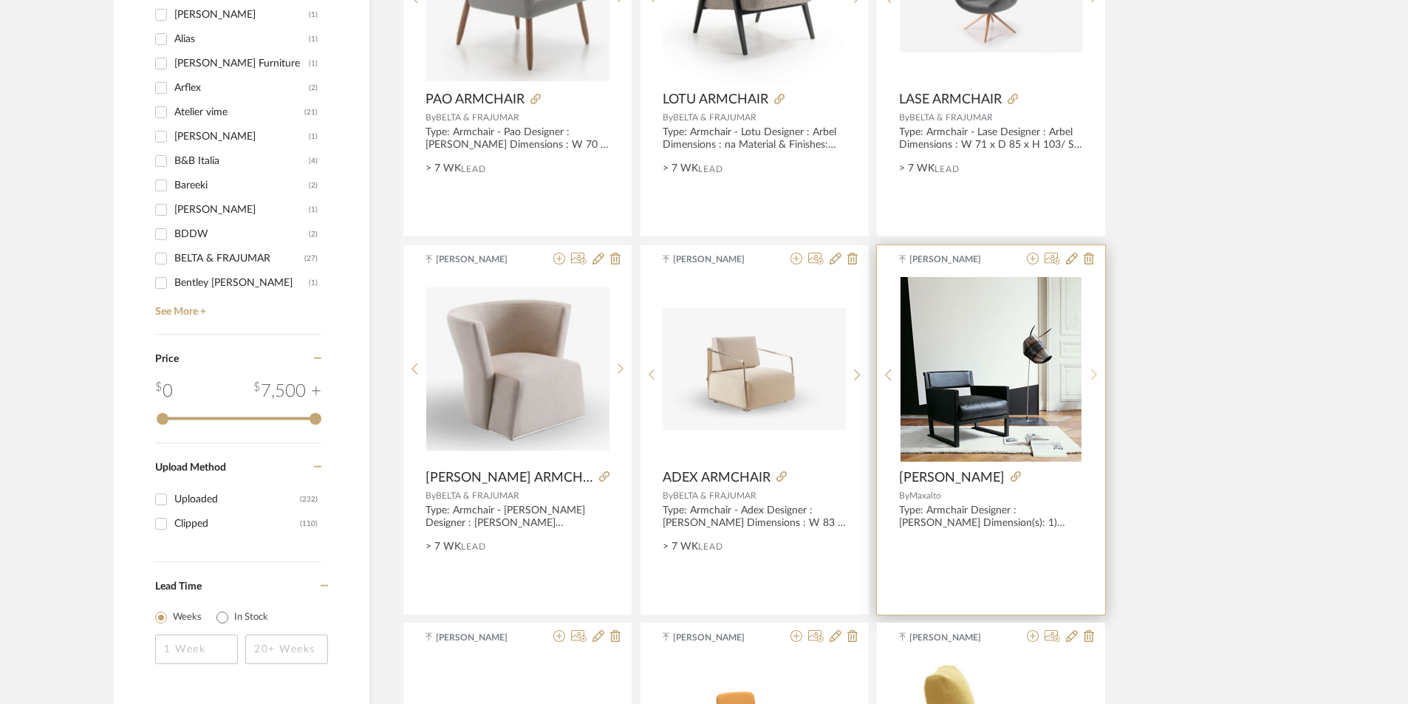
click at [1095, 364] on div at bounding box center [1094, 375] width 23 height 197
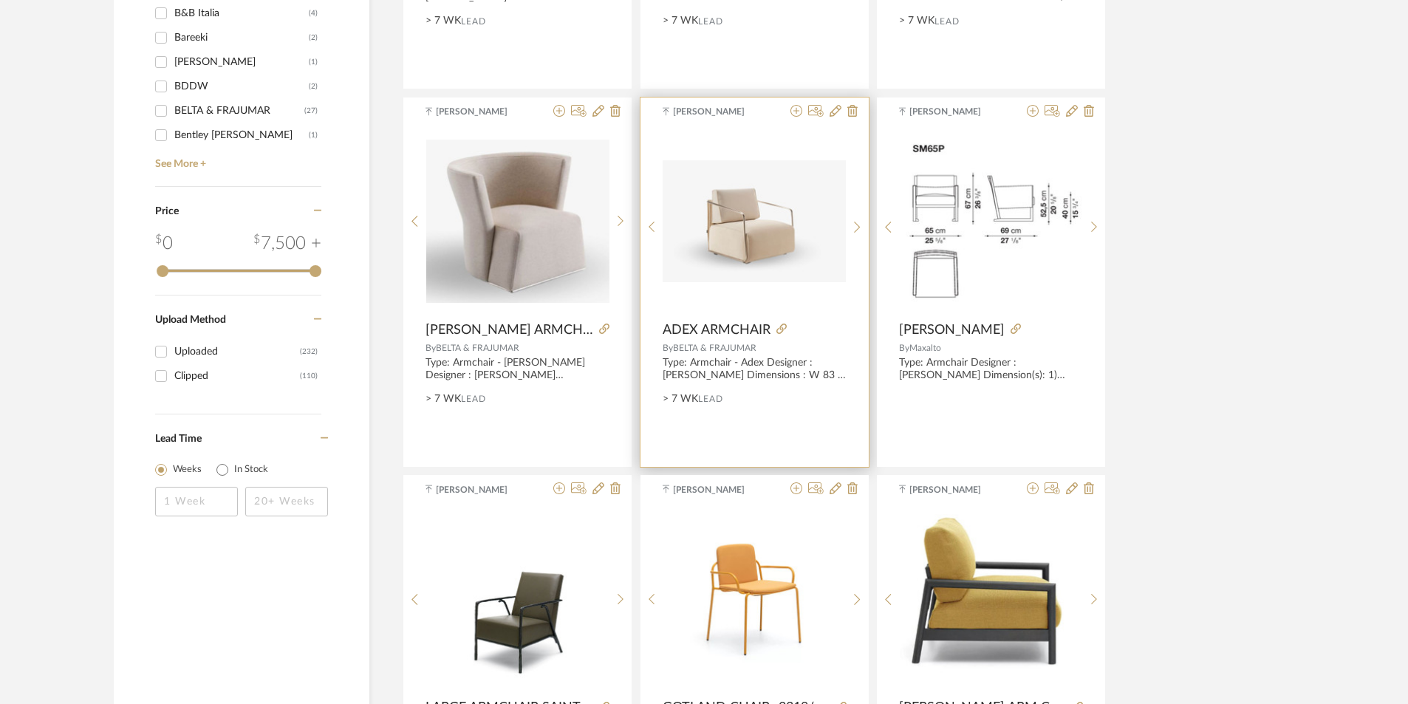
scroll to position [2214, 0]
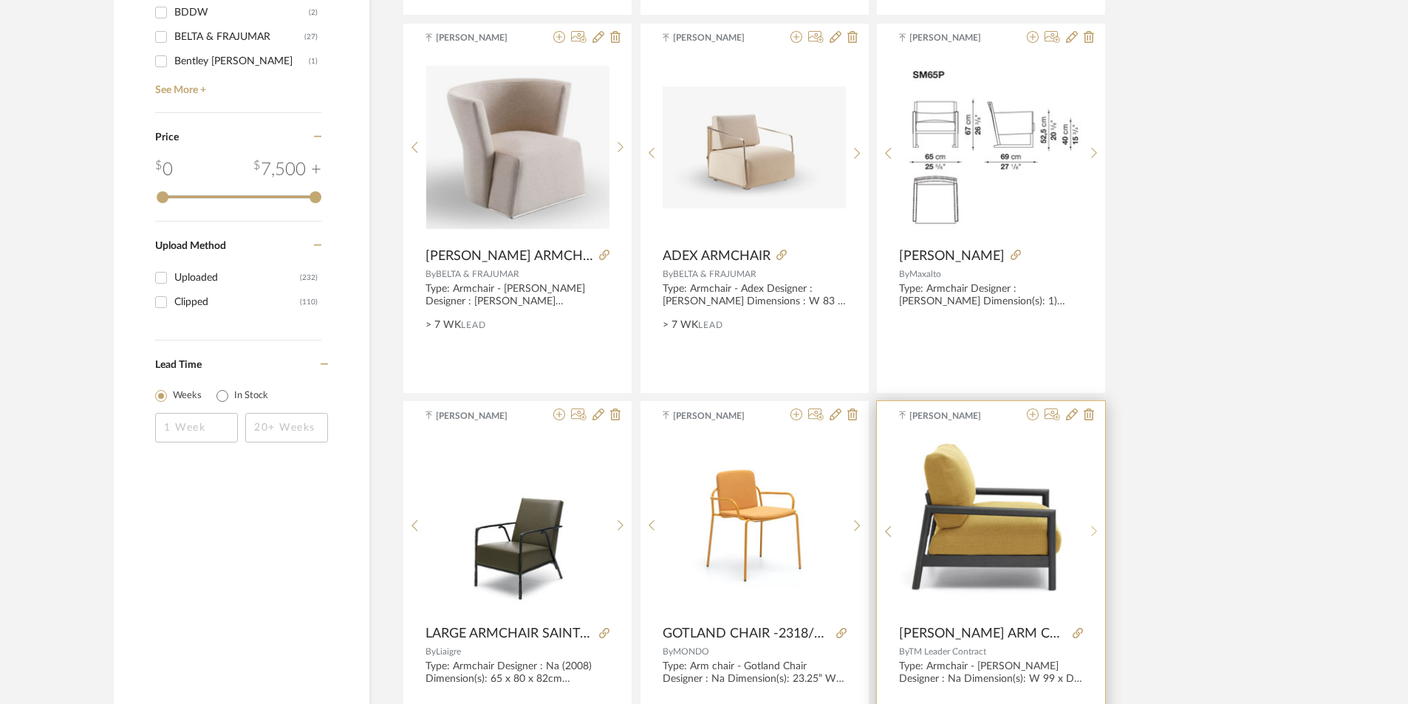
click at [1096, 516] on div at bounding box center [1094, 531] width 23 height 197
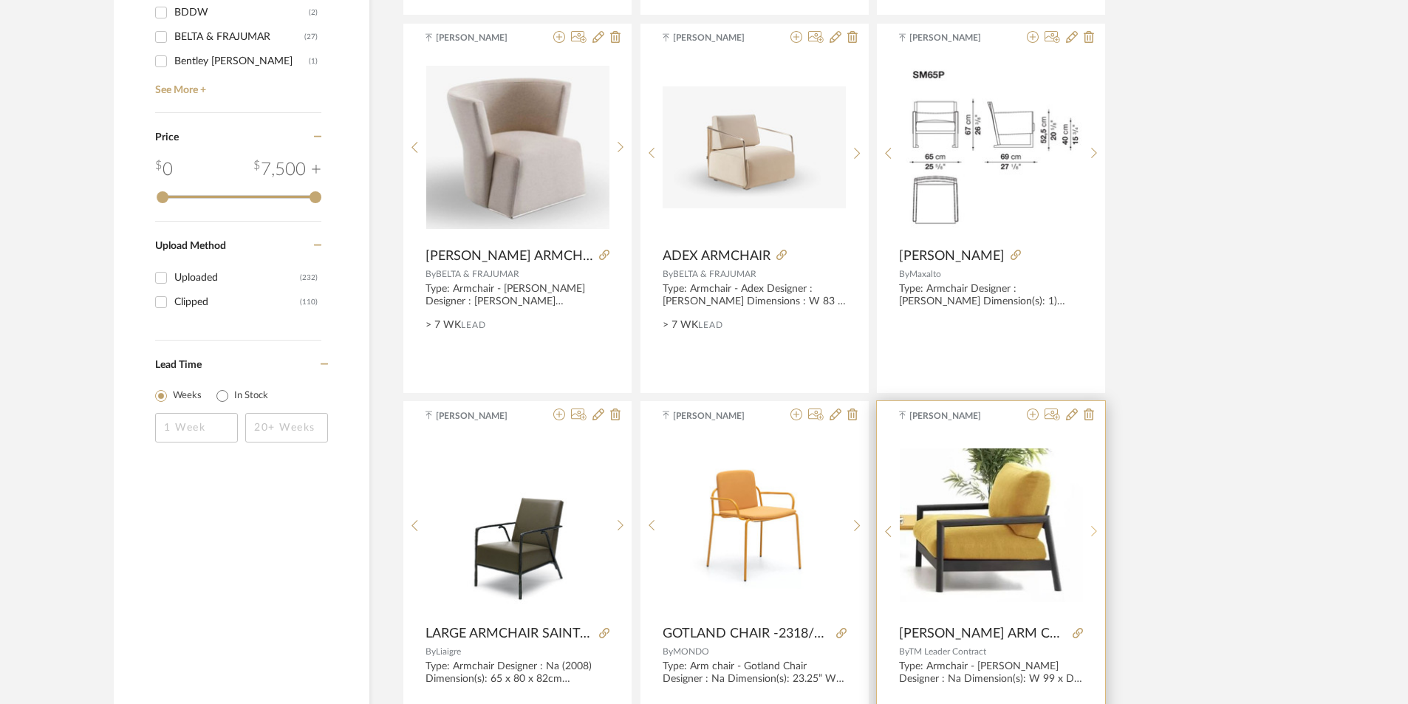
click at [1096, 516] on div at bounding box center [1094, 531] width 23 height 197
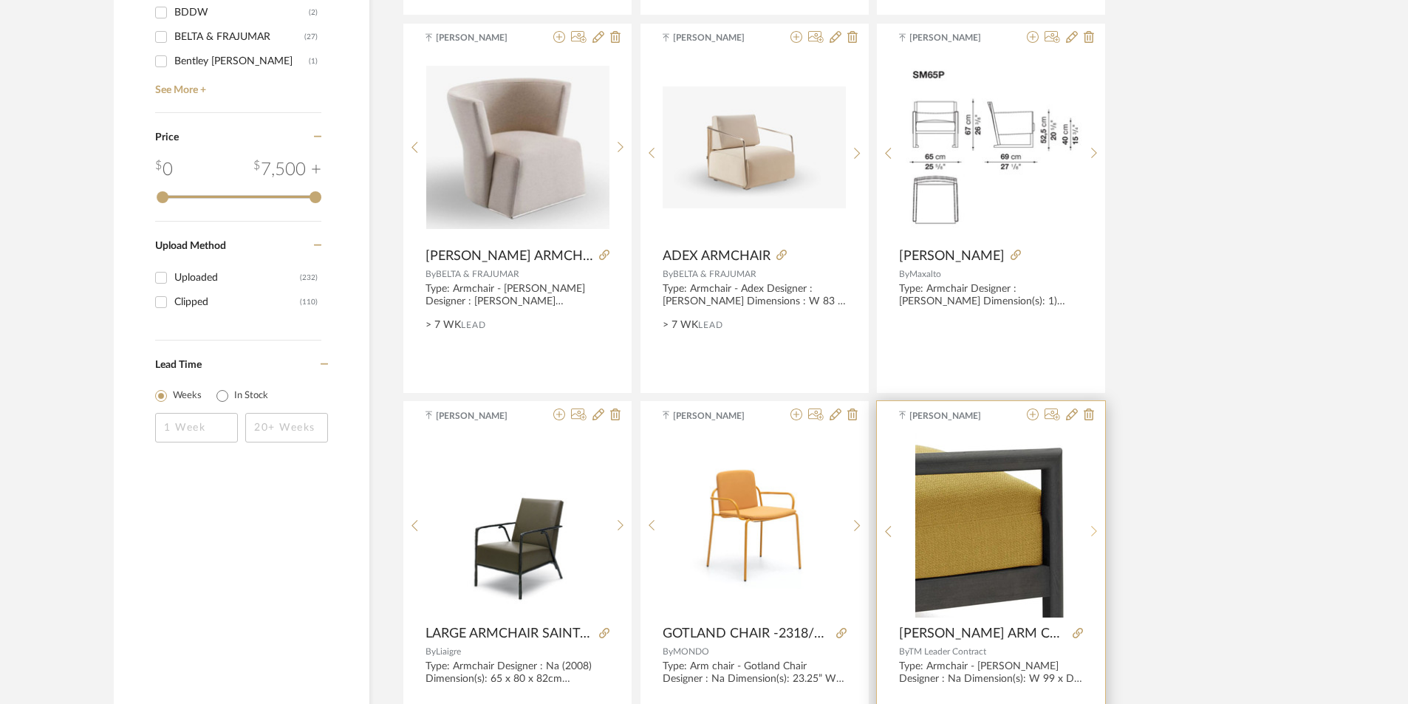
click at [1096, 516] on div at bounding box center [1094, 531] width 23 height 197
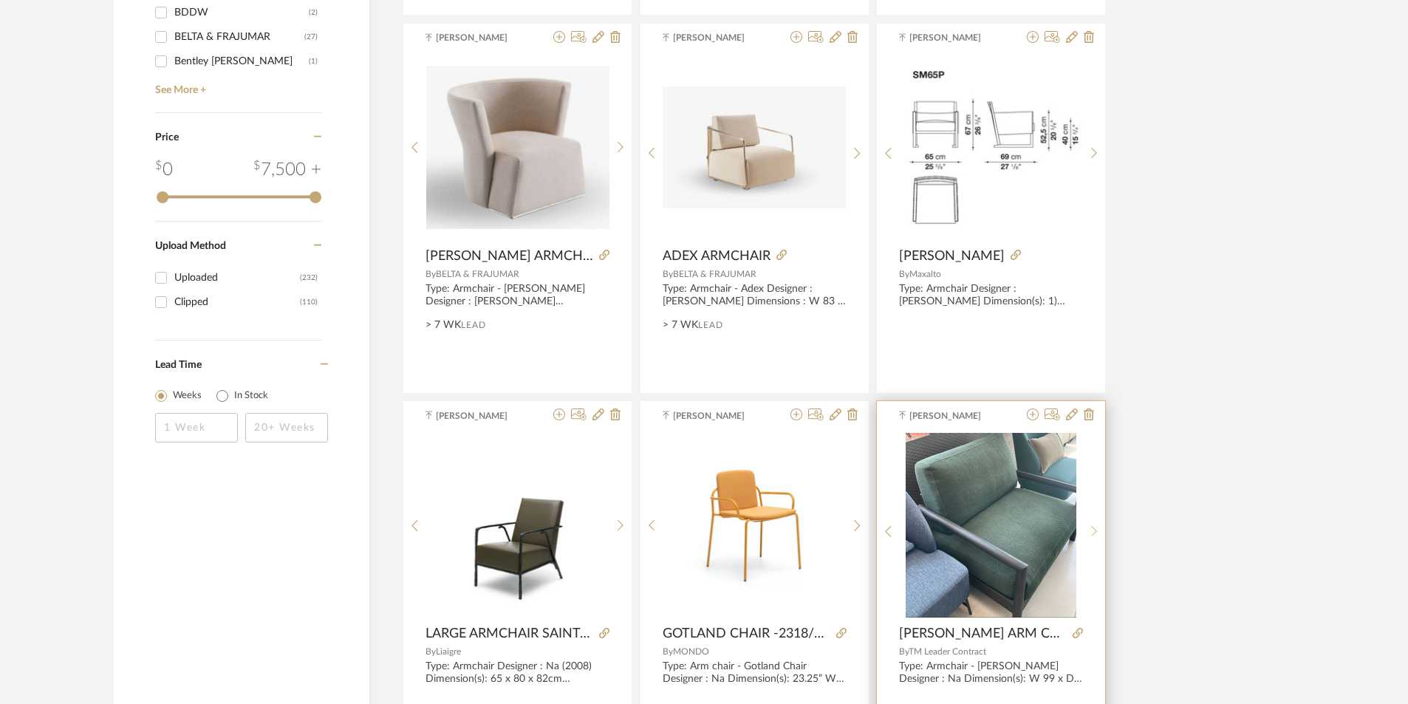
click at [1096, 516] on div at bounding box center [1094, 531] width 23 height 197
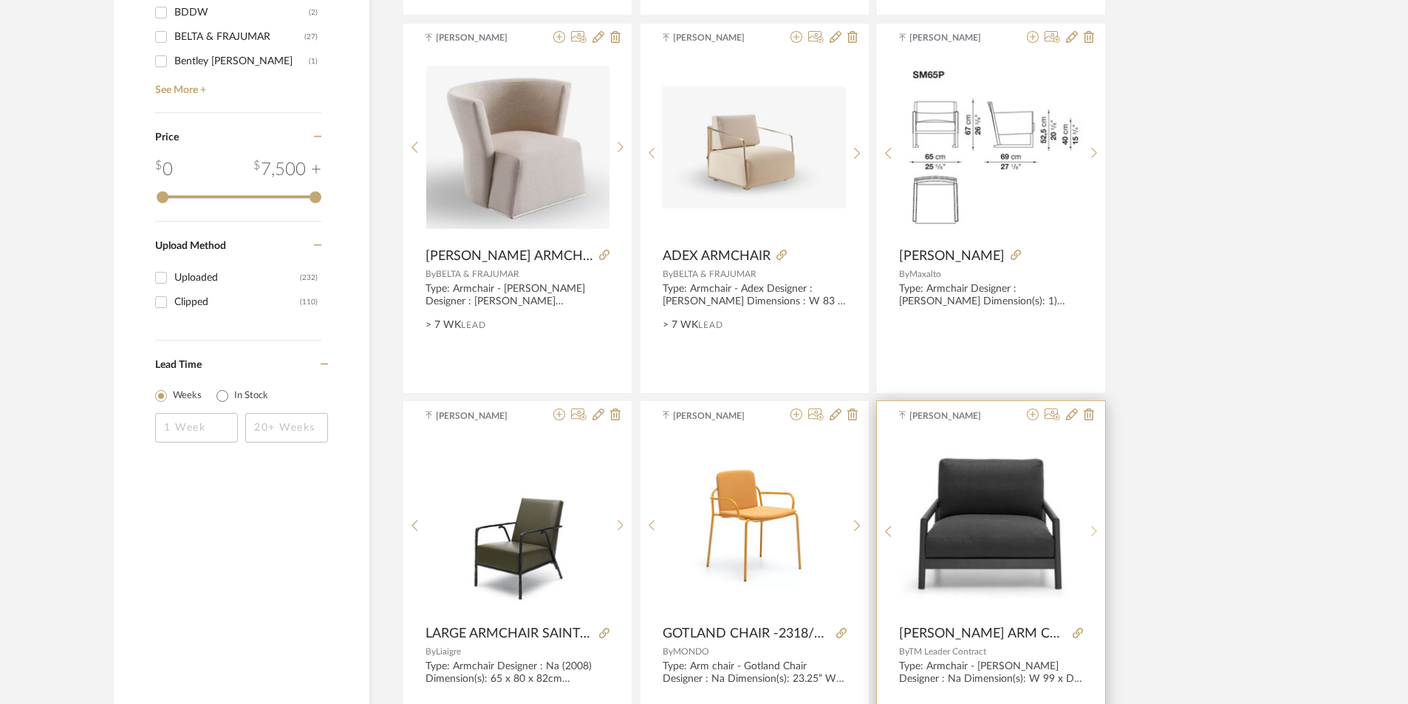
click at [1096, 516] on div at bounding box center [1094, 531] width 23 height 197
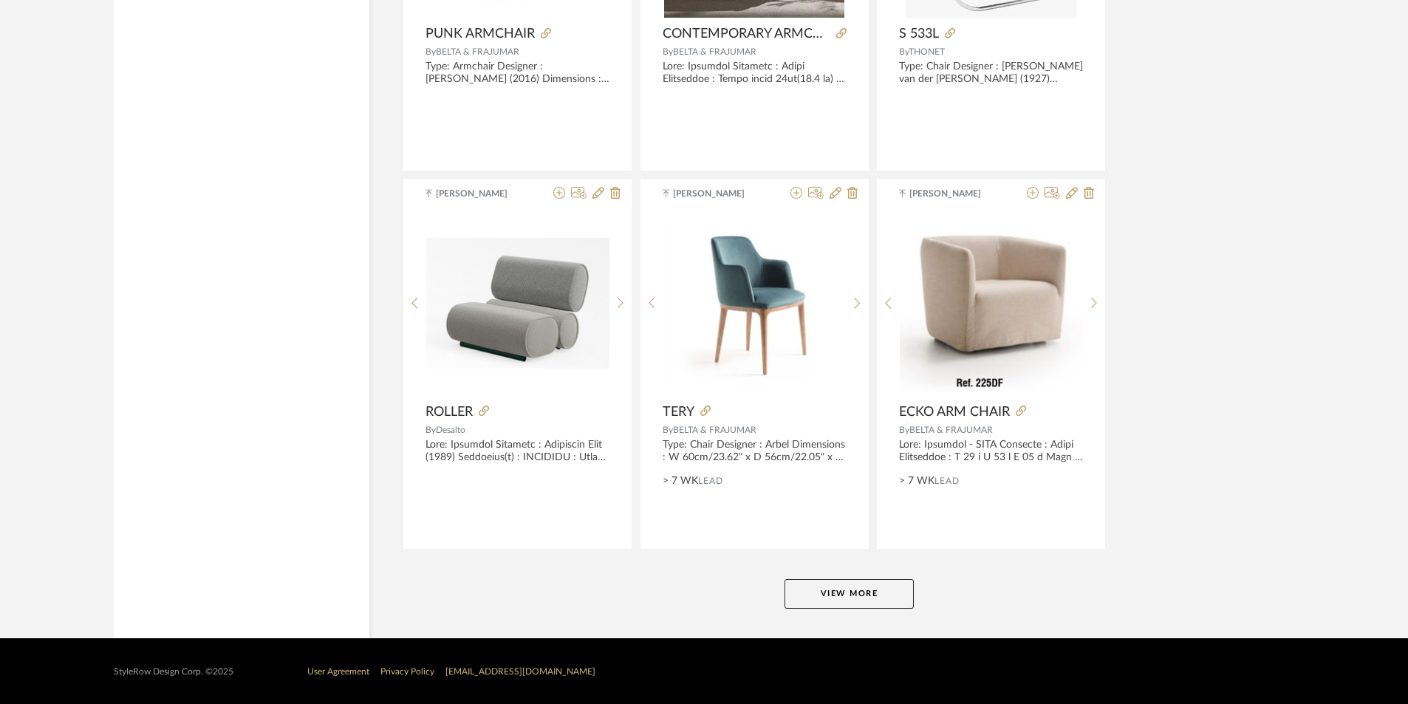
scroll to position [4328, 0]
